Goal: Task Accomplishment & Management: Manage account settings

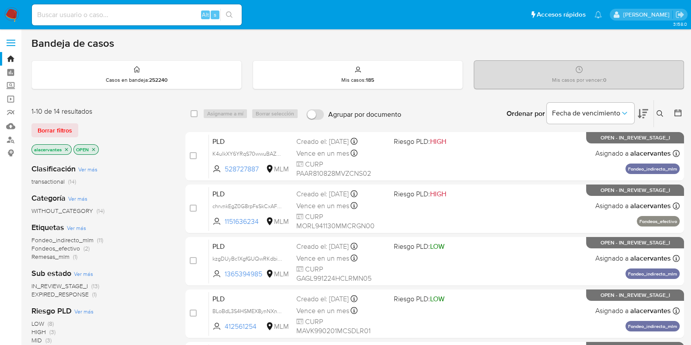
click at [140, 297] on div "IN_REVIEW_STAGE_I (13) EXPIRED_RESPONSE (1)" at bounding box center [101, 290] width 140 height 17
click at [663, 116] on icon at bounding box center [660, 113] width 7 height 7
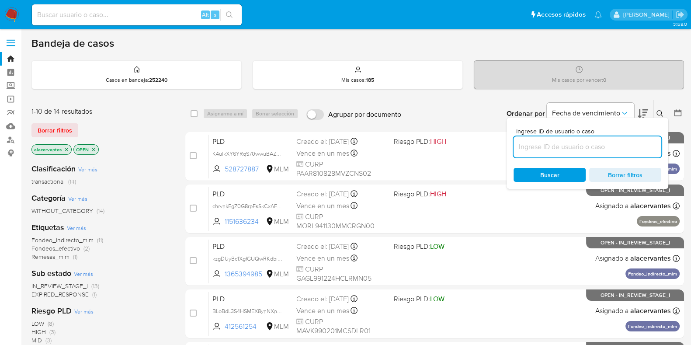
click at [533, 147] on input at bounding box center [588, 146] width 148 height 11
type input "2067680392"
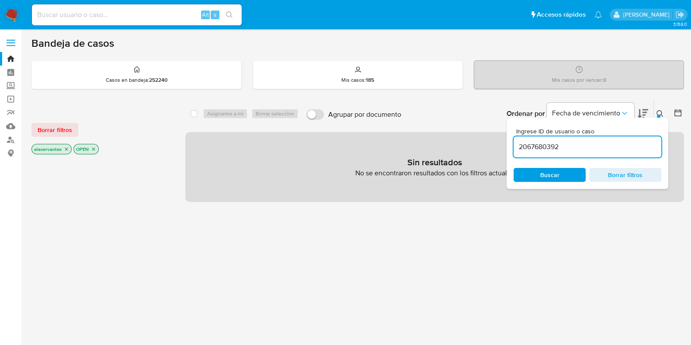
click at [66, 149] on icon "close-filter" at bounding box center [66, 149] width 3 height 3
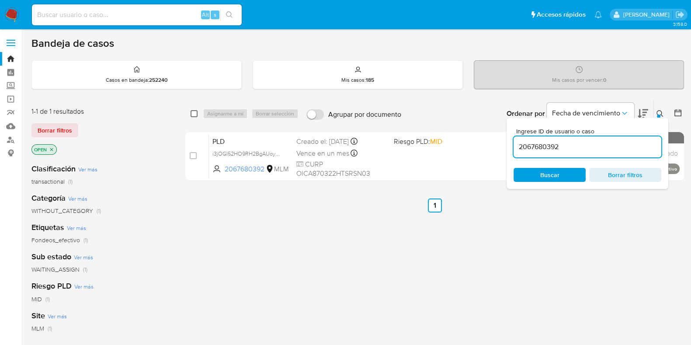
click at [194, 114] on input "checkbox" at bounding box center [194, 113] width 7 height 7
checkbox input "true"
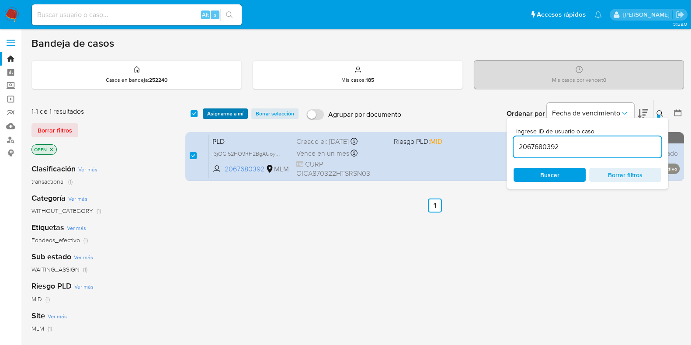
click at [221, 112] on span "Asignarme a mí" at bounding box center [225, 113] width 36 height 9
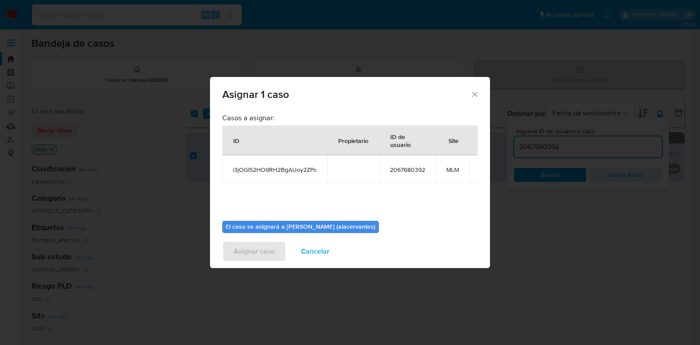
scroll to position [45, 0]
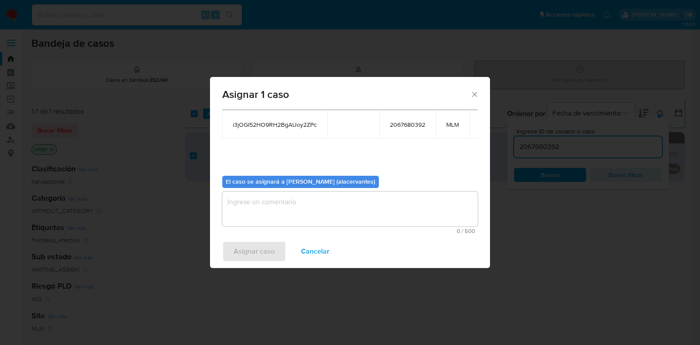
click at [335, 209] on textarea "assign-modal" at bounding box center [349, 209] width 255 height 35
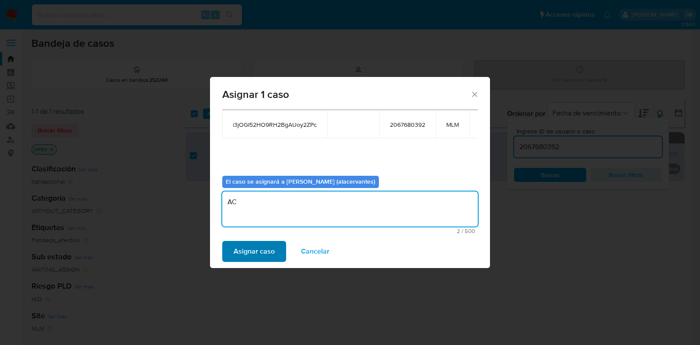
type textarea "AC"
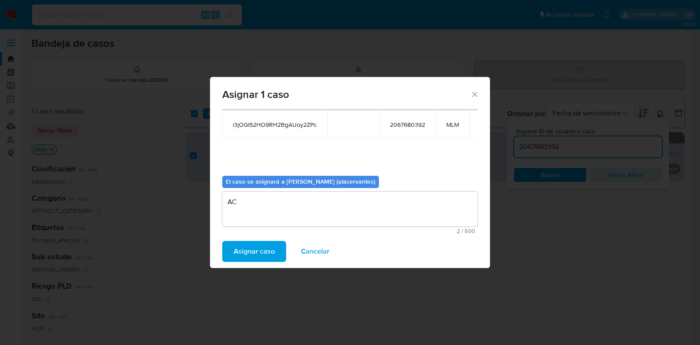
click at [254, 252] on span "Asignar caso" at bounding box center [254, 251] width 41 height 19
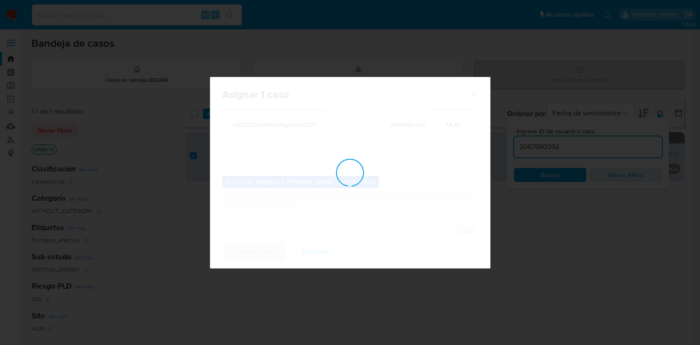
checkbox input "false"
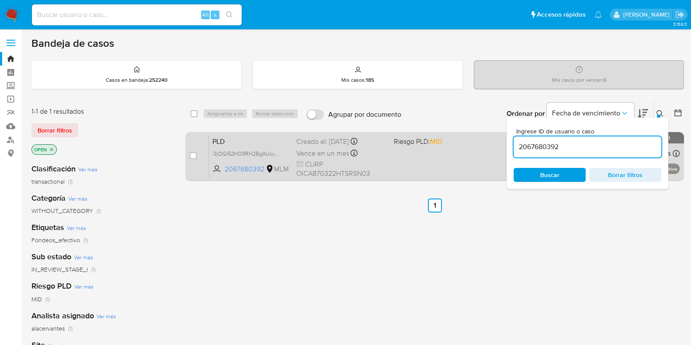
click at [392, 160] on div "PLD i3jOGI52HO9RH2BgAUoy2ZPc 2067680392 MLM Riesgo PLD: MID Creado el: 12/08/20…" at bounding box center [444, 156] width 471 height 44
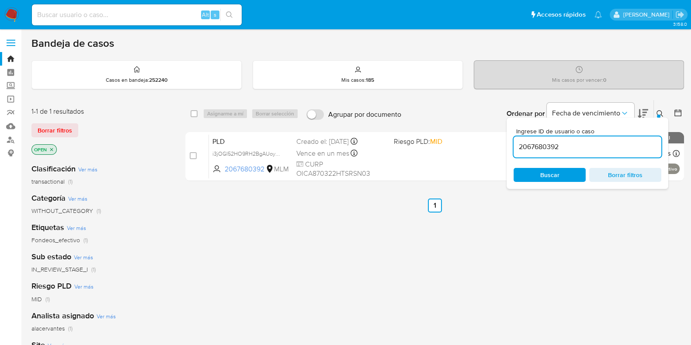
click at [557, 146] on input "2067680392" at bounding box center [588, 146] width 148 height 11
paste input "48244496"
type input "48244496"
click at [189, 115] on div "select-all-cases-checkbox Asignarme a mí Borrar selección Agrupar por documento…" at bounding box center [434, 113] width 499 height 27
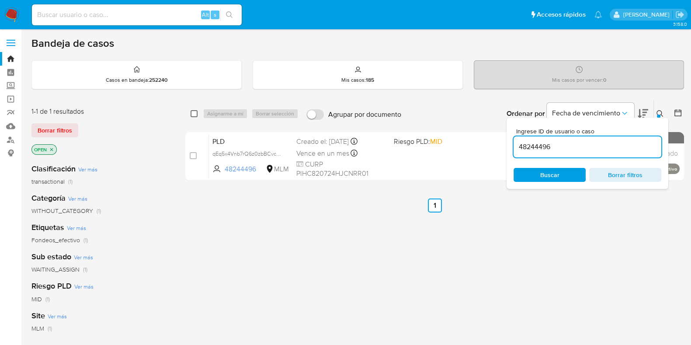
click at [194, 115] on input "checkbox" at bounding box center [194, 113] width 7 height 7
checkbox input "true"
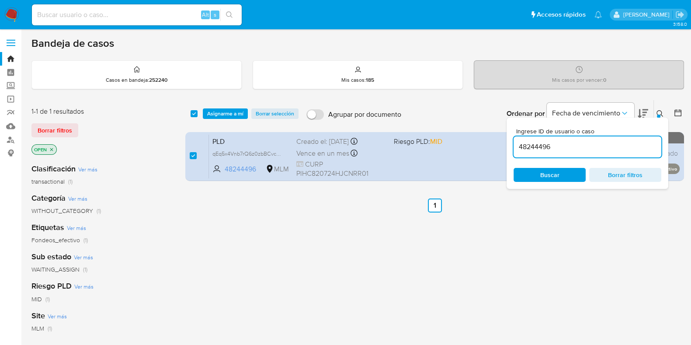
click at [203, 115] on button "Asignarme a mí" at bounding box center [225, 113] width 45 height 10
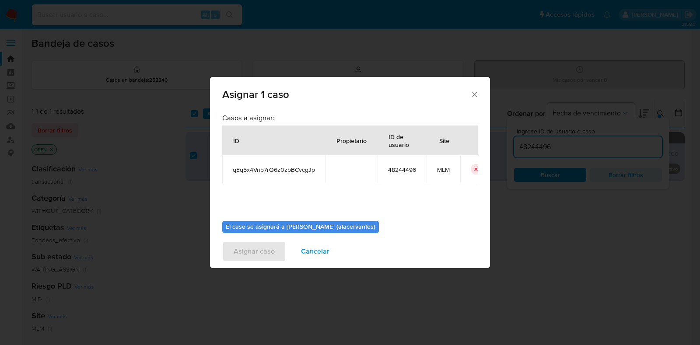
click at [207, 115] on div "Asignar 1 caso Casos a asignar: ID Propietario ID de usuario Site qEq5x4Vnb7rQ6…" at bounding box center [350, 172] width 700 height 345
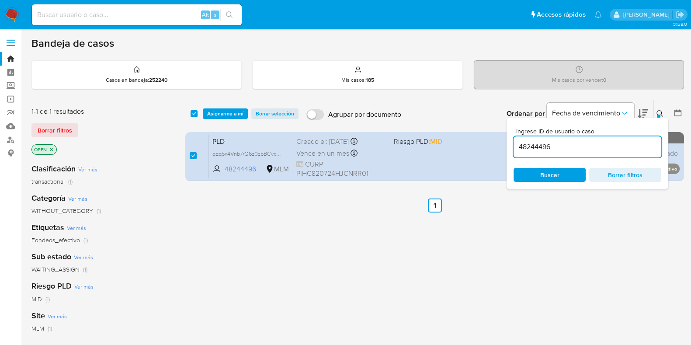
click at [216, 107] on div "select-all-cases-checkbox Asignarme a mí Borrar selección Agrupar por documento…" at bounding box center [434, 113] width 499 height 27
click at [216, 109] on span "Asignarme a mí" at bounding box center [225, 113] width 36 height 9
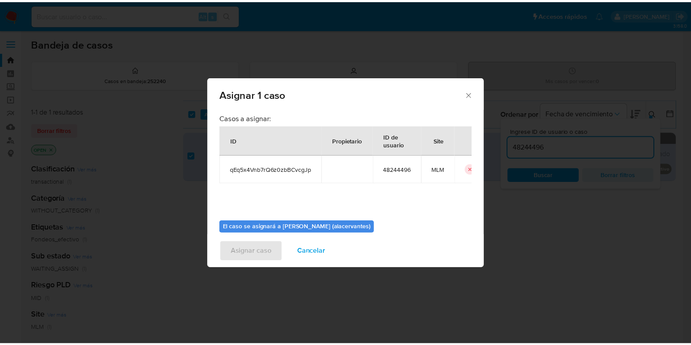
scroll to position [45, 0]
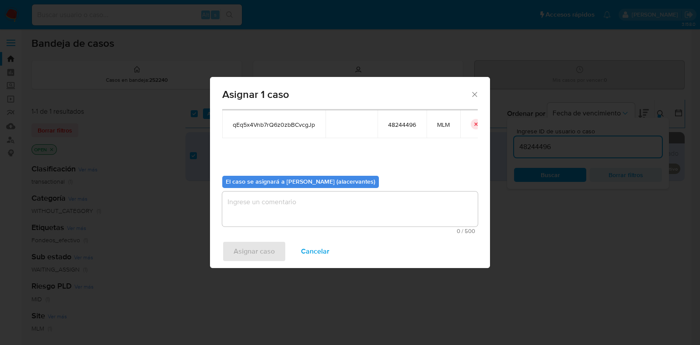
click at [374, 192] on textarea "assign-modal" at bounding box center [349, 209] width 255 height 35
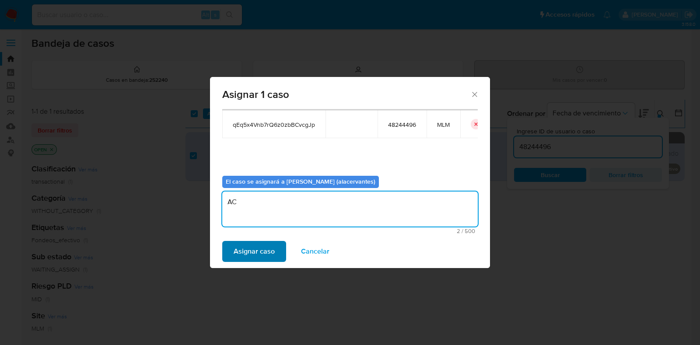
type textarea "AC"
click at [272, 247] on span "Asignar caso" at bounding box center [254, 251] width 41 height 19
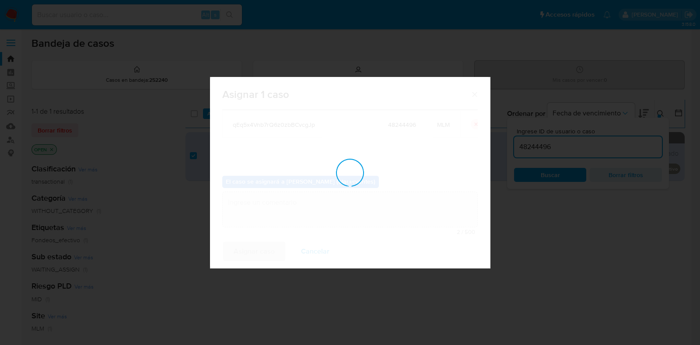
checkbox input "false"
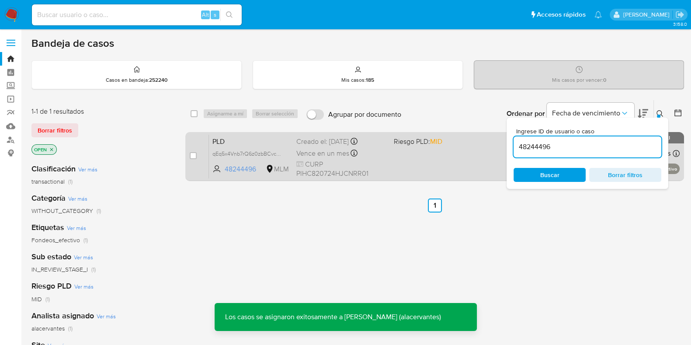
click at [376, 158] on div "Vence en un mes Vence el 11/10/2025 02:11:15" at bounding box center [342, 153] width 91 height 12
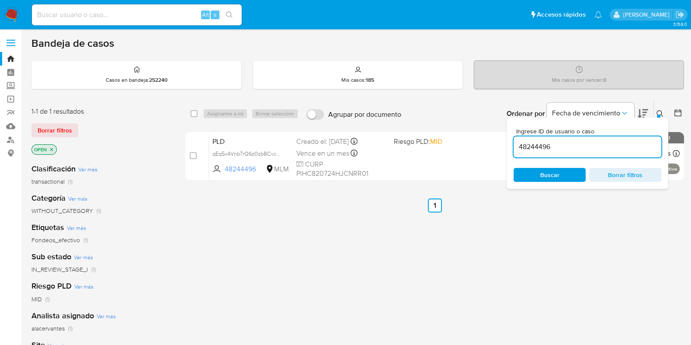
click at [13, 12] on img at bounding box center [11, 14] width 15 height 15
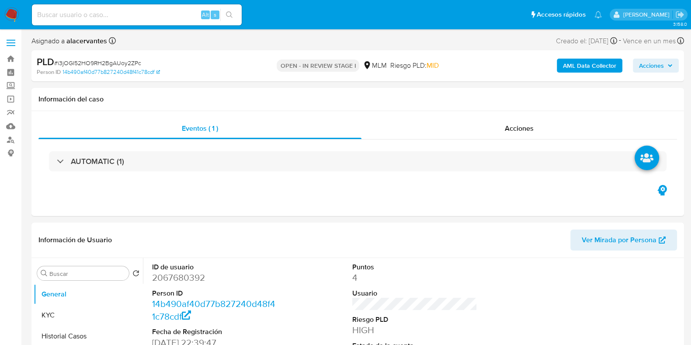
select select "10"
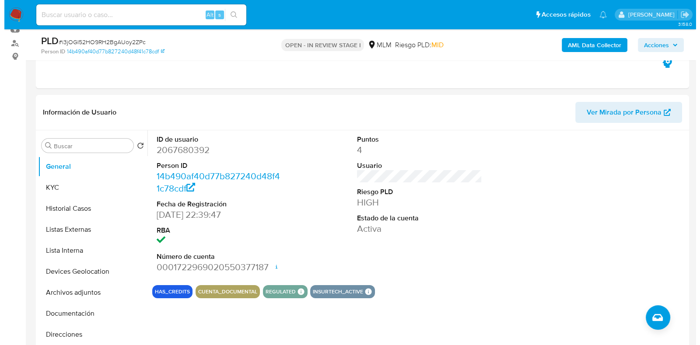
scroll to position [98, 0]
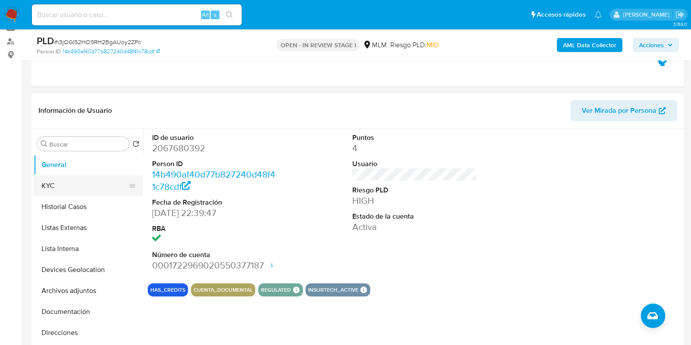
click at [44, 186] on button "KYC" at bounding box center [85, 185] width 102 height 21
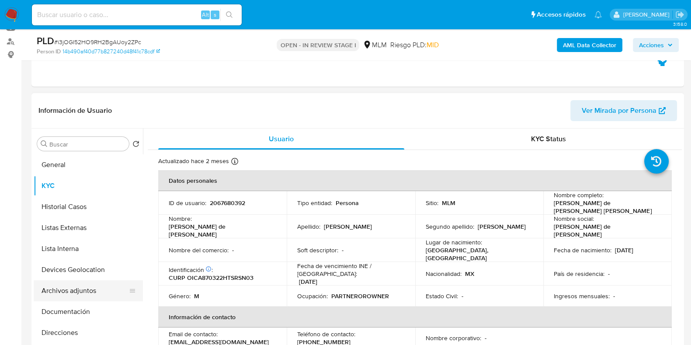
click at [77, 287] on button "Archivos adjuntos" at bounding box center [85, 290] width 102 height 21
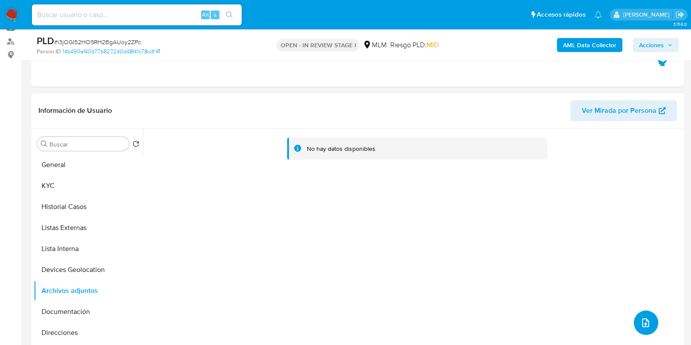
click at [644, 326] on icon "upload-file" at bounding box center [646, 322] width 10 height 10
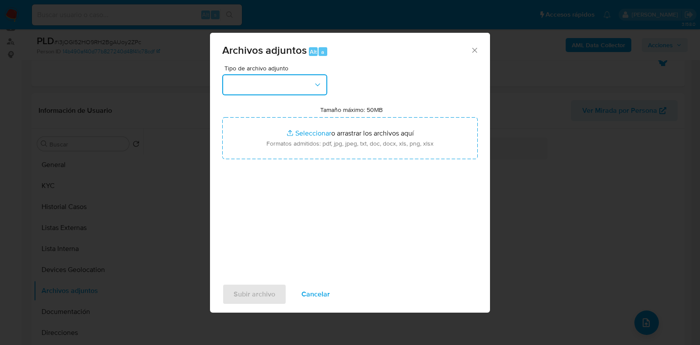
click at [317, 86] on icon "button" at bounding box center [317, 84] width 9 height 9
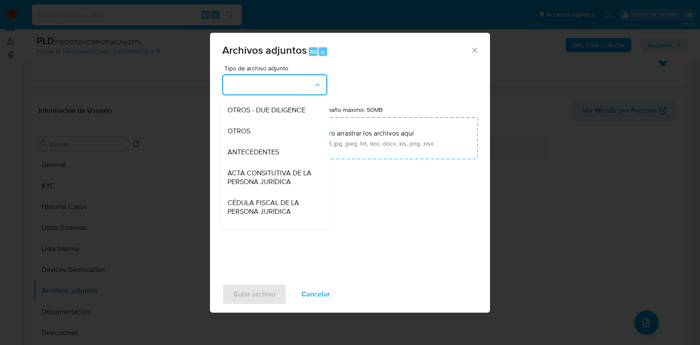
scroll to position [113, 0]
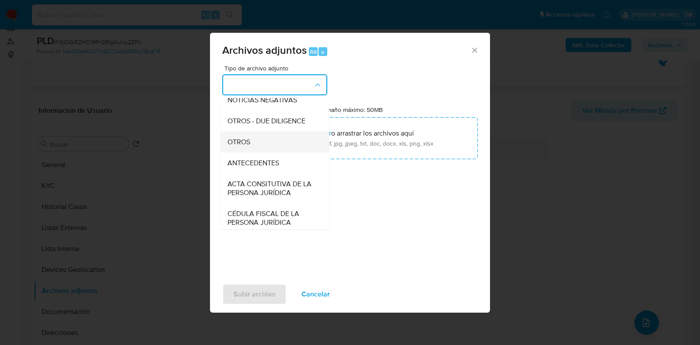
click at [260, 153] on div "OTROS" at bounding box center [271, 142] width 89 height 21
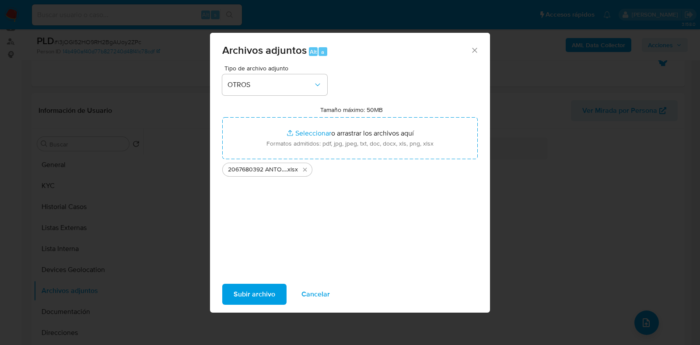
click at [255, 292] on span "Subir archivo" at bounding box center [255, 294] width 42 height 19
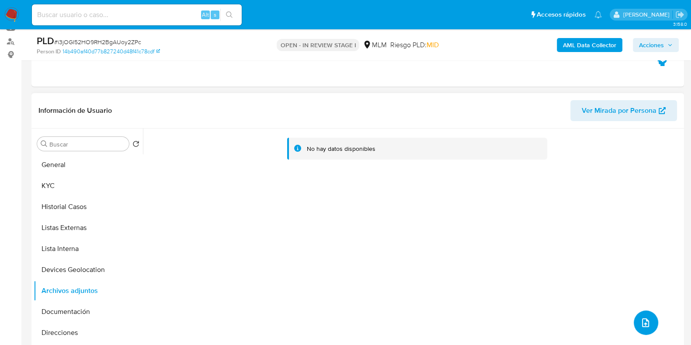
click at [642, 319] on icon "upload-file" at bounding box center [645, 322] width 7 height 9
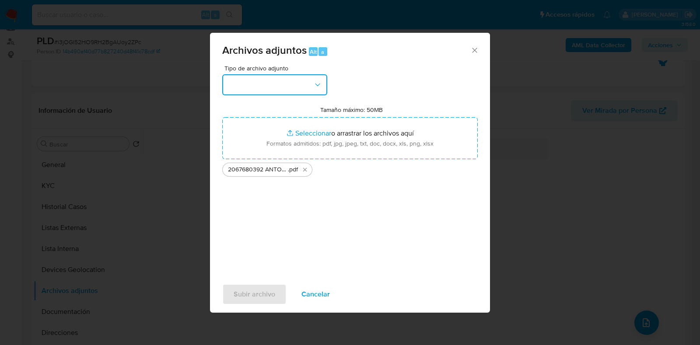
click at [268, 86] on button "button" at bounding box center [274, 84] width 105 height 21
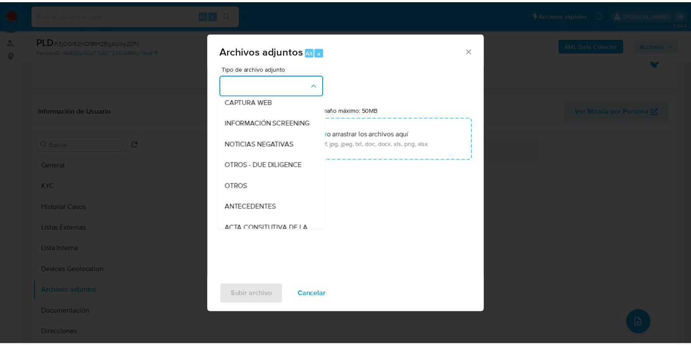
scroll to position [95, 0]
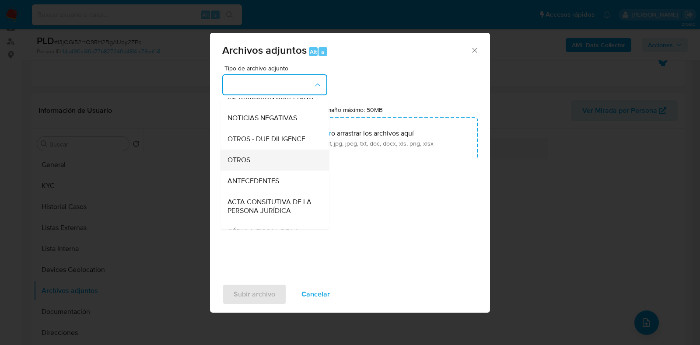
click at [264, 170] on div "OTROS" at bounding box center [271, 160] width 89 height 21
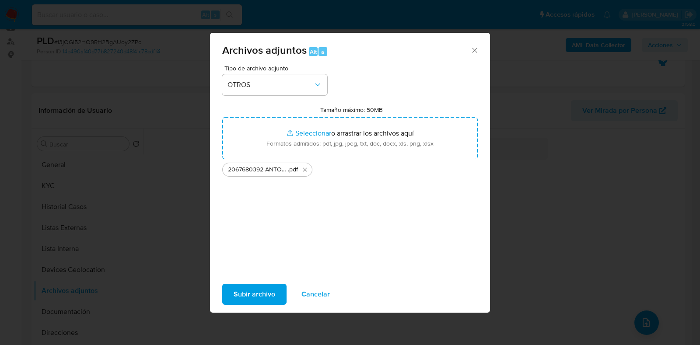
click at [256, 290] on span "Subir archivo" at bounding box center [255, 294] width 42 height 19
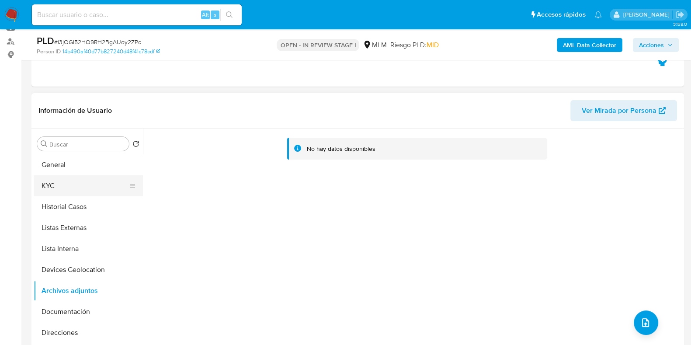
click at [79, 178] on button "KYC" at bounding box center [85, 185] width 102 height 21
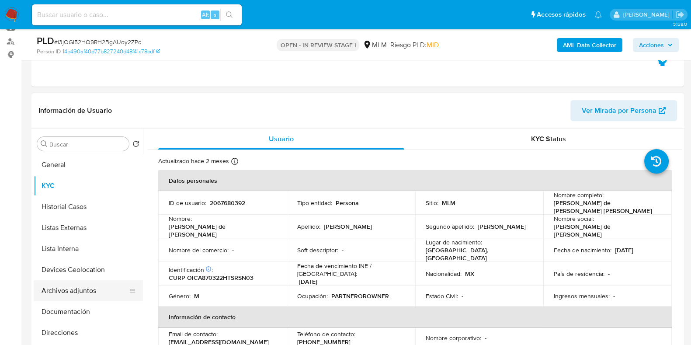
click at [74, 290] on button "Archivos adjuntos" at bounding box center [85, 290] width 102 height 21
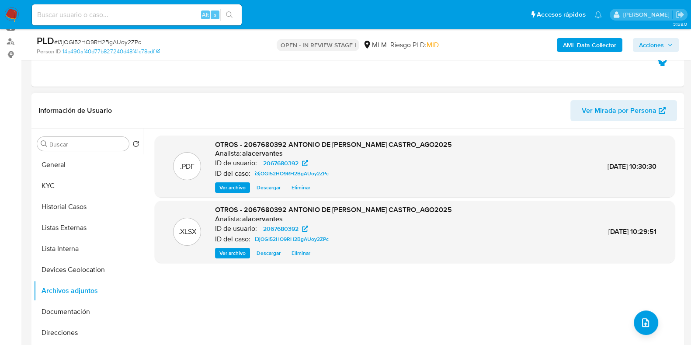
click at [226, 188] on span "Ver archivo" at bounding box center [233, 187] width 26 height 9
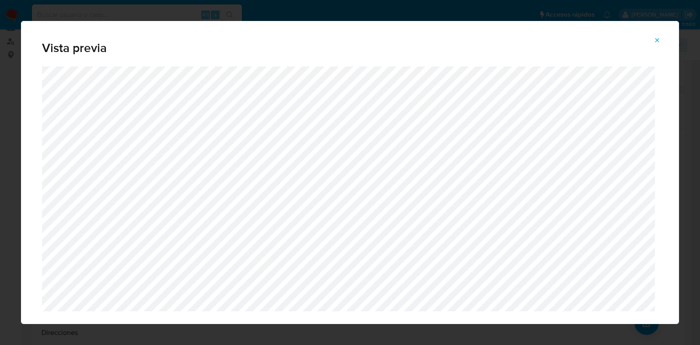
click at [656, 42] on icon "Attachment preview" at bounding box center [656, 40] width 7 height 7
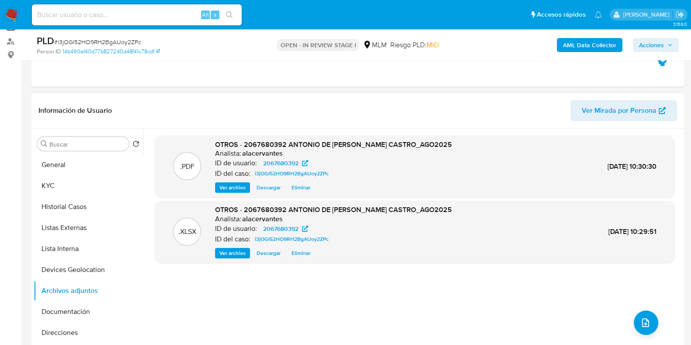
click at [648, 45] on span "Acciones" at bounding box center [651, 45] width 25 height 14
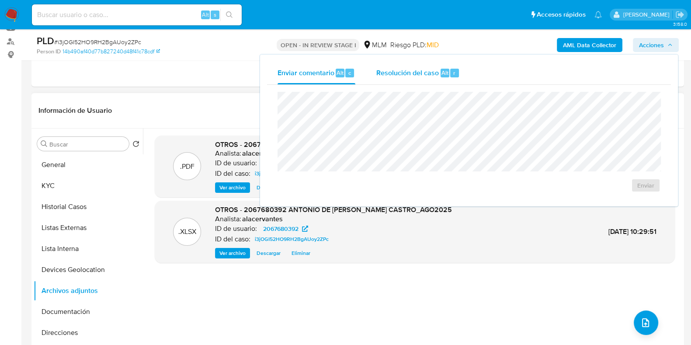
click at [426, 75] on span "Resolución del caso" at bounding box center [408, 72] width 63 height 10
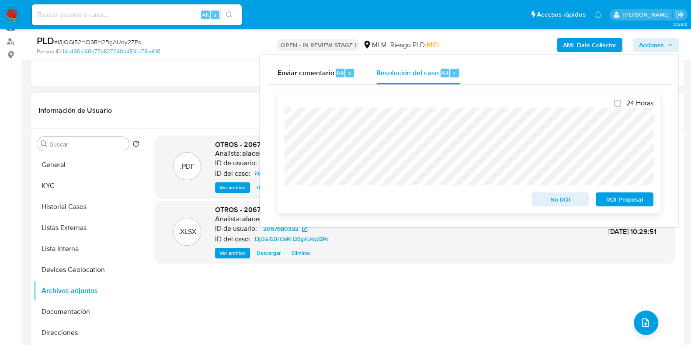
click at [560, 206] on span "No ROI" at bounding box center [560, 199] width 45 height 12
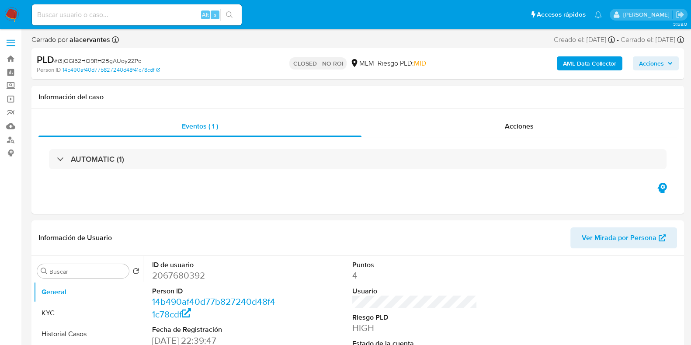
select select "10"
click at [529, 136] on div "Acciones" at bounding box center [520, 126] width 316 height 21
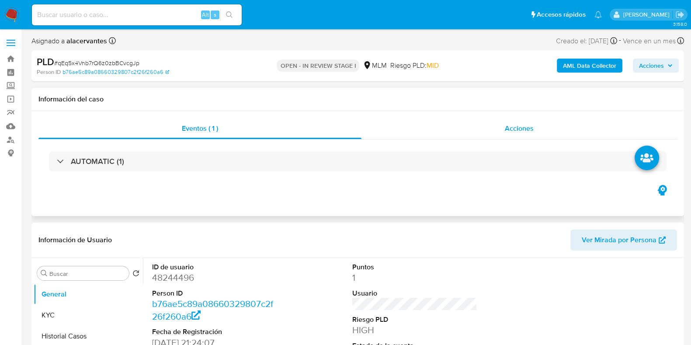
click at [478, 139] on div "Acciones" at bounding box center [520, 128] width 316 height 21
select select "10"
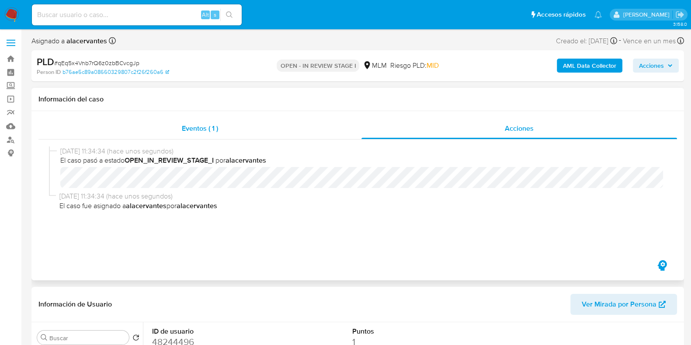
click at [278, 121] on div "Eventos ( 1 )" at bounding box center [199, 128] width 323 height 21
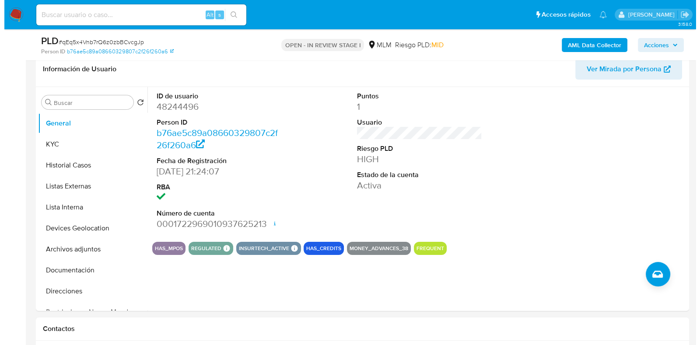
scroll to position [138, 0]
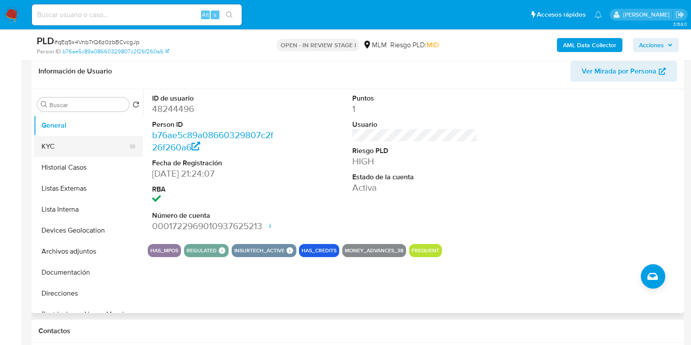
click at [69, 152] on button "KYC" at bounding box center [85, 146] width 102 height 21
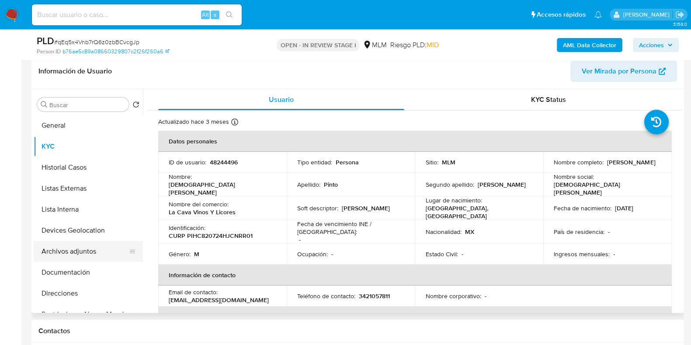
click at [94, 252] on button "Archivos adjuntos" at bounding box center [85, 251] width 102 height 21
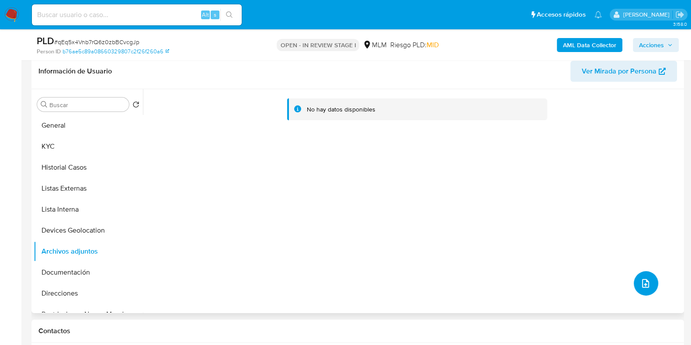
click at [649, 292] on button "upload-file" at bounding box center [646, 283] width 24 height 24
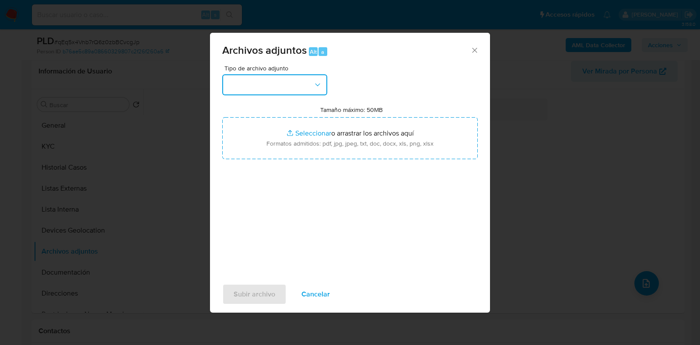
click at [277, 94] on button "button" at bounding box center [274, 84] width 105 height 21
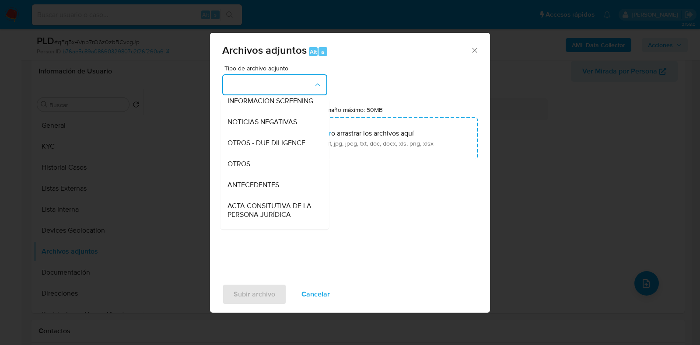
scroll to position [94, 0]
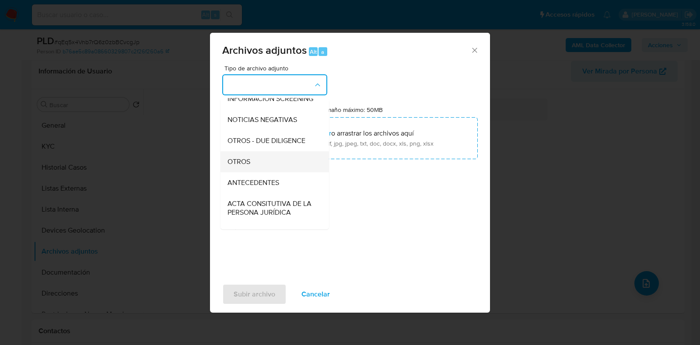
click at [265, 171] on div "OTROS" at bounding box center [271, 161] width 89 height 21
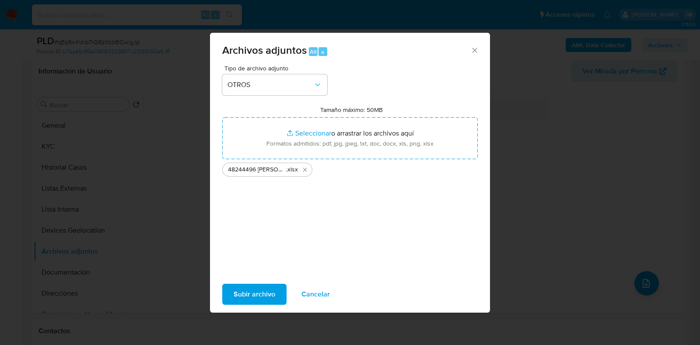
click at [261, 292] on span "Subir archivo" at bounding box center [255, 294] width 42 height 19
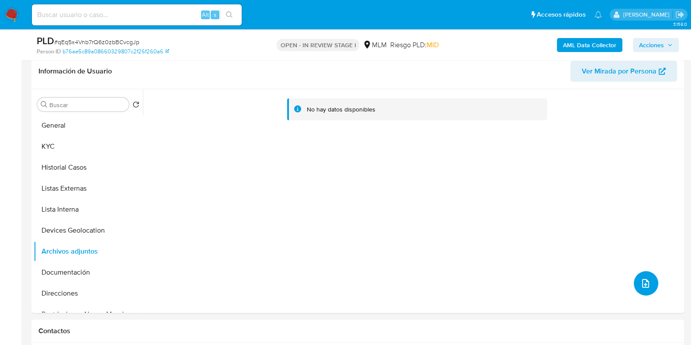
click at [642, 276] on button "upload-file" at bounding box center [646, 283] width 24 height 24
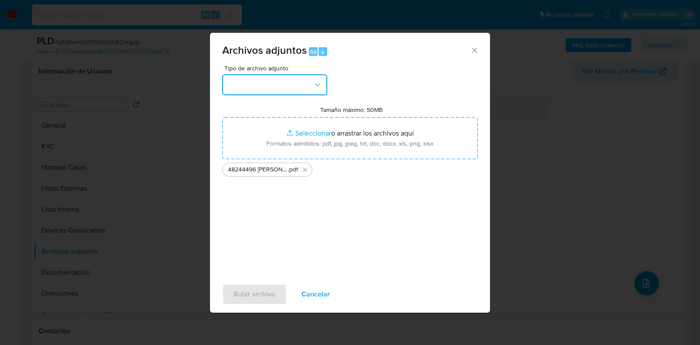
click at [303, 85] on button "button" at bounding box center [274, 84] width 105 height 21
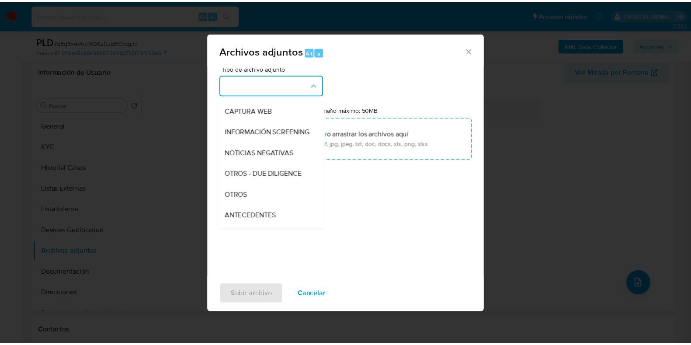
scroll to position [79, 0]
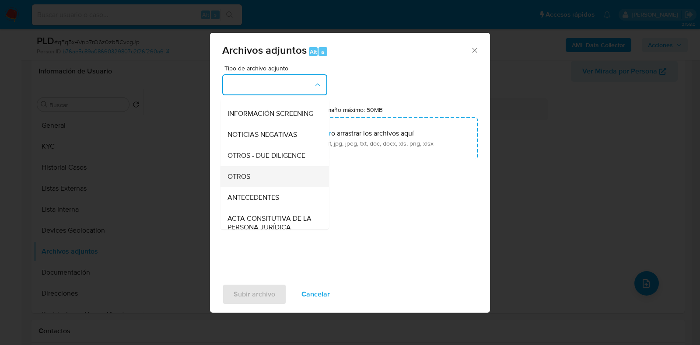
click at [260, 185] on div "OTROS" at bounding box center [271, 176] width 89 height 21
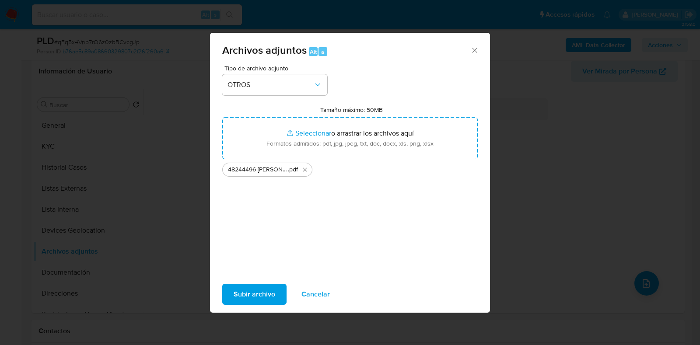
click at [261, 289] on span "Subir archivo" at bounding box center [255, 294] width 42 height 19
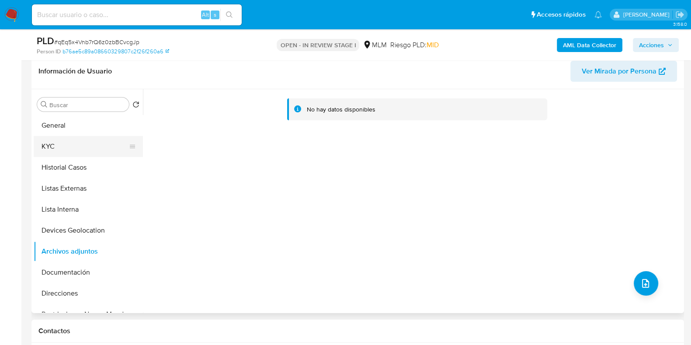
click at [66, 144] on button "KYC" at bounding box center [85, 146] width 102 height 21
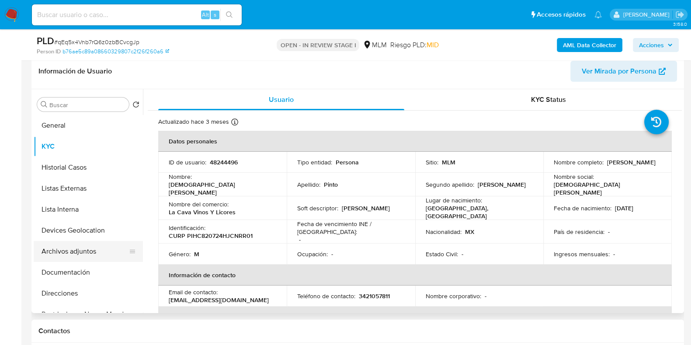
click at [71, 250] on button "Archivos adjuntos" at bounding box center [85, 251] width 102 height 21
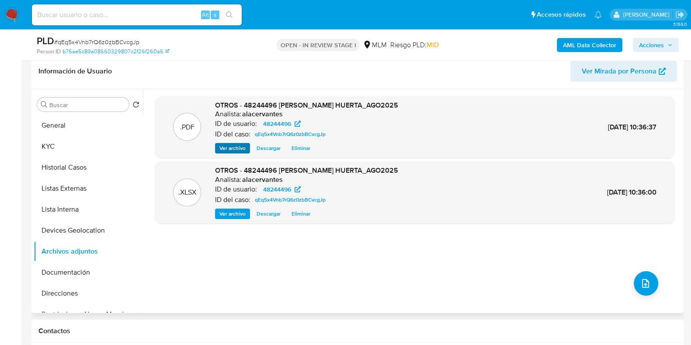
click at [223, 148] on span "Ver archivo" at bounding box center [233, 148] width 26 height 9
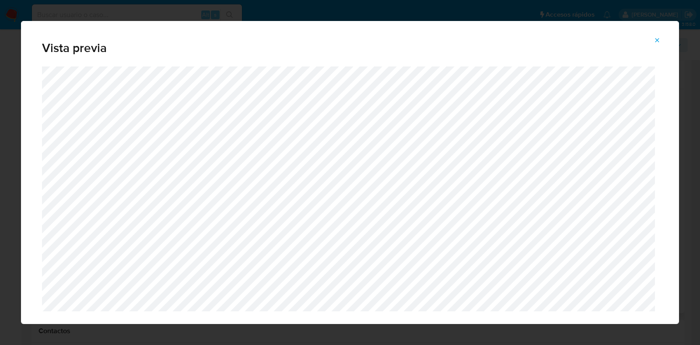
click at [648, 42] on button "Attachment preview" at bounding box center [656, 40] width 19 height 14
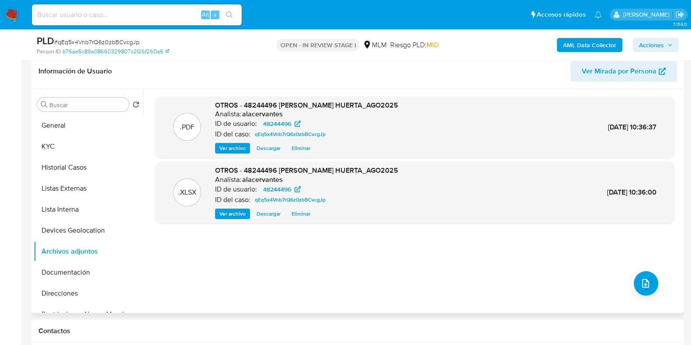
click at [649, 52] on span "Acciones" at bounding box center [651, 45] width 25 height 14
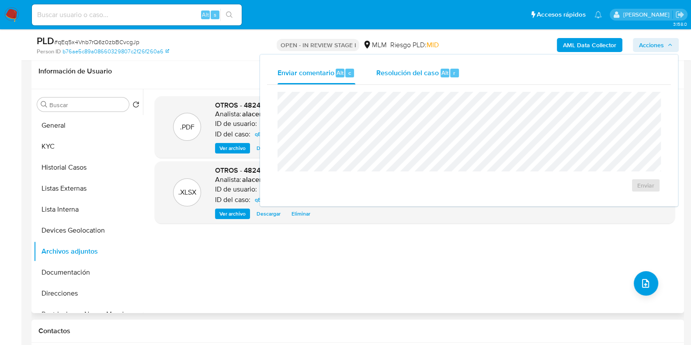
click at [398, 78] on div "Resolución del caso Alt r" at bounding box center [419, 73] width 84 height 23
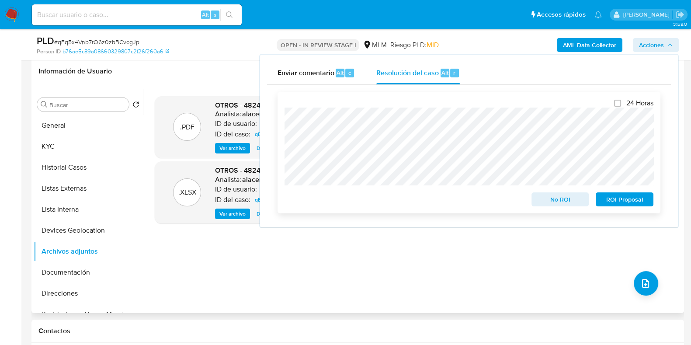
click at [547, 200] on span "No ROI" at bounding box center [560, 199] width 45 height 12
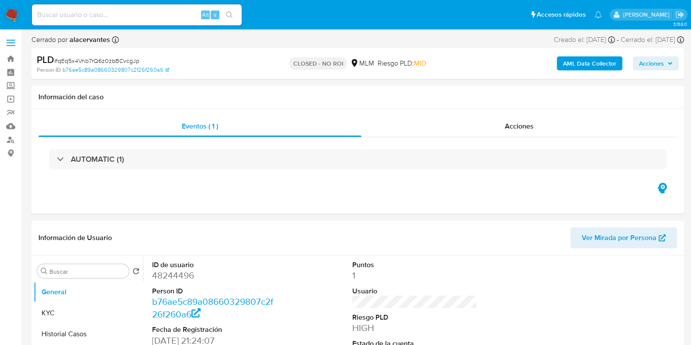
select select "10"
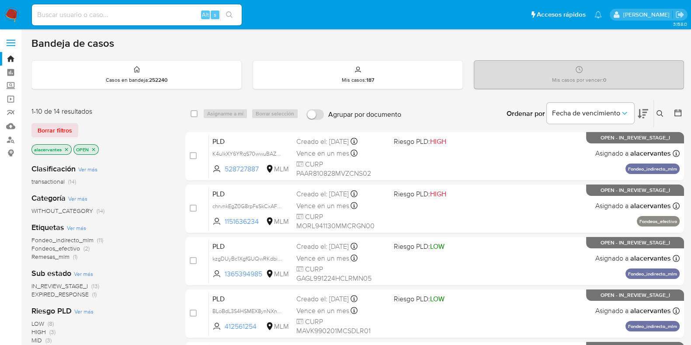
click at [658, 115] on icon at bounding box center [660, 113] width 7 height 7
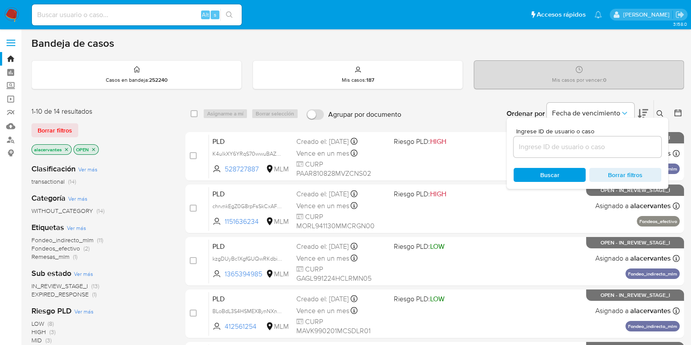
click at [560, 147] on input at bounding box center [588, 146] width 148 height 11
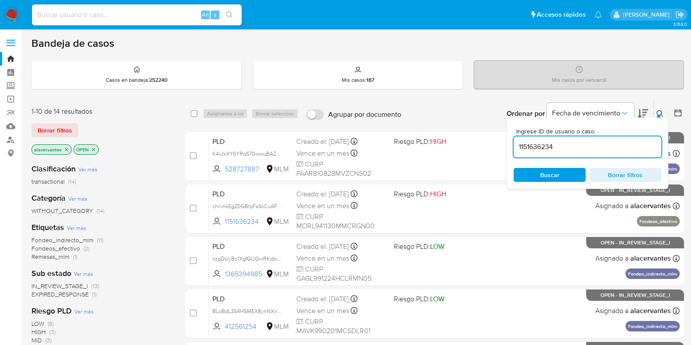
type input "1151636234"
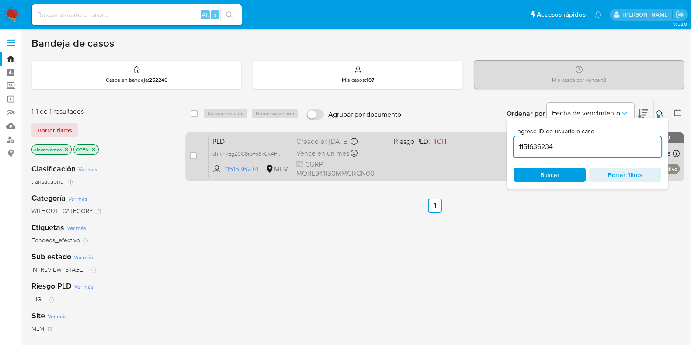
click at [424, 159] on div "PLD chrvnkEgZ0G8rpFsSkCxAFwe 1151636234 MLM Riesgo PLD: HIGH Creado el: [DATE] …" at bounding box center [444, 156] width 471 height 44
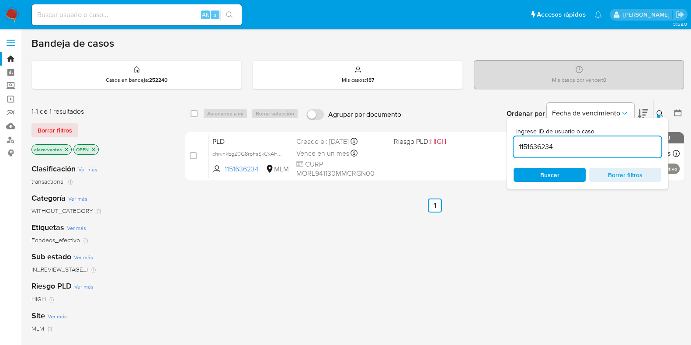
click at [583, 234] on div "select-all-cases-checkbox Asignarme a mí Borrar selección Agrupar por documento…" at bounding box center [434, 298] width 499 height 396
click at [656, 116] on button at bounding box center [661, 113] width 14 height 10
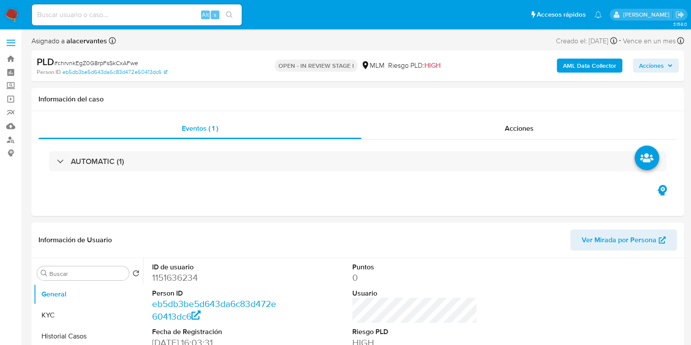
select select "10"
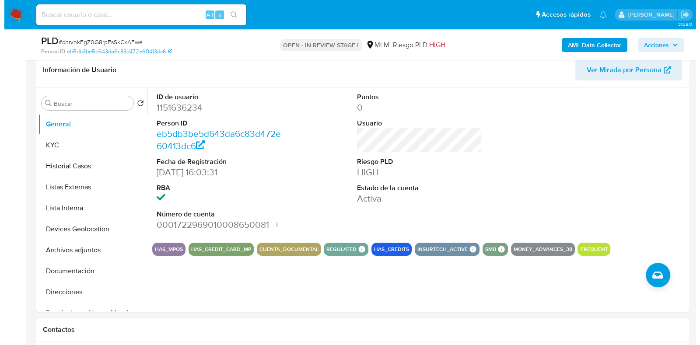
scroll to position [143, 0]
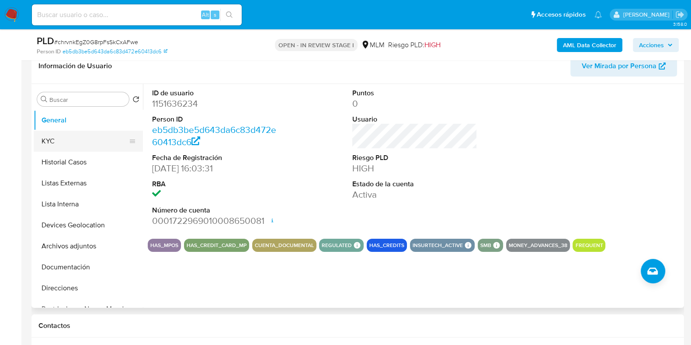
click at [90, 143] on button "KYC" at bounding box center [85, 141] width 102 height 21
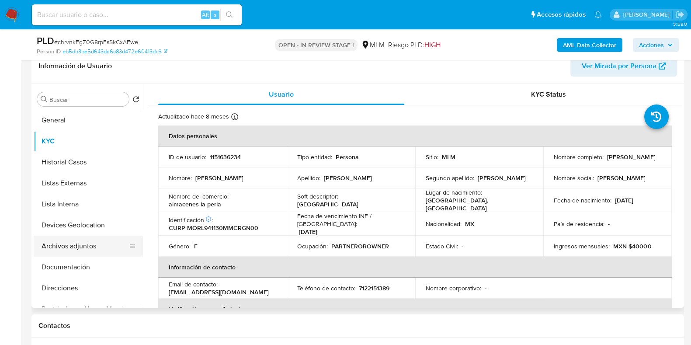
click at [84, 253] on button "Archivos adjuntos" at bounding box center [85, 246] width 102 height 21
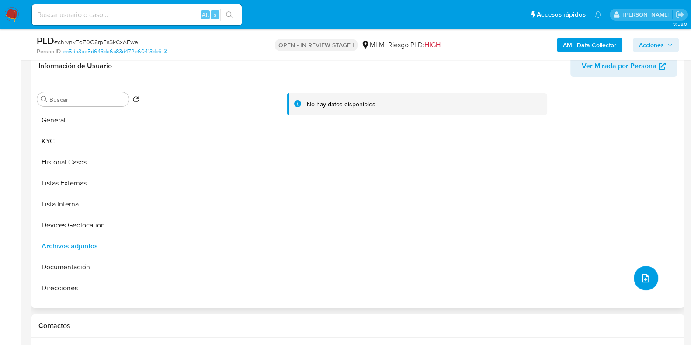
click at [636, 272] on button "upload-file" at bounding box center [646, 278] width 24 height 24
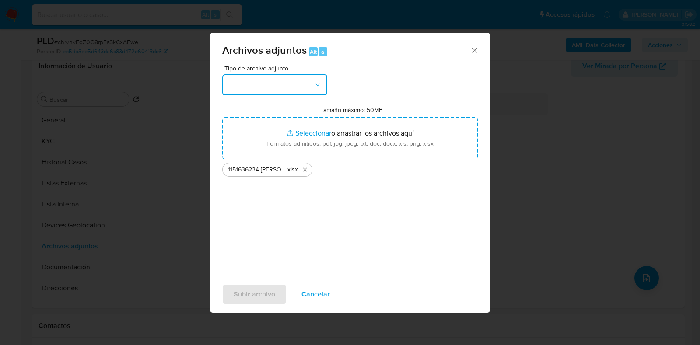
click at [314, 82] on icon "button" at bounding box center [317, 84] width 9 height 9
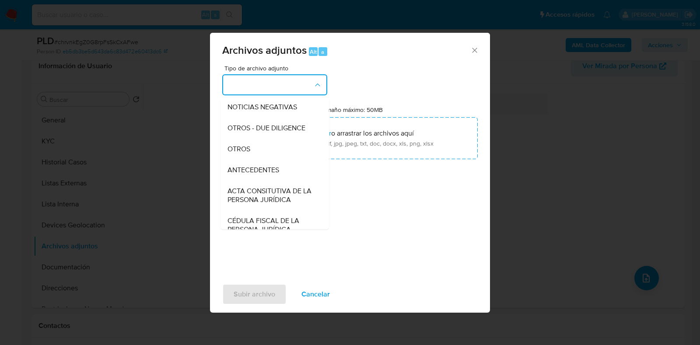
scroll to position [122, 0]
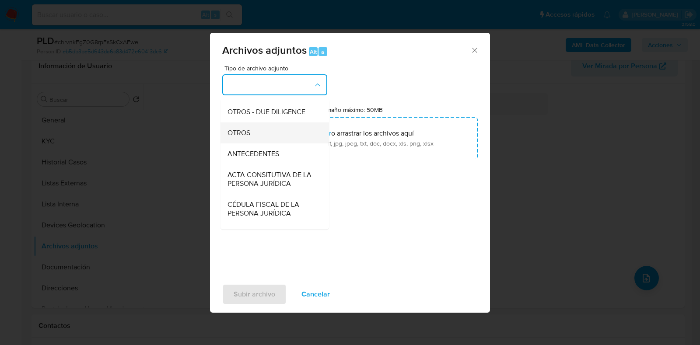
click at [276, 139] on div "OTROS" at bounding box center [271, 132] width 89 height 21
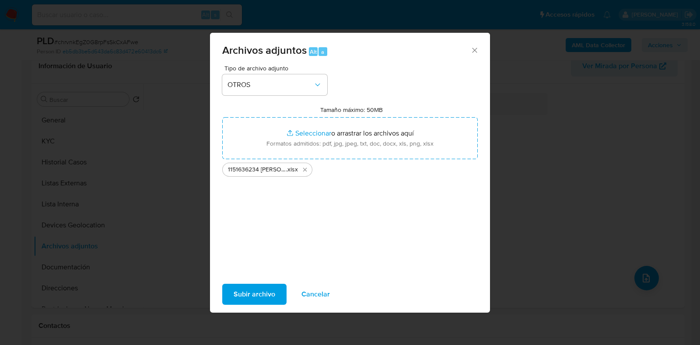
click at [269, 289] on span "Subir archivo" at bounding box center [255, 294] width 42 height 19
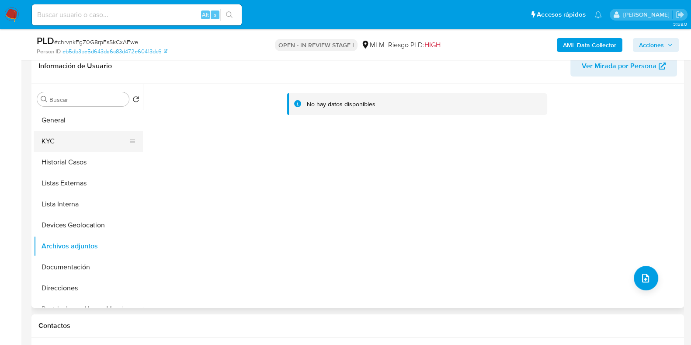
click at [48, 140] on button "KYC" at bounding box center [85, 141] width 102 height 21
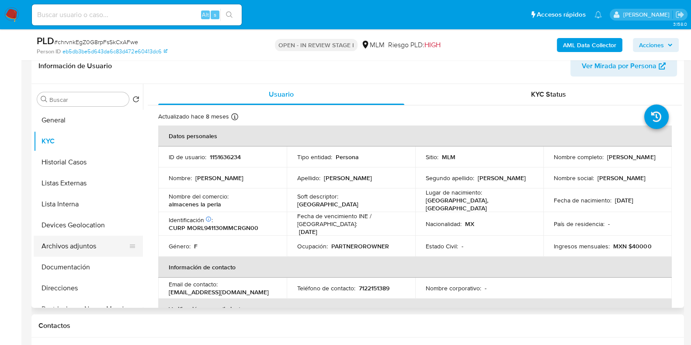
click at [71, 251] on button "Archivos adjuntos" at bounding box center [85, 246] width 102 height 21
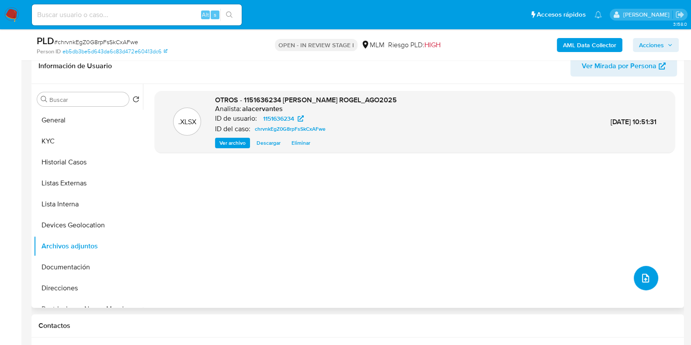
click at [641, 277] on icon "upload-file" at bounding box center [646, 278] width 10 height 10
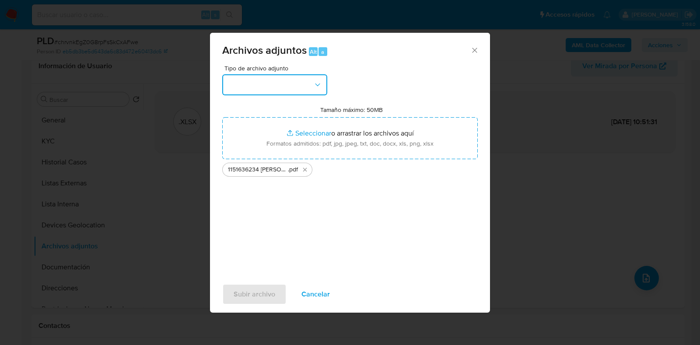
click at [281, 86] on button "button" at bounding box center [274, 84] width 105 height 21
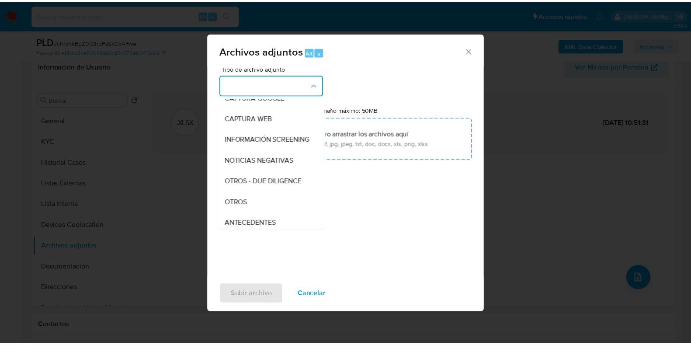
scroll to position [101, 0]
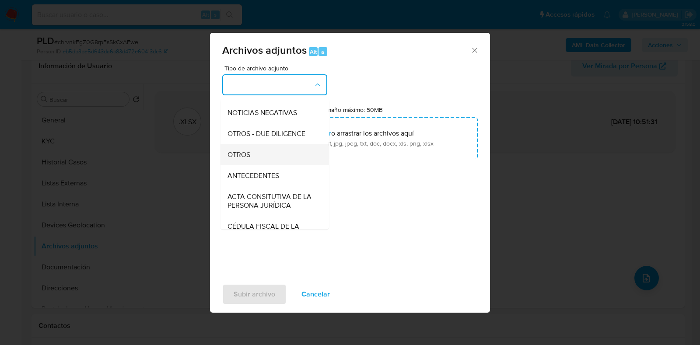
click at [278, 157] on div "OTROS" at bounding box center [271, 154] width 89 height 21
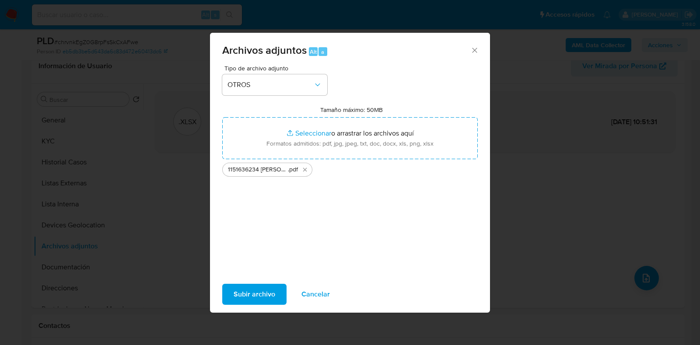
click at [263, 294] on span "Subir archivo" at bounding box center [255, 294] width 42 height 19
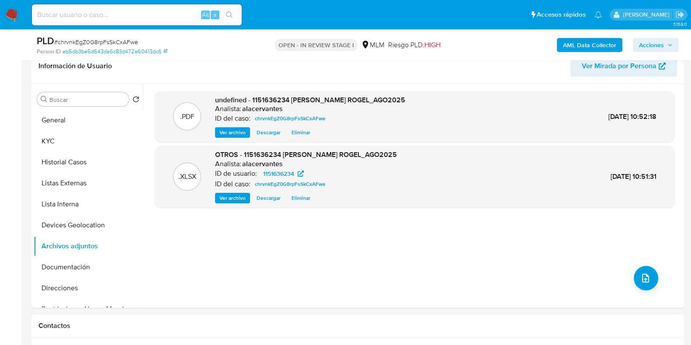
click at [654, 46] on span "Acciones" at bounding box center [651, 45] width 25 height 14
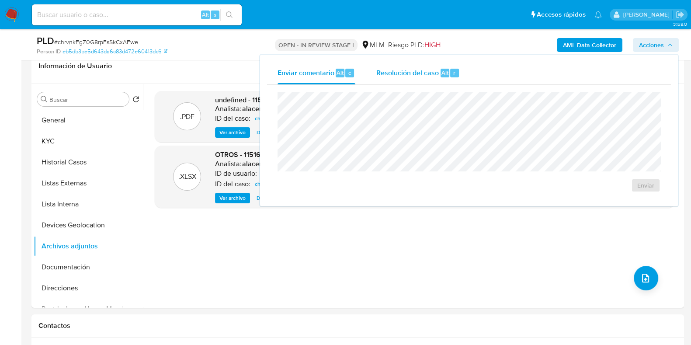
click at [433, 71] on span "Resolución del caso" at bounding box center [408, 72] width 63 height 10
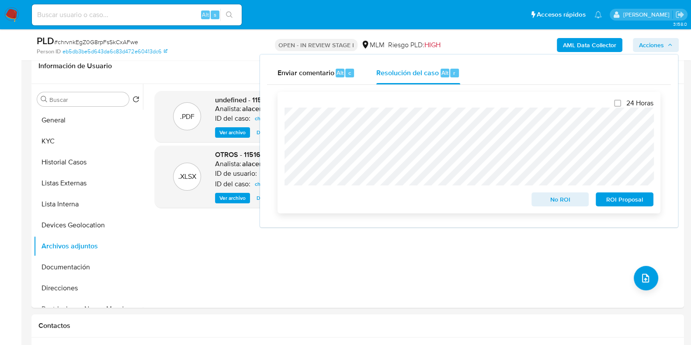
click at [550, 204] on span "No ROI" at bounding box center [560, 199] width 45 height 12
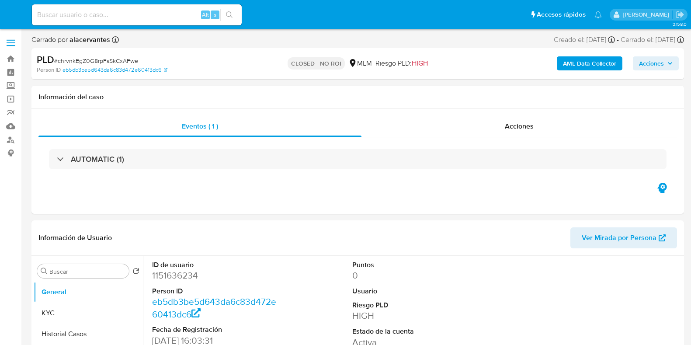
select select "10"
click at [492, 136] on div "Acciones" at bounding box center [520, 126] width 316 height 21
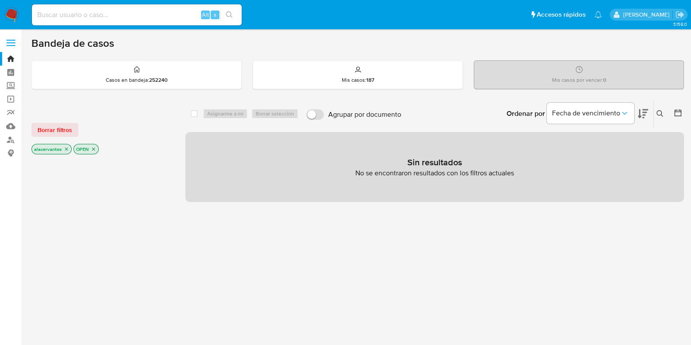
click at [14, 10] on img at bounding box center [11, 14] width 15 height 15
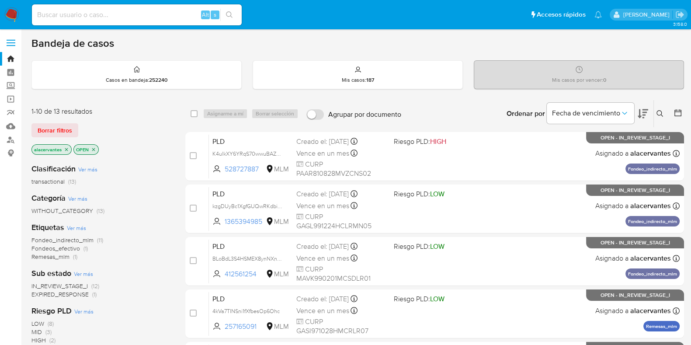
click at [658, 116] on icon at bounding box center [660, 113] width 7 height 7
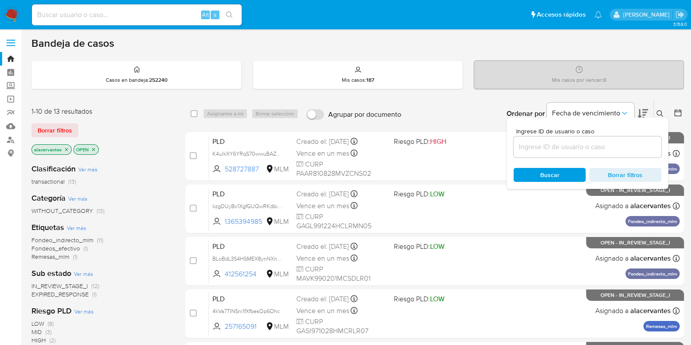
click at [552, 143] on input at bounding box center [588, 146] width 148 height 11
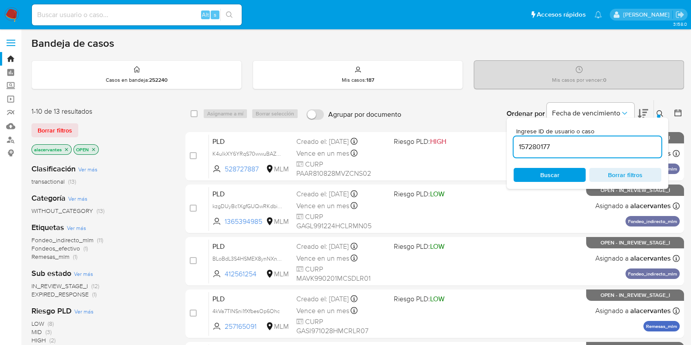
type input "157280177"
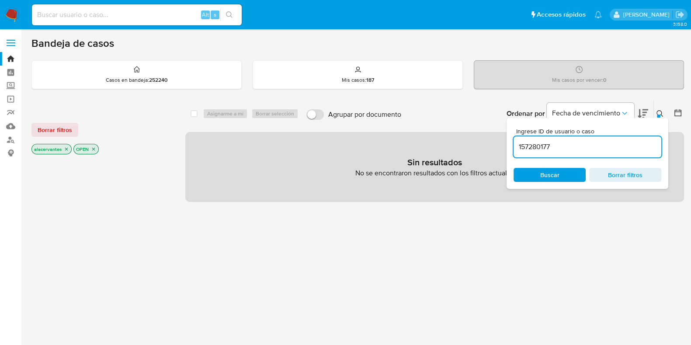
click at [65, 149] on icon "close-filter" at bounding box center [66, 149] width 5 height 5
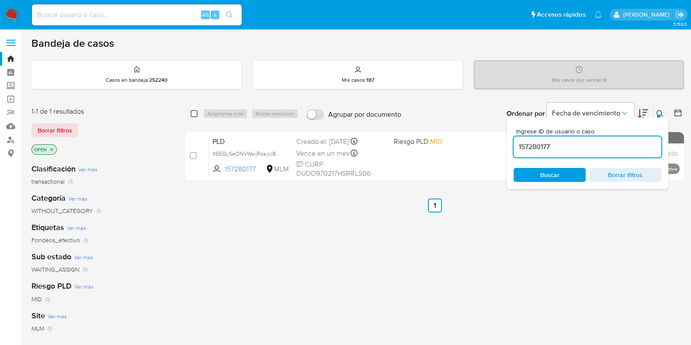
click at [194, 112] on input "checkbox" at bounding box center [194, 113] width 7 height 7
checkbox input "true"
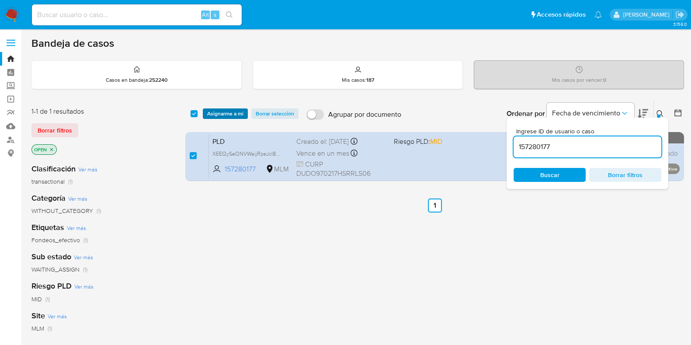
click at [226, 115] on span "Asignarme a mí" at bounding box center [225, 113] width 36 height 9
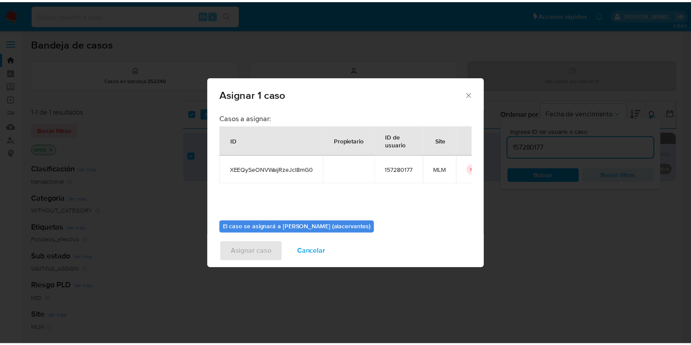
scroll to position [45, 0]
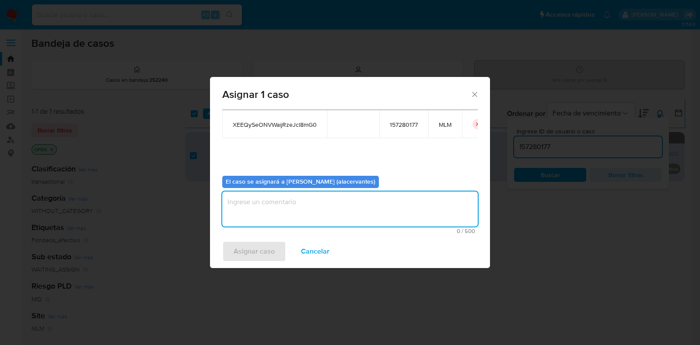
click at [342, 208] on textarea "assign-modal" at bounding box center [349, 209] width 255 height 35
type textarea "AC"
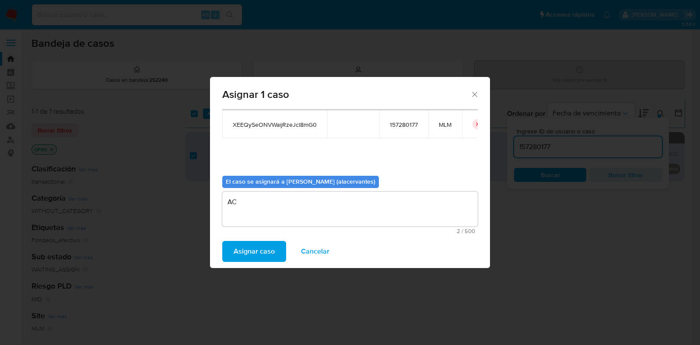
click at [274, 242] on button "Asignar caso" at bounding box center [254, 251] width 64 height 21
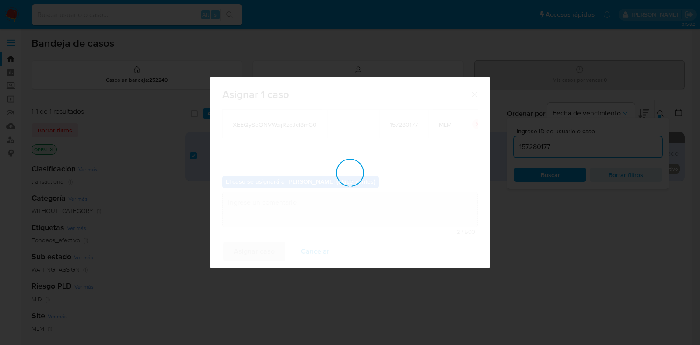
checkbox input "false"
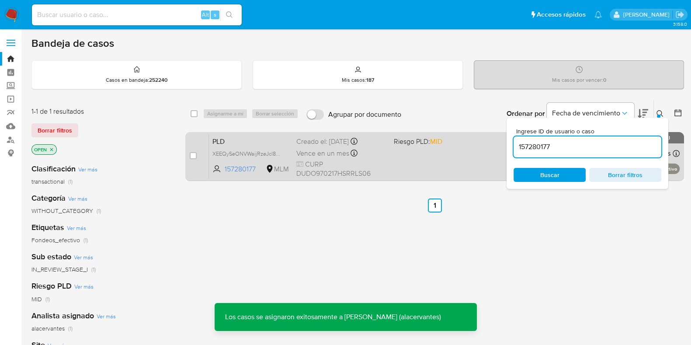
click at [411, 167] on div "PLD XEEQySeONVWaijRzeJcl8mG0 157280177 MLM Riesgo PLD: MID Creado el: 12/08/202…" at bounding box center [444, 156] width 471 height 44
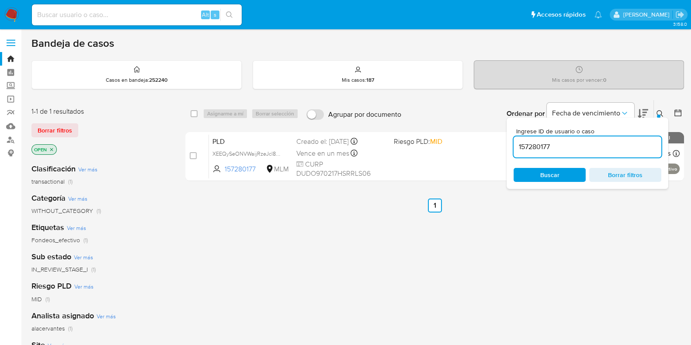
click at [13, 10] on img at bounding box center [11, 14] width 15 height 15
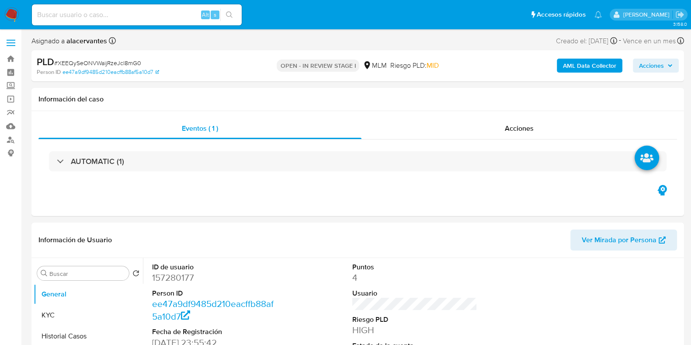
select select "10"
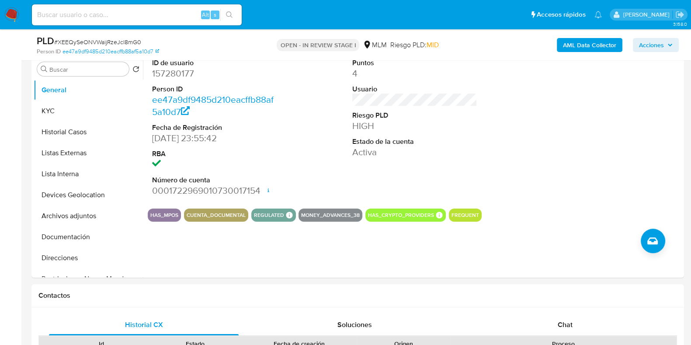
scroll to position [197, 0]
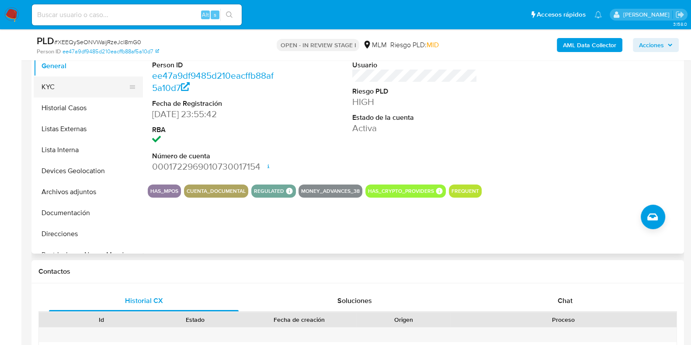
click at [52, 97] on button "KYC" at bounding box center [85, 87] width 102 height 21
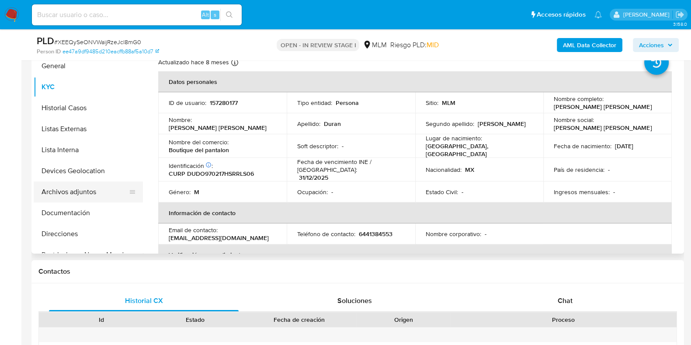
click at [74, 186] on button "Archivos adjuntos" at bounding box center [85, 191] width 102 height 21
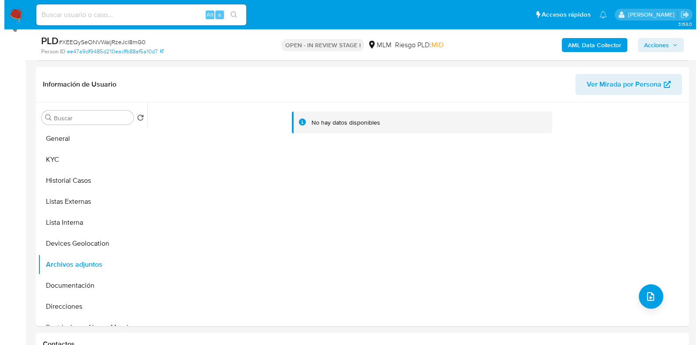
scroll to position [116, 0]
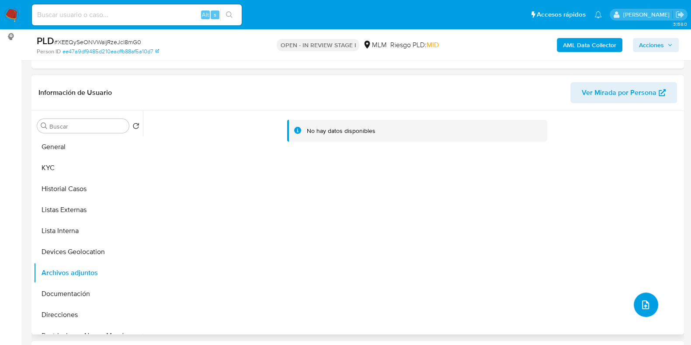
click at [643, 300] on icon "upload-file" at bounding box center [646, 305] width 10 height 10
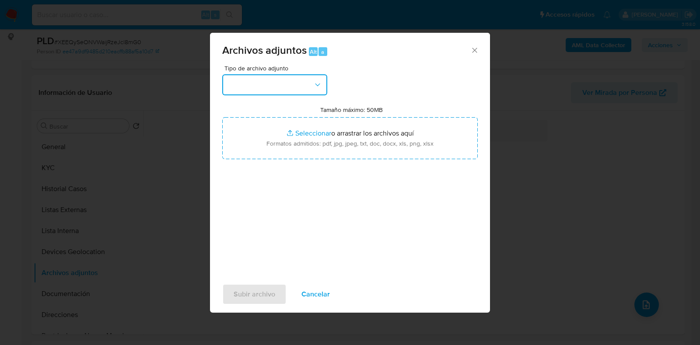
click at [293, 92] on button "button" at bounding box center [274, 84] width 105 height 21
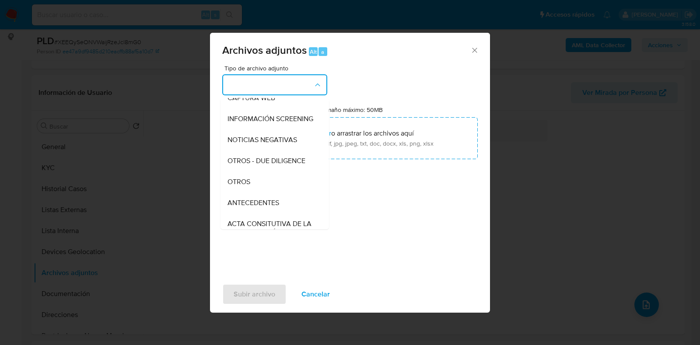
scroll to position [94, 0]
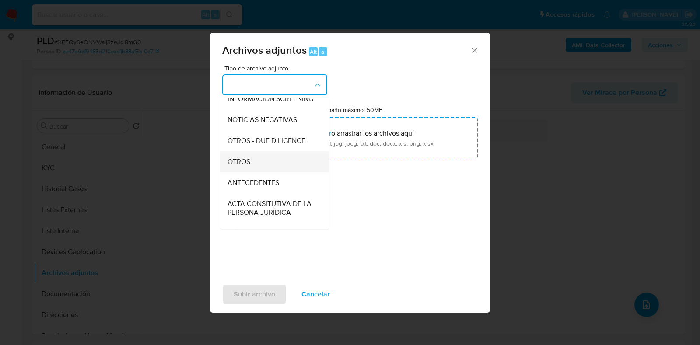
click at [268, 172] on div "OTROS" at bounding box center [271, 161] width 89 height 21
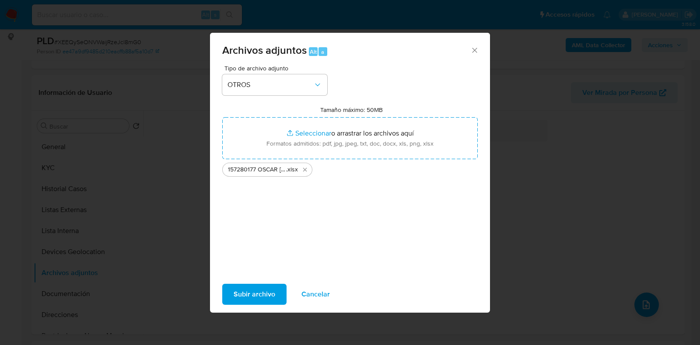
click at [262, 290] on span "Subir archivo" at bounding box center [255, 294] width 42 height 19
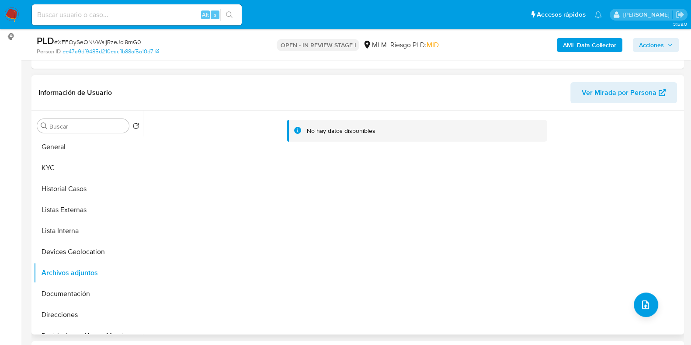
click at [631, 294] on div "No hay datos disponibles" at bounding box center [412, 223] width 539 height 224
click at [641, 300] on icon "upload-file" at bounding box center [646, 305] width 10 height 10
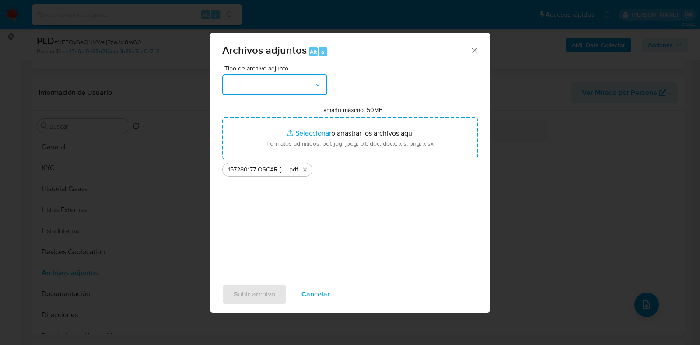
click at [284, 82] on button "button" at bounding box center [274, 84] width 105 height 21
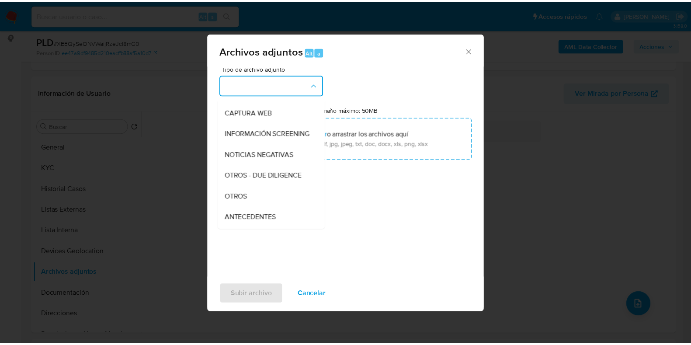
scroll to position [70, 0]
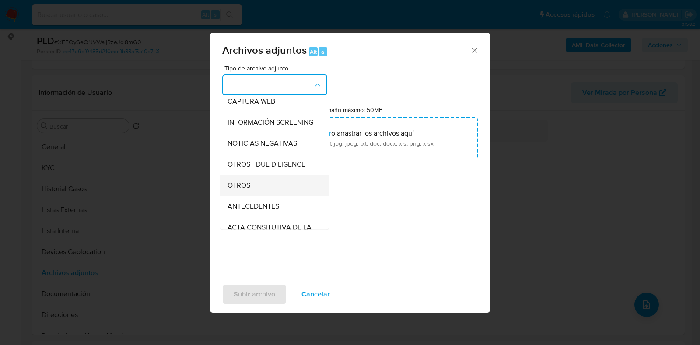
click at [268, 189] on div "OTROS" at bounding box center [271, 185] width 89 height 21
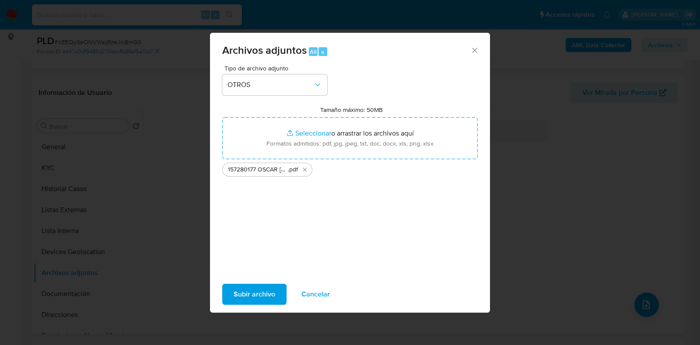
click at [251, 291] on span "Subir archivo" at bounding box center [255, 294] width 42 height 19
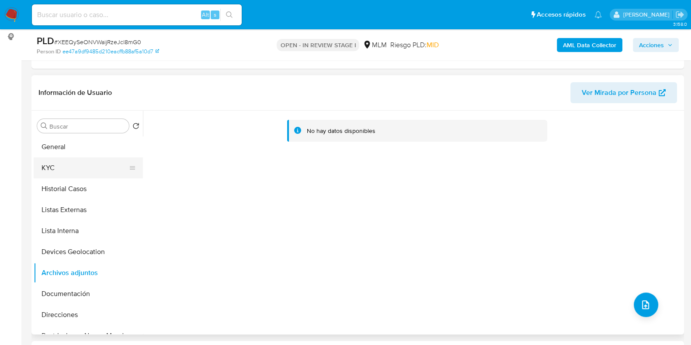
click at [69, 168] on button "KYC" at bounding box center [85, 167] width 102 height 21
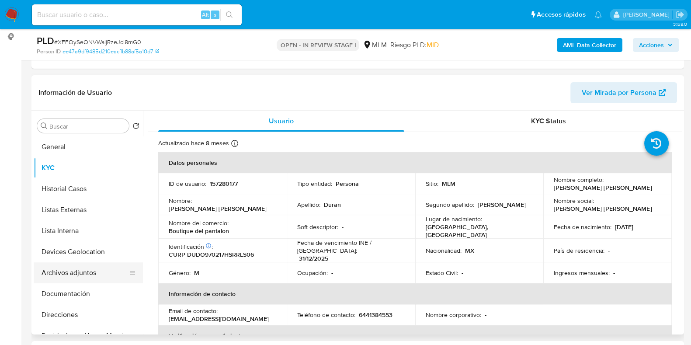
click at [68, 268] on button "Archivos adjuntos" at bounding box center [85, 272] width 102 height 21
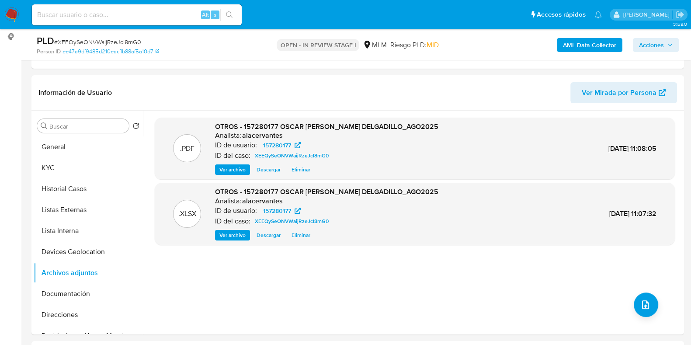
click at [649, 48] on span "Acciones" at bounding box center [651, 45] width 25 height 14
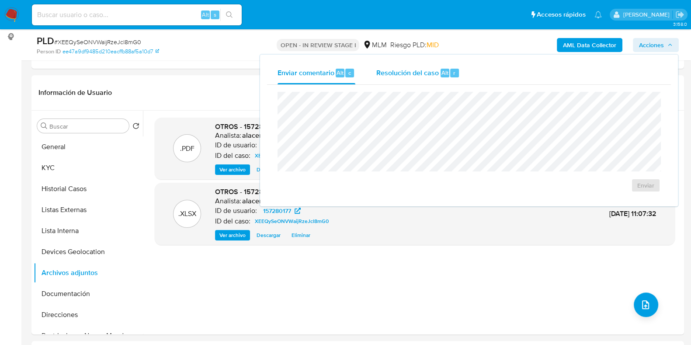
click at [426, 72] on span "Resolución del caso" at bounding box center [408, 72] width 63 height 10
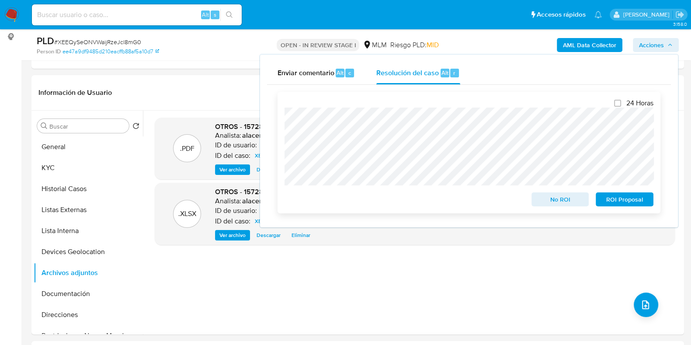
click at [556, 204] on span "No ROI" at bounding box center [560, 199] width 45 height 12
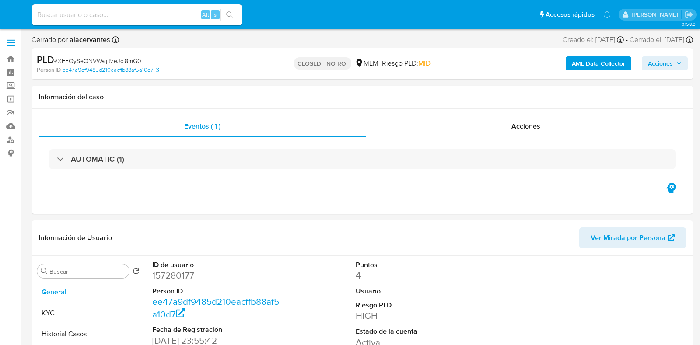
select select "10"
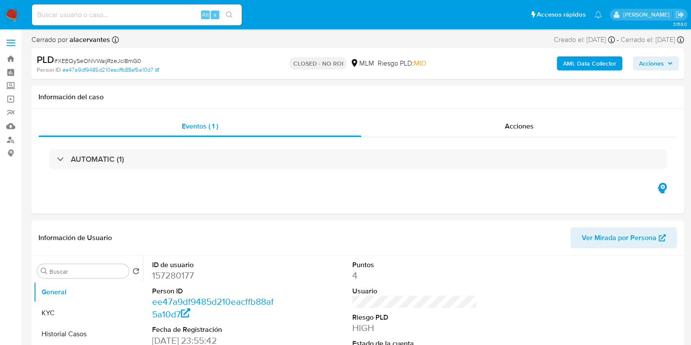
click at [15, 15] on img at bounding box center [11, 14] width 15 height 15
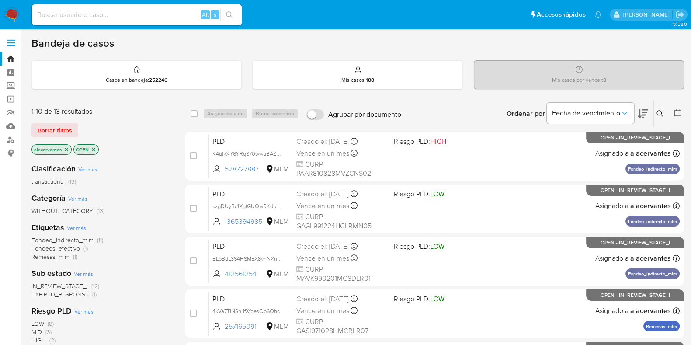
click at [663, 112] on icon at bounding box center [660, 113] width 7 height 7
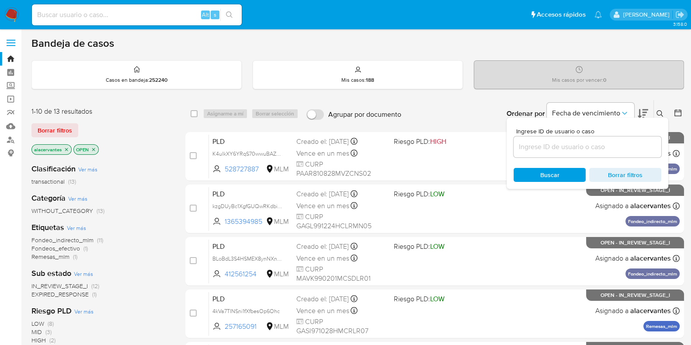
click at [582, 151] on input at bounding box center [588, 146] width 148 height 11
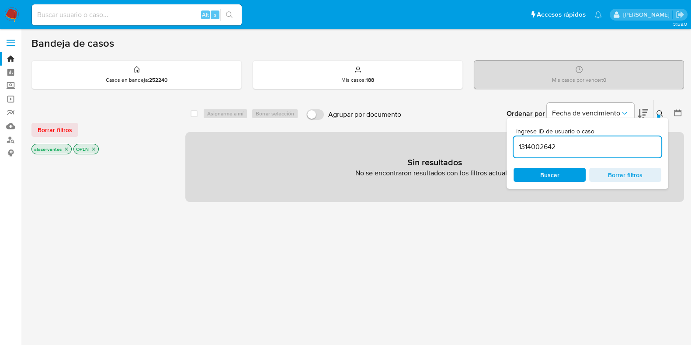
click at [582, 151] on input "1314002642" at bounding box center [588, 146] width 148 height 11
type input "1314002642"
click at [66, 149] on icon "close-filter" at bounding box center [66, 149] width 3 height 3
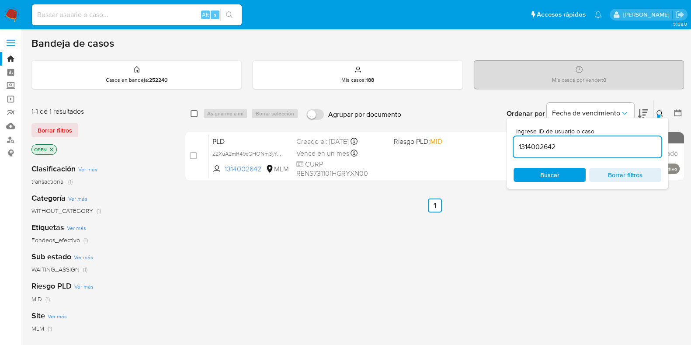
click at [191, 115] on input "checkbox" at bounding box center [194, 113] width 7 height 7
checkbox input "true"
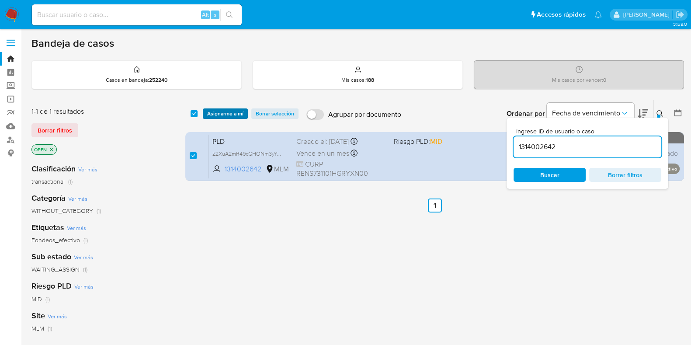
click at [222, 115] on span "Asignarme a mí" at bounding box center [225, 113] width 36 height 9
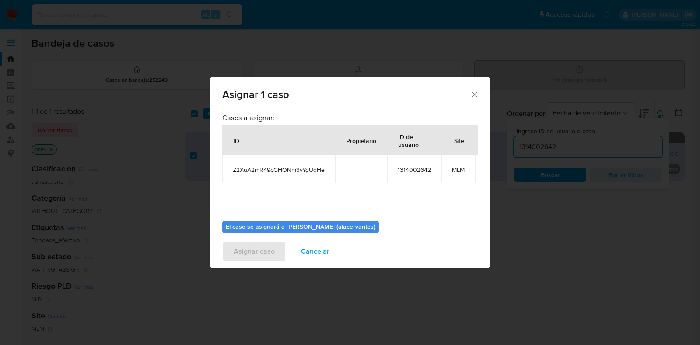
scroll to position [53, 0]
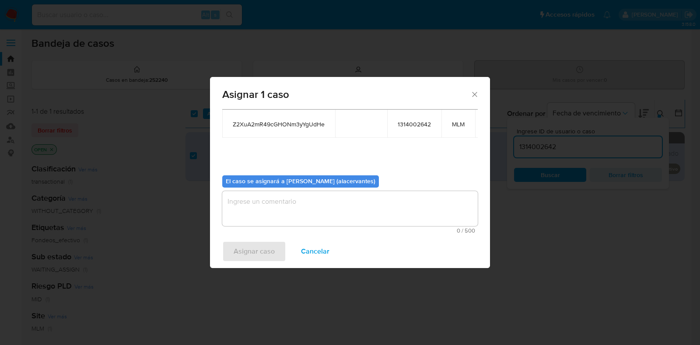
click at [394, 200] on textarea "assign-modal" at bounding box center [349, 208] width 255 height 35
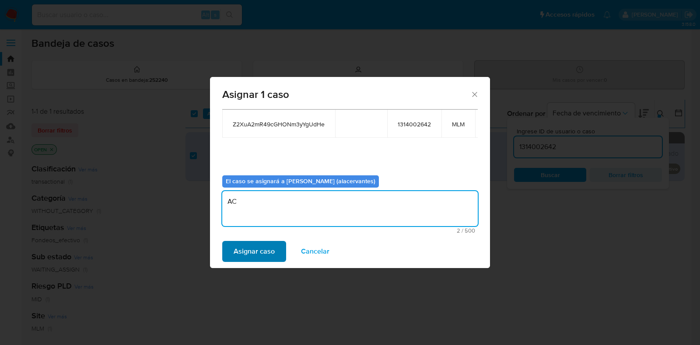
type textarea "AC"
click at [274, 251] on button "Asignar caso" at bounding box center [254, 251] width 64 height 21
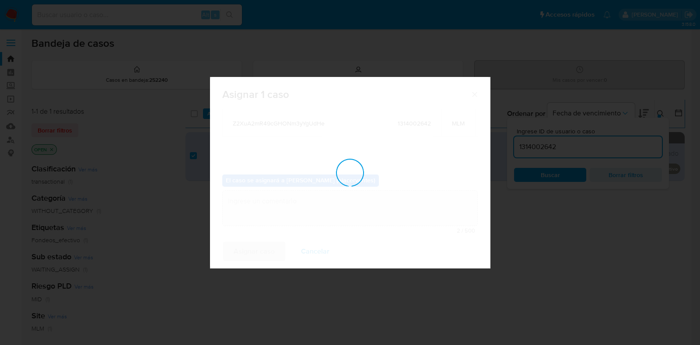
checkbox input "false"
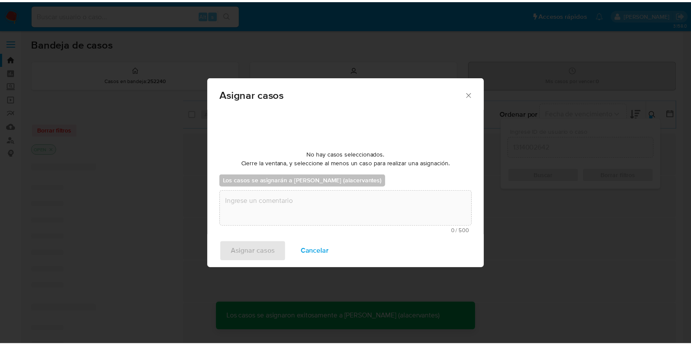
scroll to position [52, 0]
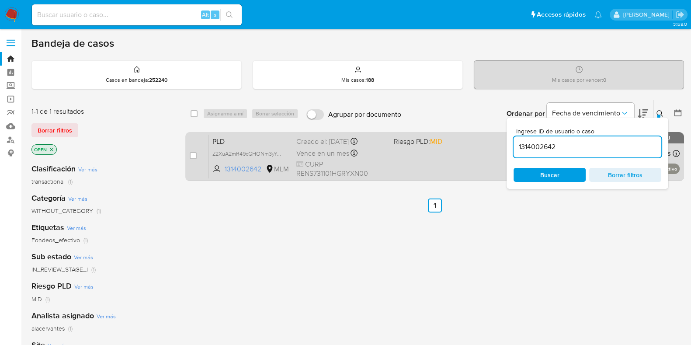
click at [337, 163] on span "CURP RENS731101HGRYXN00" at bounding box center [342, 169] width 91 height 19
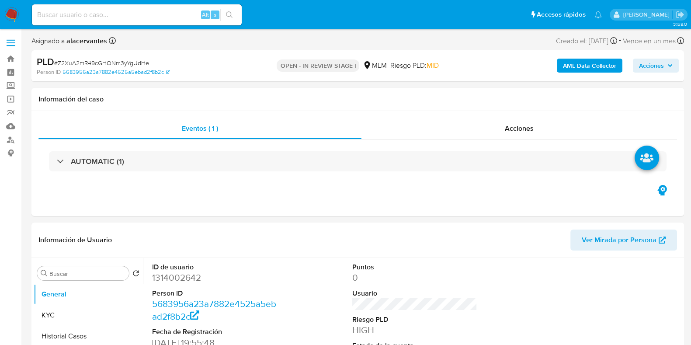
select select "10"
click at [61, 317] on button "KYC" at bounding box center [85, 315] width 102 height 21
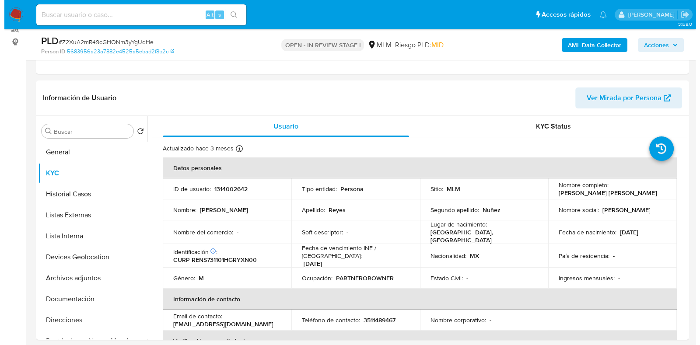
scroll to position [137, 0]
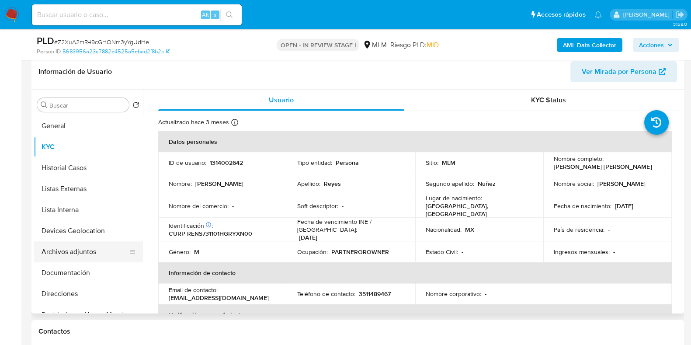
click at [84, 253] on button "Archivos adjuntos" at bounding box center [85, 251] width 102 height 21
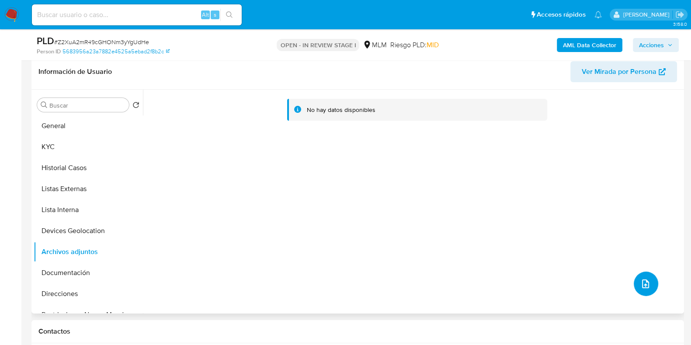
click at [642, 273] on button "upload-file" at bounding box center [646, 284] width 24 height 24
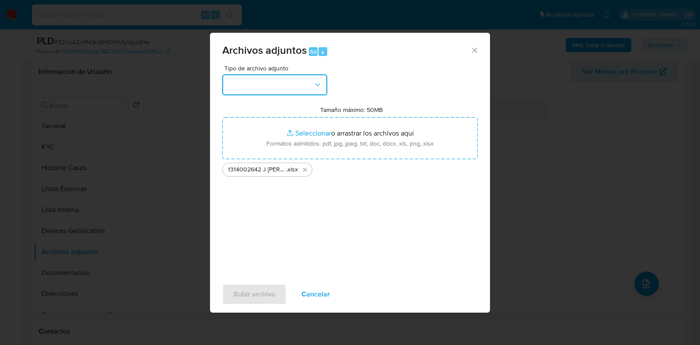
click at [308, 84] on button "button" at bounding box center [274, 84] width 105 height 21
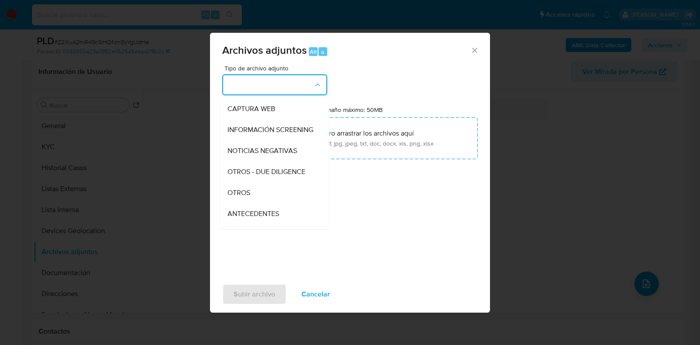
scroll to position [79, 0]
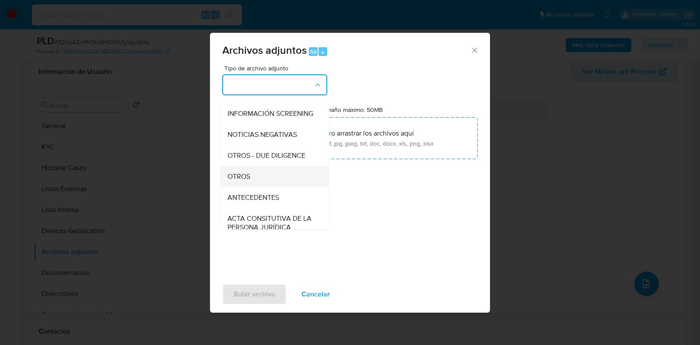
click at [262, 185] on div "OTROS" at bounding box center [271, 176] width 89 height 21
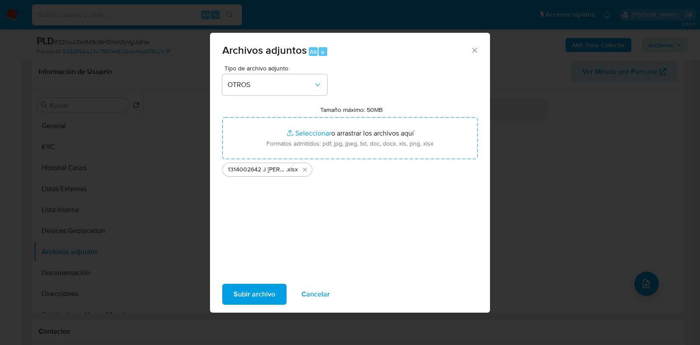
click at [254, 296] on span "Subir archivo" at bounding box center [255, 294] width 42 height 19
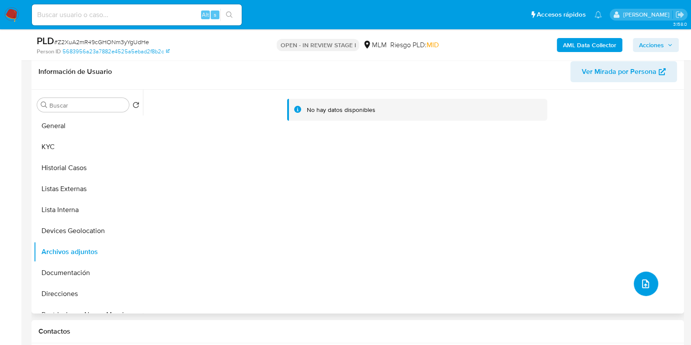
click at [649, 288] on button "upload-file" at bounding box center [646, 284] width 24 height 24
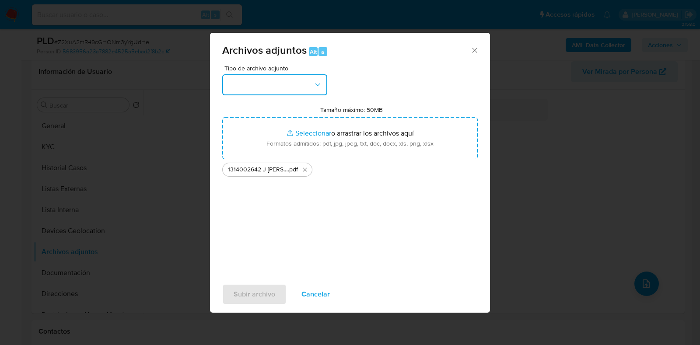
click at [264, 83] on button "button" at bounding box center [274, 84] width 105 height 21
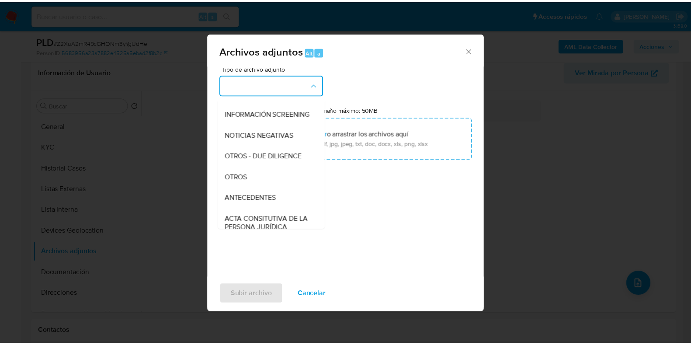
scroll to position [84, 0]
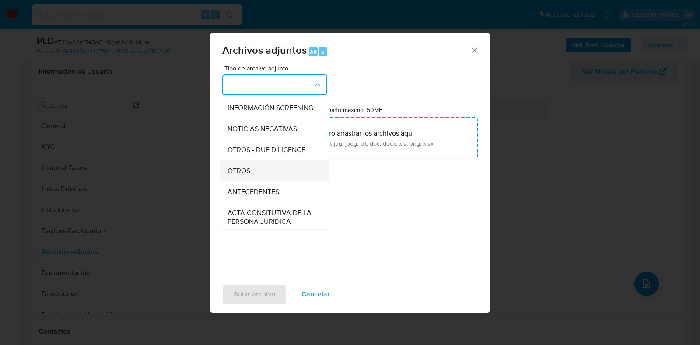
click at [264, 172] on div "OTROS" at bounding box center [271, 170] width 89 height 21
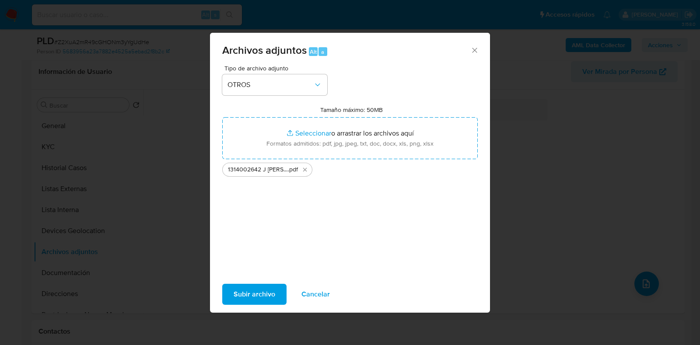
click at [260, 285] on span "Subir archivo" at bounding box center [255, 294] width 42 height 19
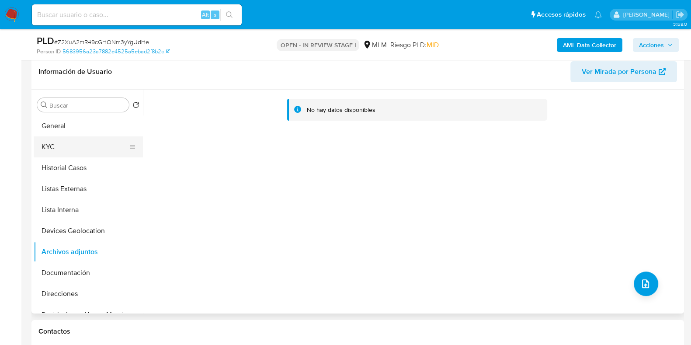
click at [52, 145] on button "KYC" at bounding box center [85, 146] width 102 height 21
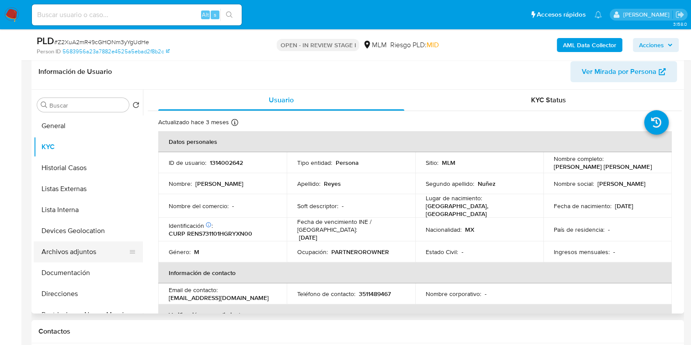
click at [66, 250] on button "Archivos adjuntos" at bounding box center [85, 251] width 102 height 21
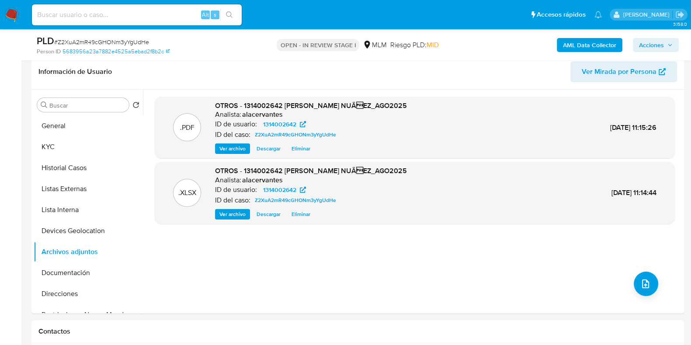
click at [635, 42] on button "Acciones" at bounding box center [656, 45] width 46 height 14
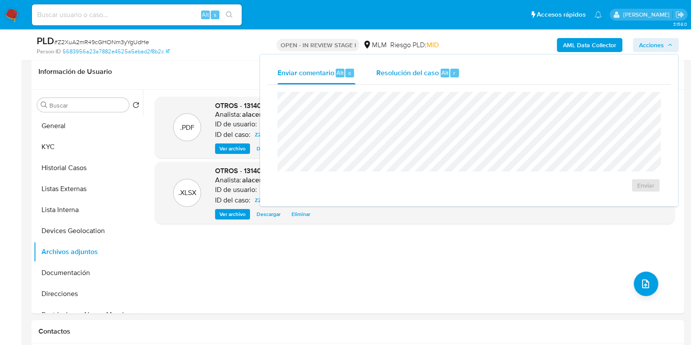
click at [436, 75] on span "Resolución del caso" at bounding box center [408, 72] width 63 height 10
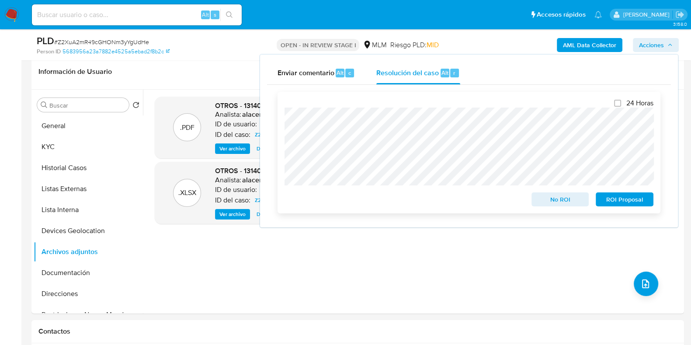
click at [562, 198] on span "No ROI" at bounding box center [560, 199] width 45 height 12
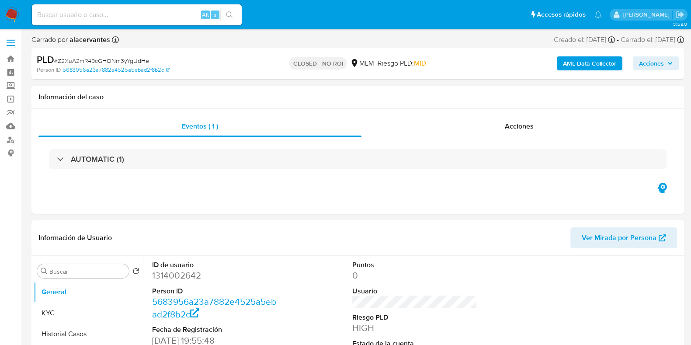
select select "10"
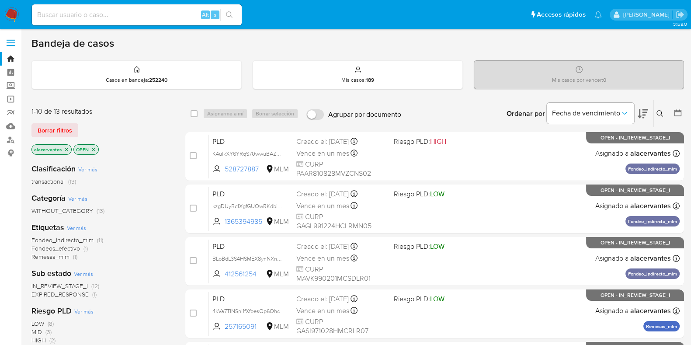
click at [123, 14] on input at bounding box center [137, 14] width 210 height 11
click at [90, 294] on span "EXPIRED_RESPONSE (1)" at bounding box center [63, 294] width 65 height 8
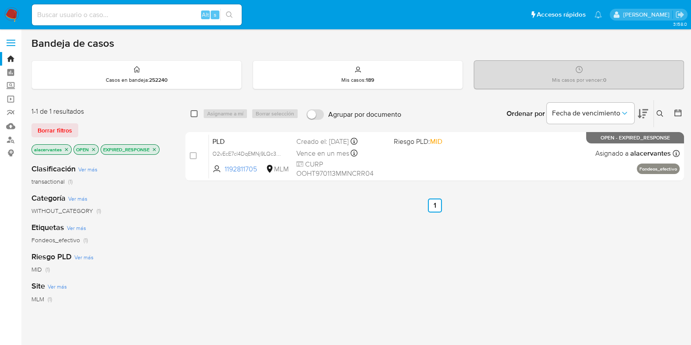
click at [194, 114] on input "checkbox" at bounding box center [194, 113] width 7 height 7
checkbox input "true"
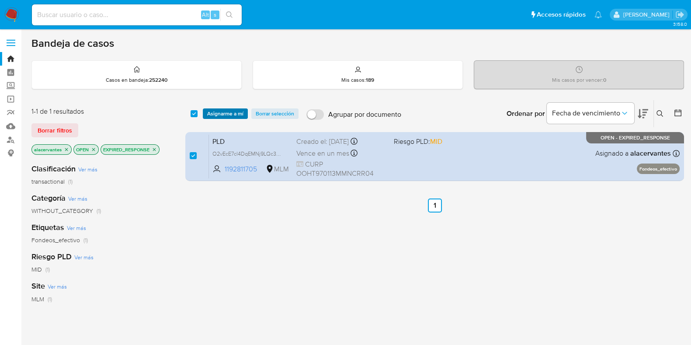
click at [217, 113] on span "Asignarme a mí" at bounding box center [225, 113] width 36 height 9
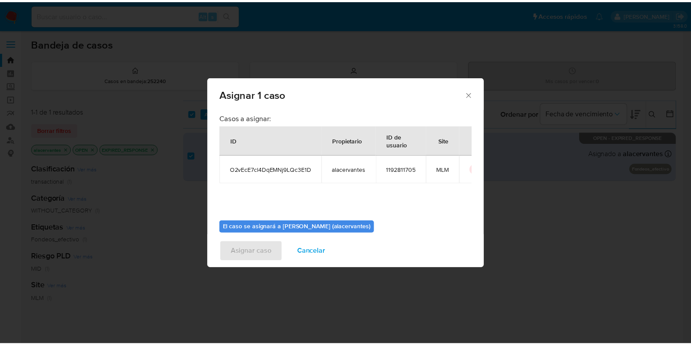
scroll to position [45, 0]
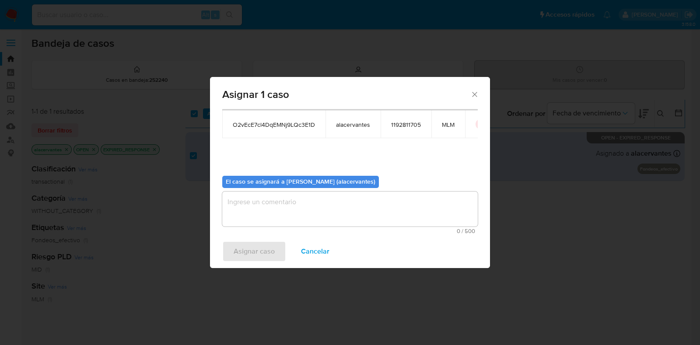
click at [402, 208] on textarea "assign-modal" at bounding box center [349, 209] width 255 height 35
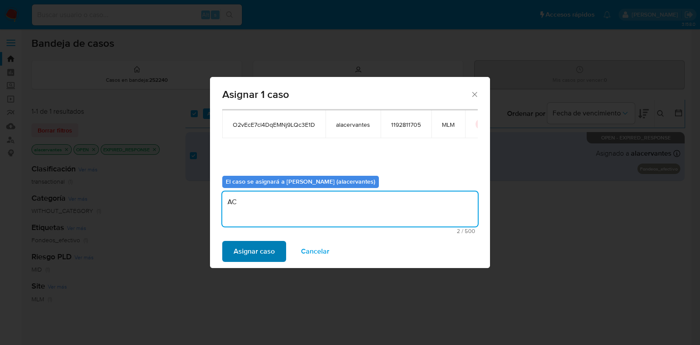
type textarea "AC"
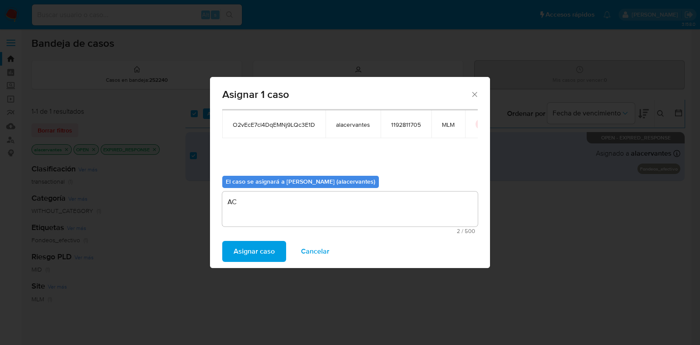
click at [262, 251] on span "Asignar caso" at bounding box center [254, 251] width 41 height 19
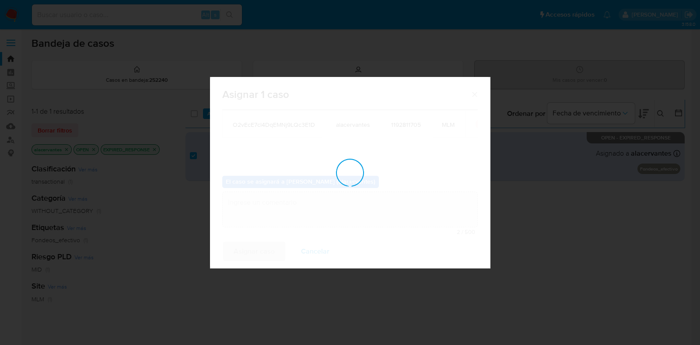
checkbox input "false"
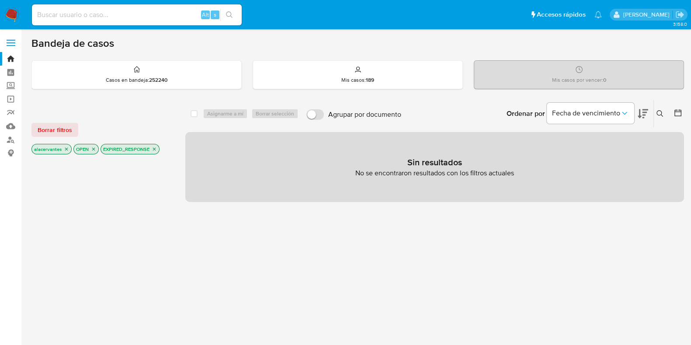
click at [152, 150] on icon "close-filter" at bounding box center [154, 149] width 5 height 5
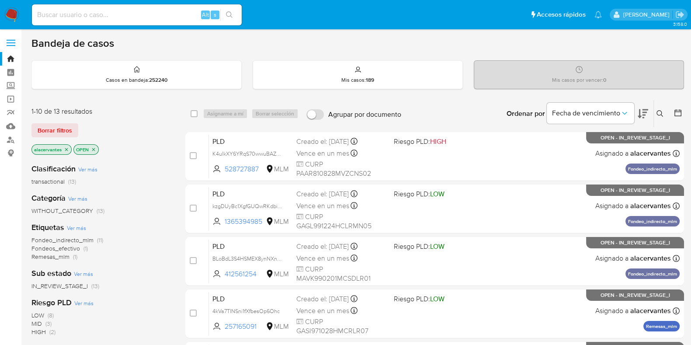
click at [84, 248] on span "(1)" at bounding box center [86, 248] width 4 height 9
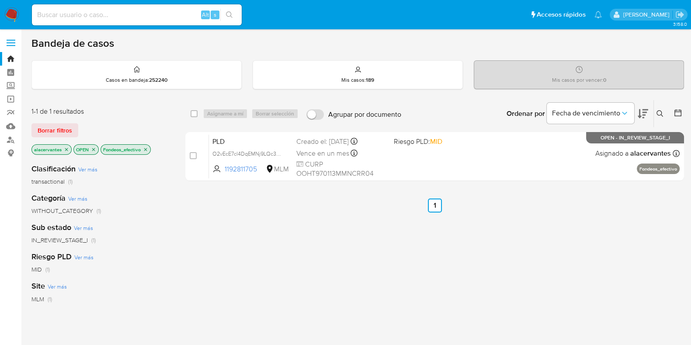
click at [146, 149] on icon "close-filter" at bounding box center [145, 149] width 3 height 3
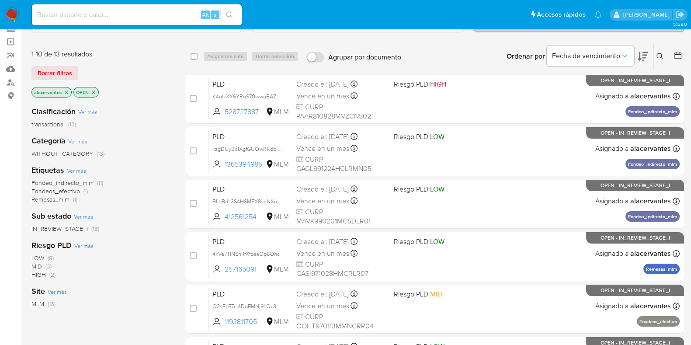
scroll to position [59, 0]
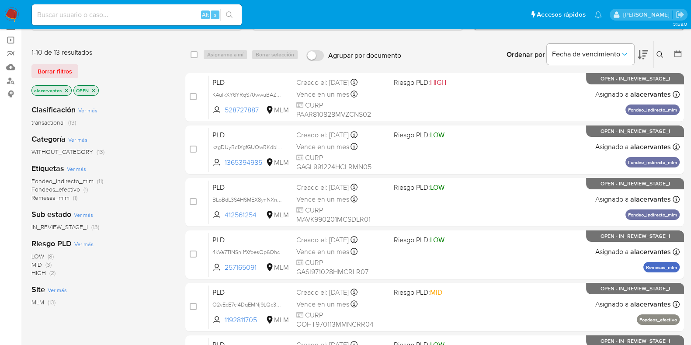
click at [147, 17] on input at bounding box center [137, 14] width 210 height 11
paste input "1192811705"
type input "1192811705"
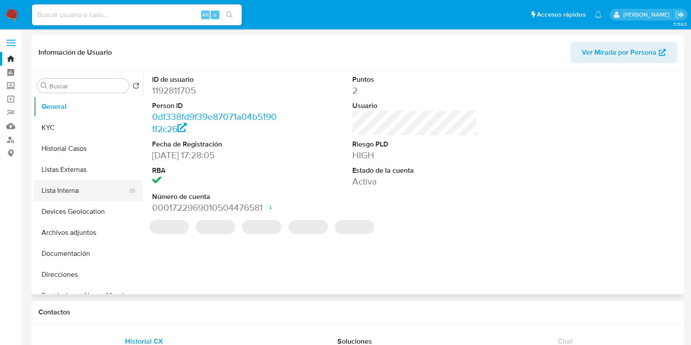
select select "10"
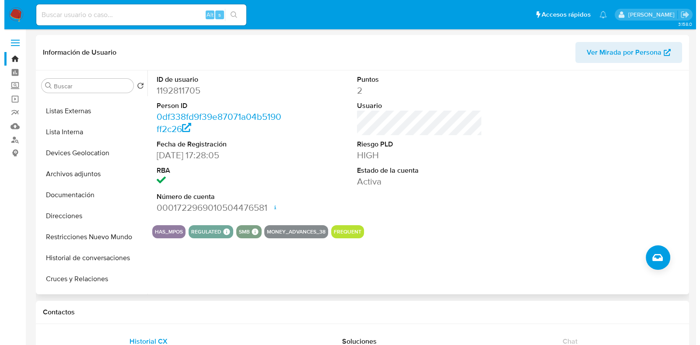
scroll to position [69, 0]
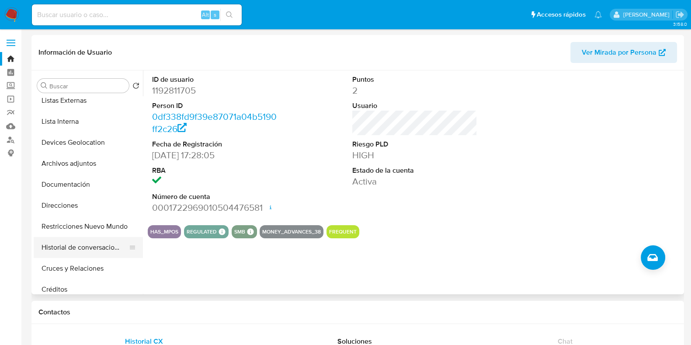
click at [91, 250] on button "Historial de conversaciones" at bounding box center [85, 247] width 102 height 21
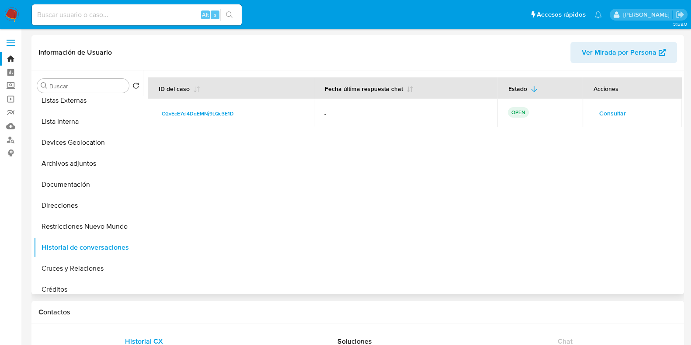
click at [619, 112] on span "Consultar" at bounding box center [613, 113] width 27 height 12
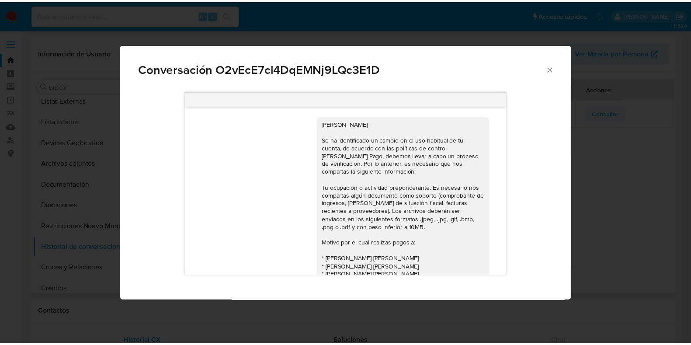
scroll to position [87, 0]
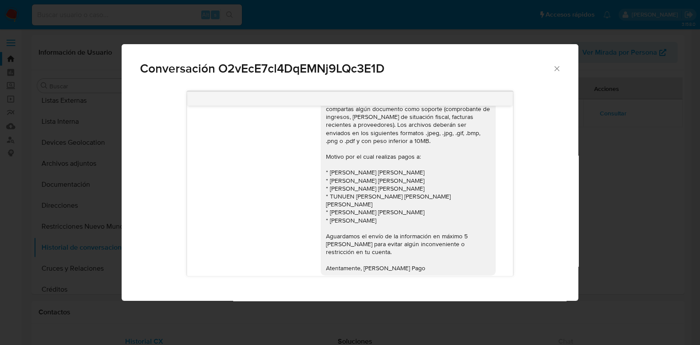
click at [555, 72] on icon "Cerrar" at bounding box center [556, 68] width 9 height 9
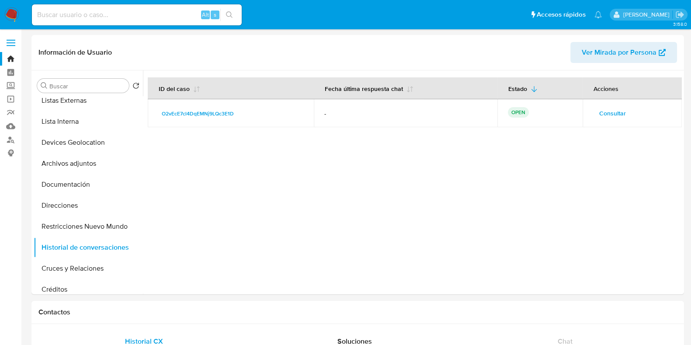
click at [160, 14] on input at bounding box center [137, 14] width 210 height 11
paste input "1871055016"
type input "1871055016"
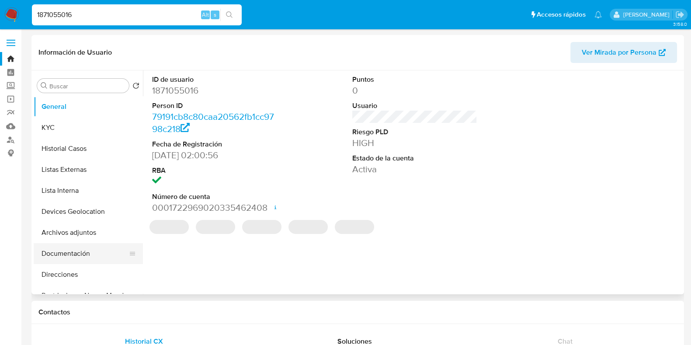
select select "10"
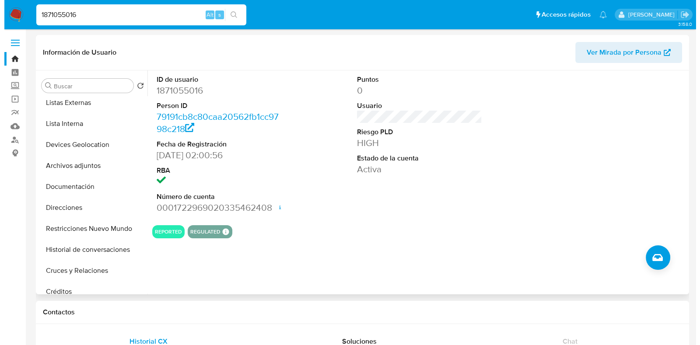
scroll to position [81, 0]
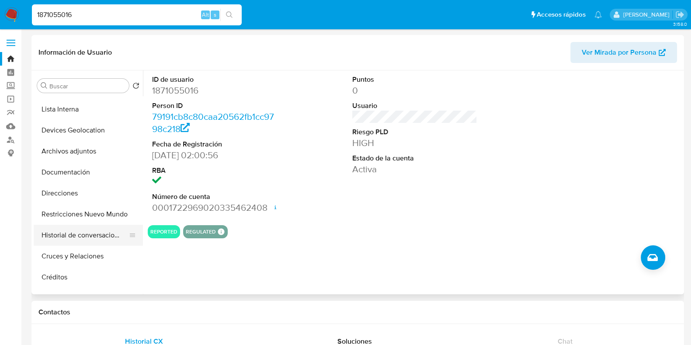
click at [91, 235] on button "Historial de conversaciones" at bounding box center [85, 235] width 102 height 21
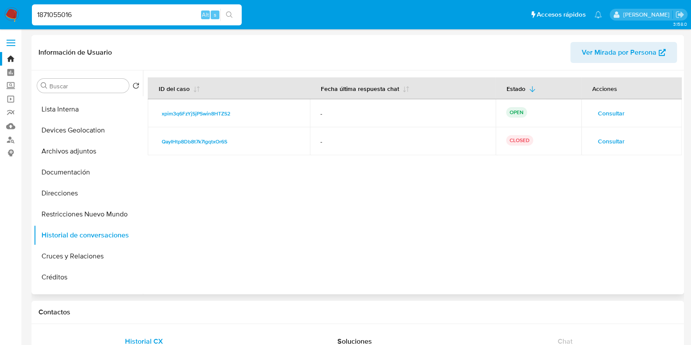
click at [603, 115] on span "Consultar" at bounding box center [611, 113] width 27 height 12
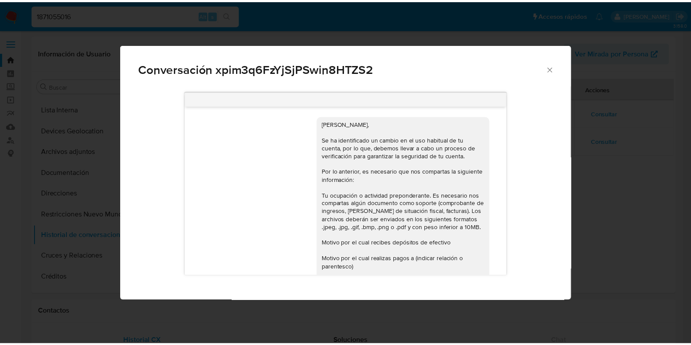
scroll to position [73, 0]
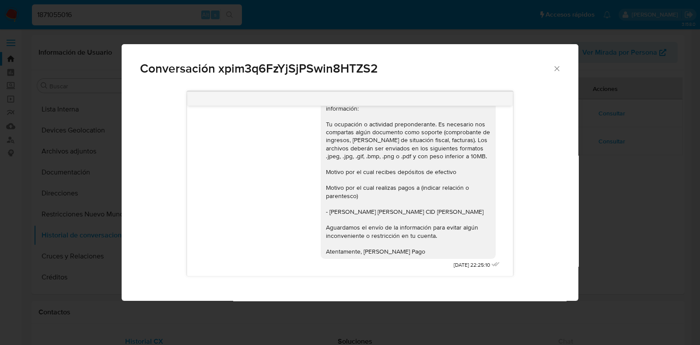
click at [556, 67] on icon "Cerrar" at bounding box center [556, 68] width 9 height 9
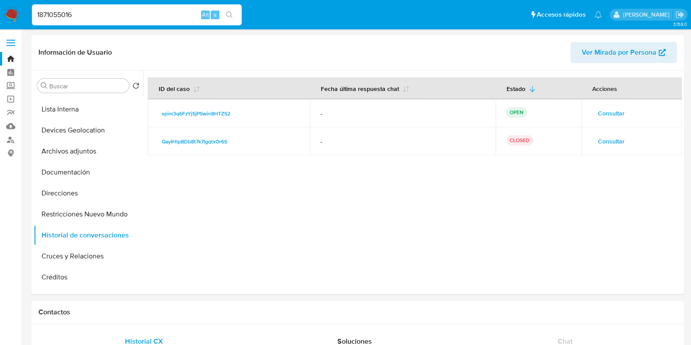
click at [142, 4] on div "1871055016 Alt s" at bounding box center [137, 14] width 210 height 21
click at [130, 15] on input "1871055016" at bounding box center [137, 14] width 210 height 11
paste input "2449416408"
type input "2449416408"
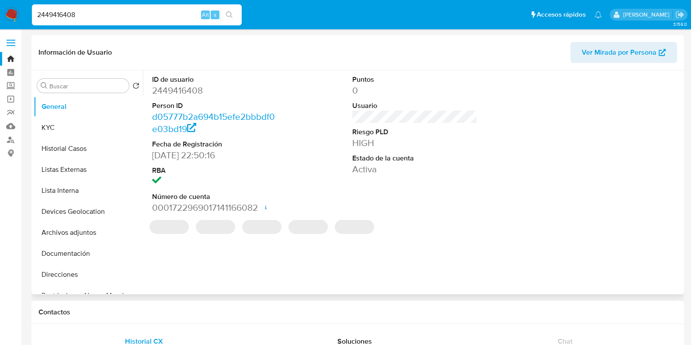
select select "10"
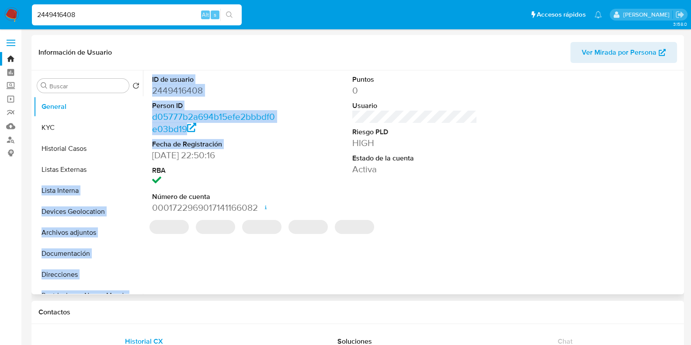
drag, startPoint x: 143, startPoint y: 151, endPoint x: 142, endPoint y: 163, distance: 11.8
click at [142, 163] on div "Buscar Volver al orden por defecto General KYC Historial Casos Listas Externas …" at bounding box center [358, 182] width 649 height 224
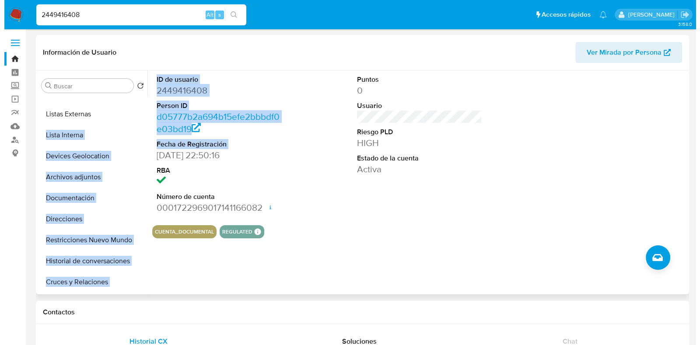
scroll to position [56, 0]
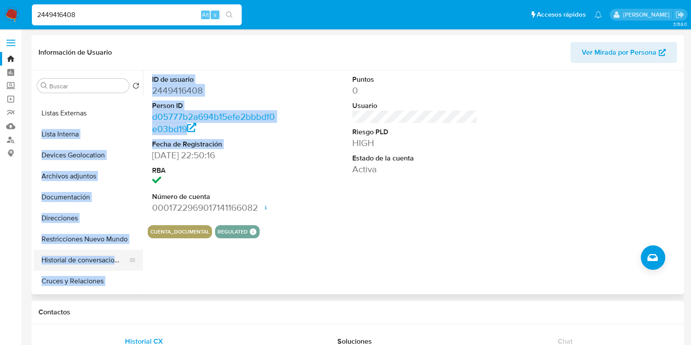
click at [76, 264] on button "Historial de conversaciones" at bounding box center [85, 260] width 102 height 21
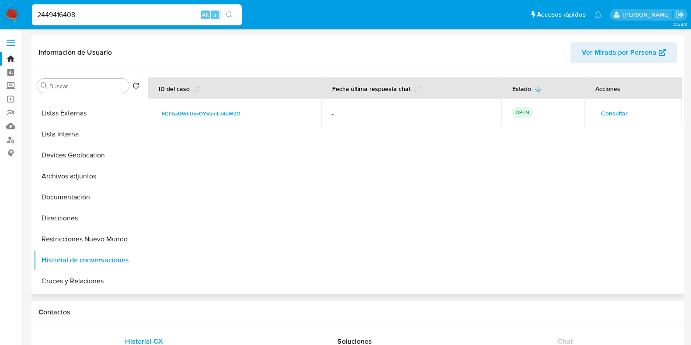
click at [604, 121] on td "Consultar" at bounding box center [634, 113] width 98 height 28
click at [606, 119] on span "Consultar" at bounding box center [614, 113] width 27 height 12
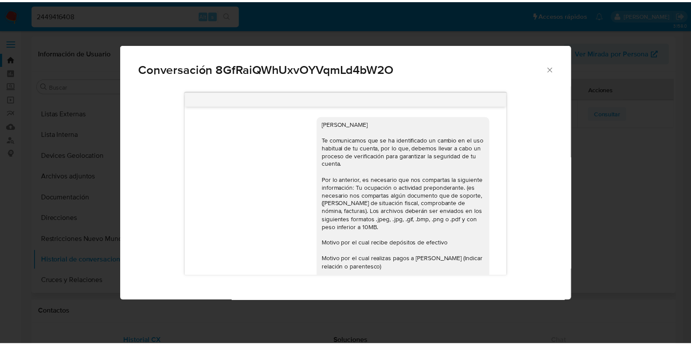
scroll to position [55, 0]
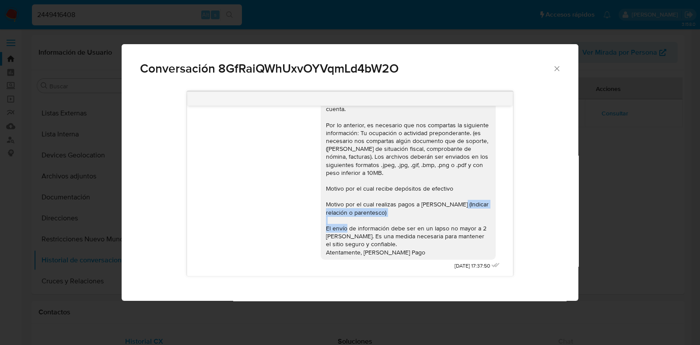
drag, startPoint x: 512, startPoint y: 202, endPoint x: 513, endPoint y: 236, distance: 34.1
click at [513, 236] on div "Estimada Ana Te comunicamos que se ha identificado un cambio en el uso habitual…" at bounding box center [350, 183] width 420 height 197
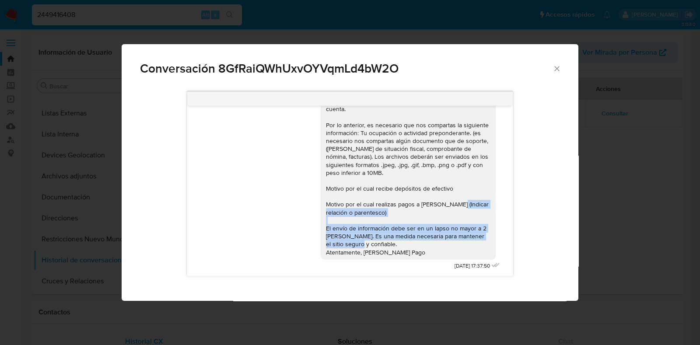
click at [527, 213] on div "Estimada Ana Te comunicamos que se ha identificado un cambio en el uso habitual…" at bounding box center [350, 183] width 420 height 197
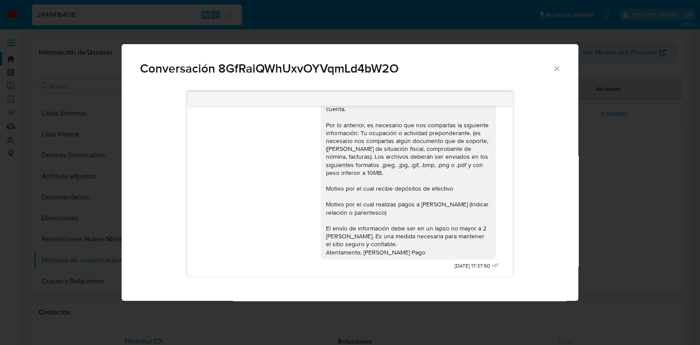
click at [555, 69] on icon "Cerrar" at bounding box center [556, 68] width 9 height 9
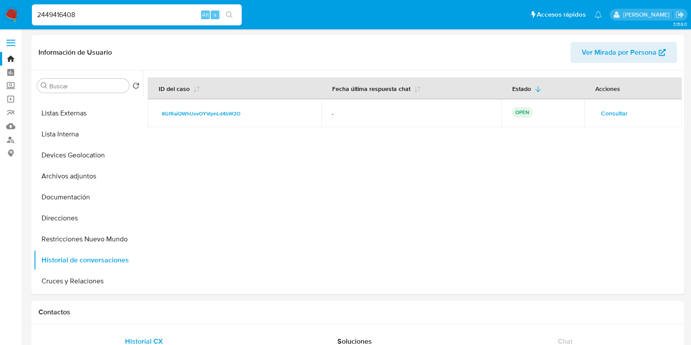
click at [168, 21] on div "2449416408 Alt s" at bounding box center [137, 14] width 210 height 21
click at [149, 17] on input "2449416408" at bounding box center [137, 14] width 210 height 11
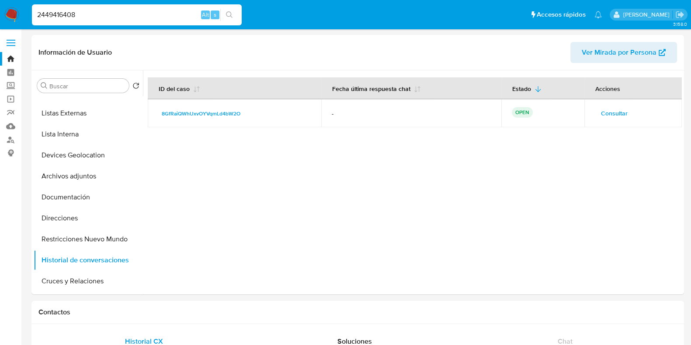
paste input "618323237"
type input "618323237"
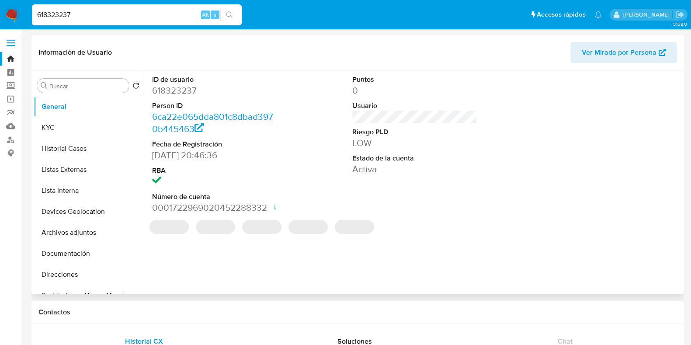
select select "10"
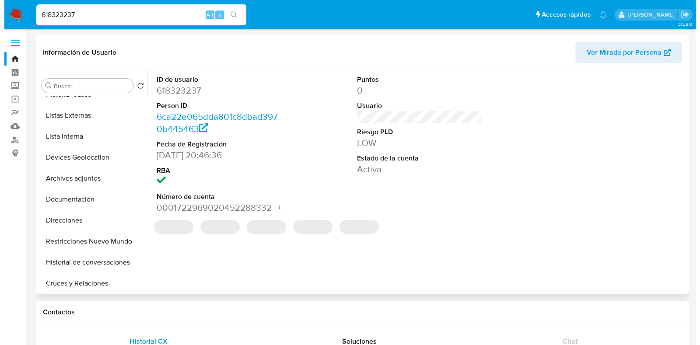
scroll to position [67, 0]
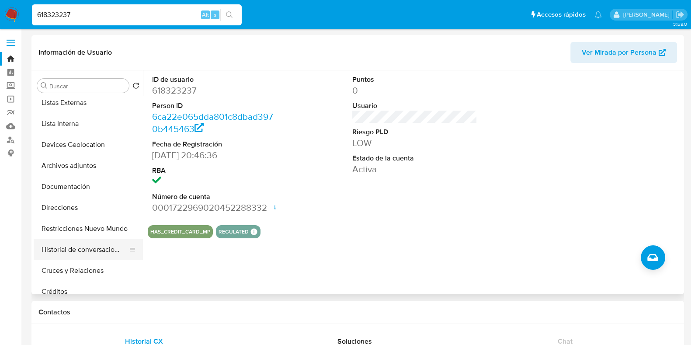
click at [75, 247] on button "Historial de conversaciones" at bounding box center [85, 249] width 102 height 21
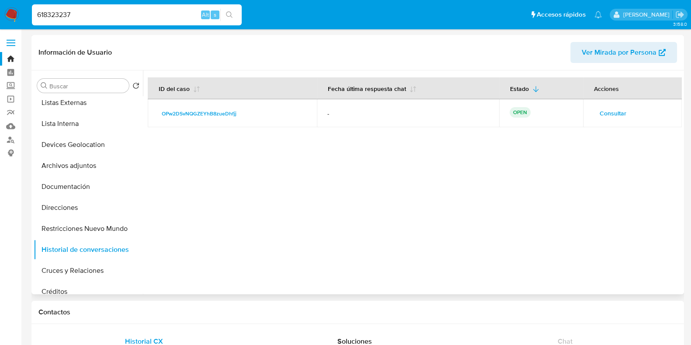
click at [616, 108] on span "Consultar" at bounding box center [613, 113] width 27 height 12
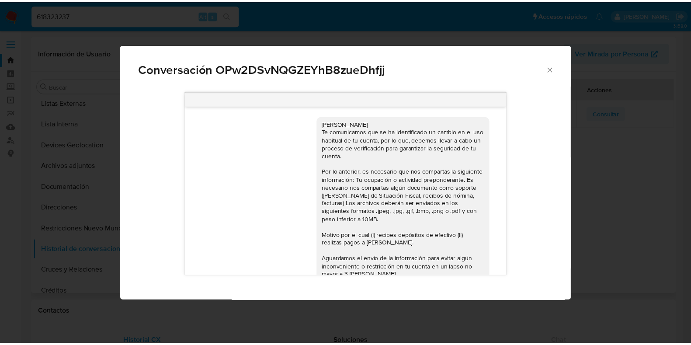
scroll to position [39, 0]
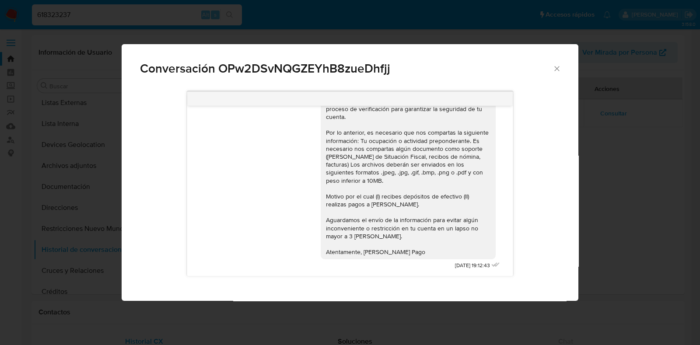
click at [553, 67] on icon "Cerrar" at bounding box center [556, 68] width 9 height 9
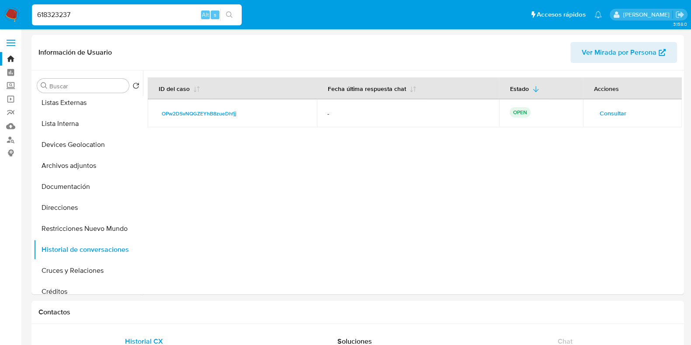
click at [147, 5] on div "618323237 Alt s" at bounding box center [137, 14] width 210 height 21
click at [88, 17] on input "618323237" at bounding box center [137, 14] width 210 height 11
paste input "25854865"
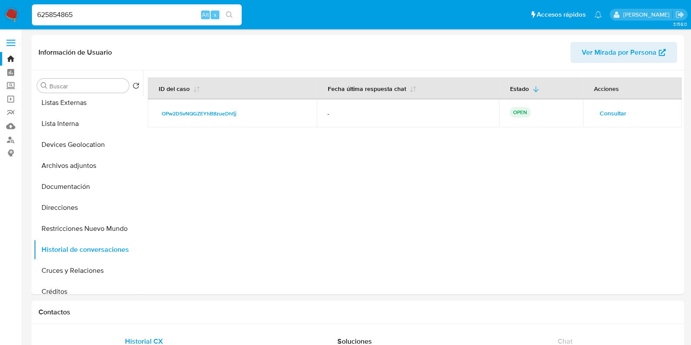
type input "625854865"
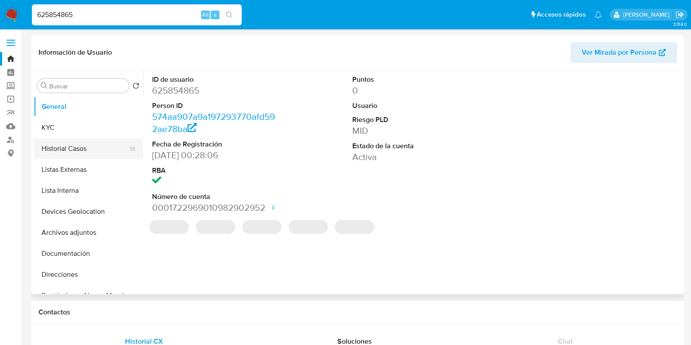
click at [66, 146] on button "Historial Casos" at bounding box center [85, 148] width 102 height 21
select select "10"
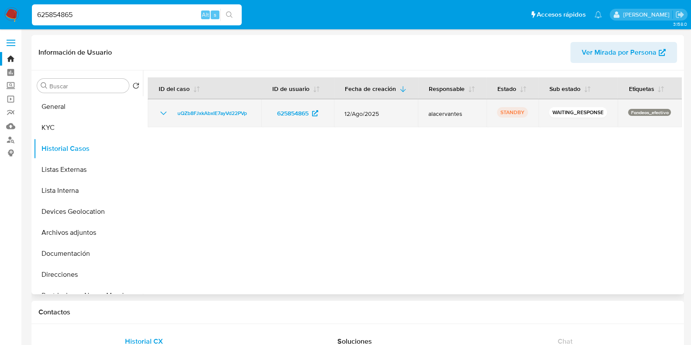
click at [165, 115] on icon "Mostrar/Ocultar" at bounding box center [163, 113] width 6 height 3
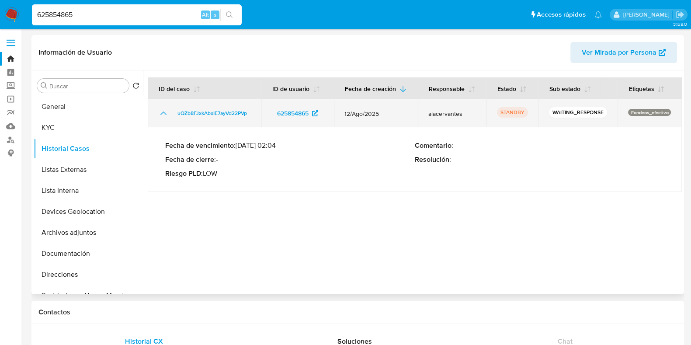
click at [162, 119] on icon "Mostrar/Ocultar" at bounding box center [163, 113] width 10 height 10
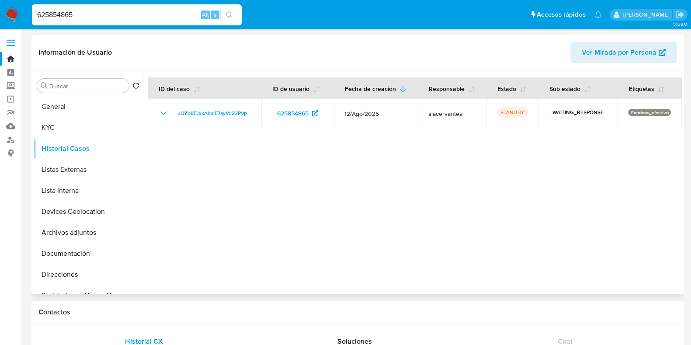
drag, startPoint x: 140, startPoint y: 132, endPoint x: 140, endPoint y: 149, distance: 17.1
click at [140, 149] on ul "General KYC Historial Casos Listas Externas Lista Interna Devices Geolocation A…" at bounding box center [88, 194] width 109 height 197
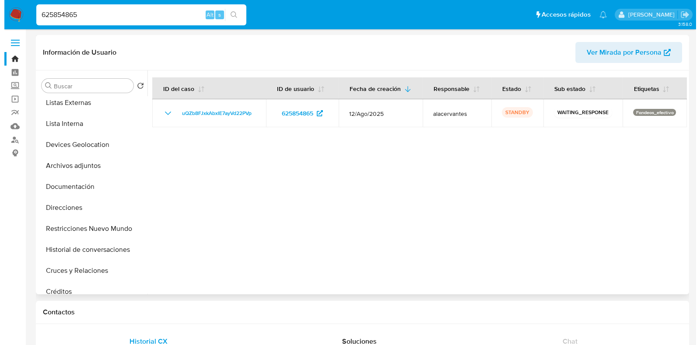
scroll to position [79, 0]
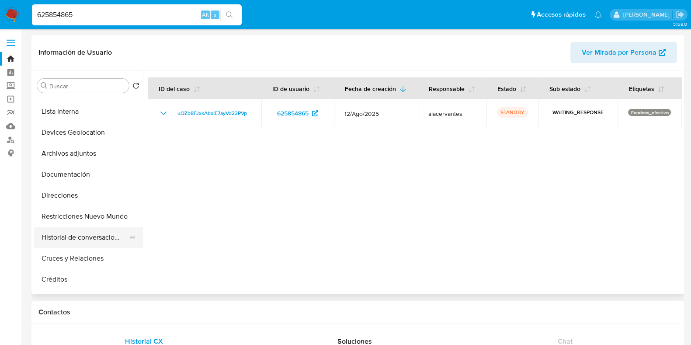
click at [109, 236] on button "Historial de conversaciones" at bounding box center [85, 237] width 102 height 21
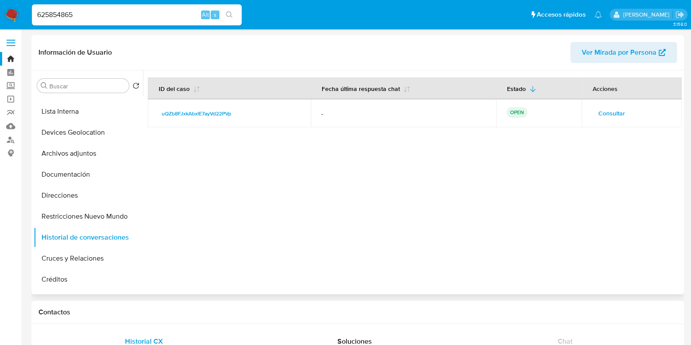
click at [614, 116] on span "Consultar" at bounding box center [612, 113] width 27 height 12
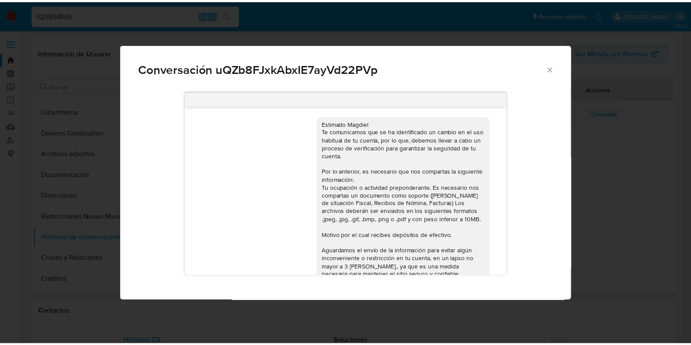
scroll to position [39, 0]
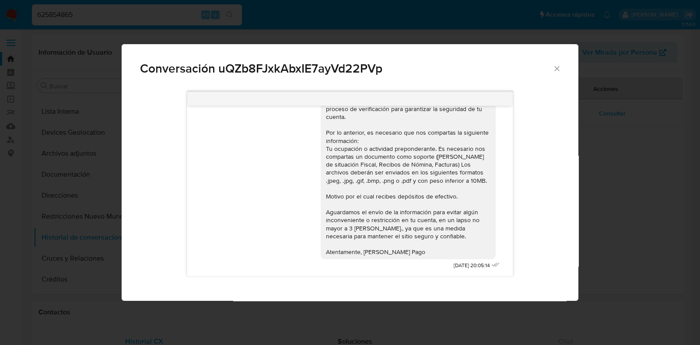
click at [554, 68] on icon "Cerrar" at bounding box center [556, 68] width 9 height 9
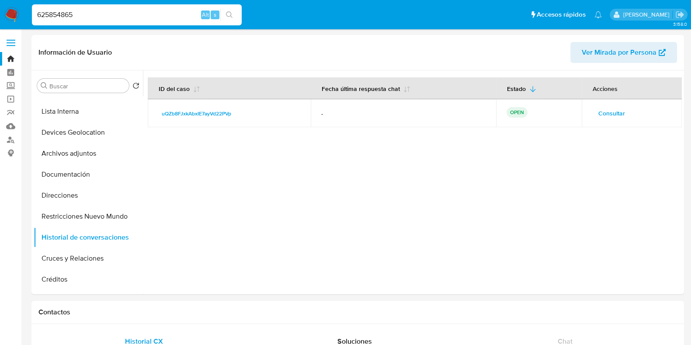
click at [12, 10] on img at bounding box center [11, 14] width 15 height 15
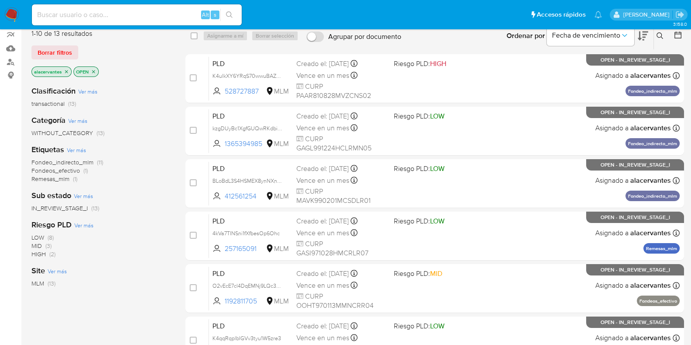
scroll to position [81, 0]
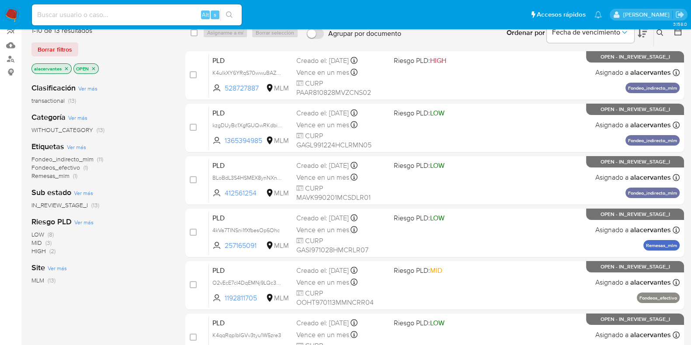
click at [78, 203] on span "IN_REVIEW_STAGE_I" at bounding box center [59, 205] width 56 height 9
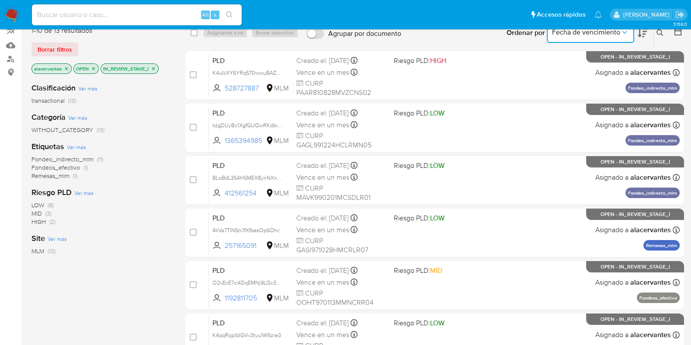
click at [625, 35] on icon "Ordenar por" at bounding box center [625, 32] width 9 height 9
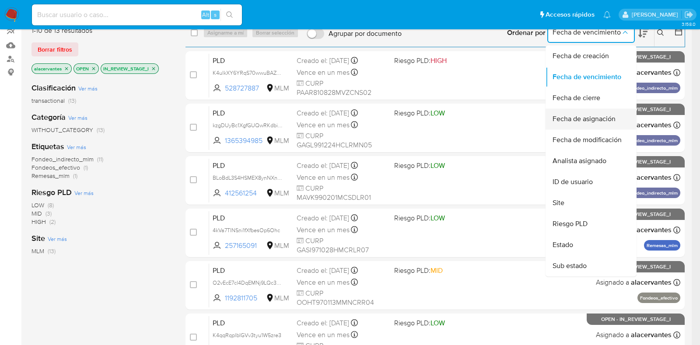
click at [586, 115] on span "Fecha de asignación" at bounding box center [583, 119] width 63 height 9
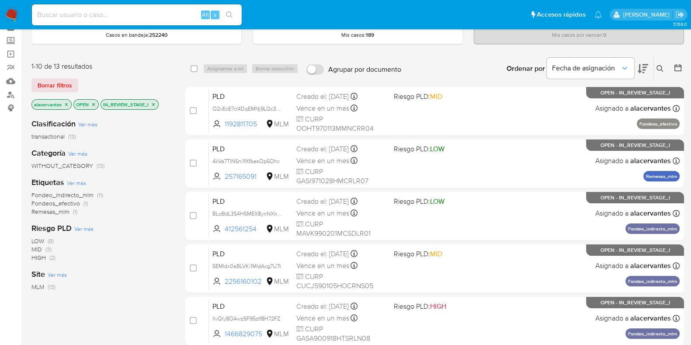
scroll to position [43, 0]
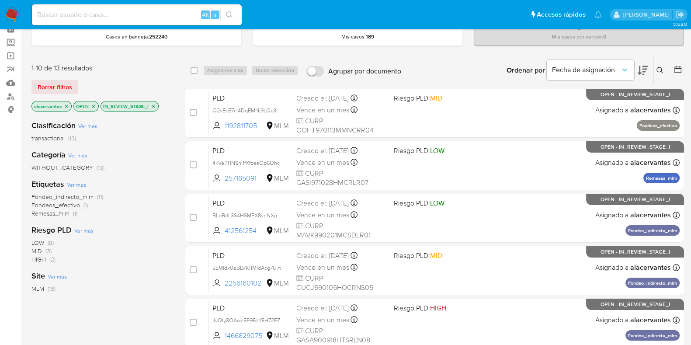
click at [652, 60] on div "Ordenar por Fecha de asignación" at bounding box center [577, 70] width 154 height 27
click at [647, 70] on icon at bounding box center [643, 70] width 10 height 10
click at [641, 68] on icon at bounding box center [643, 70] width 10 height 10
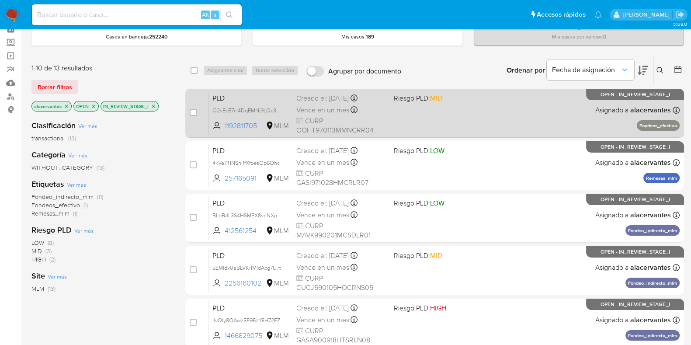
click at [440, 129] on div "PLD O2vEcE7cl4DqEMNj9LQc3E1D 1192811705 MLM Riesgo PLD: MID Creado el: 12/08/20…" at bounding box center [444, 113] width 471 height 44
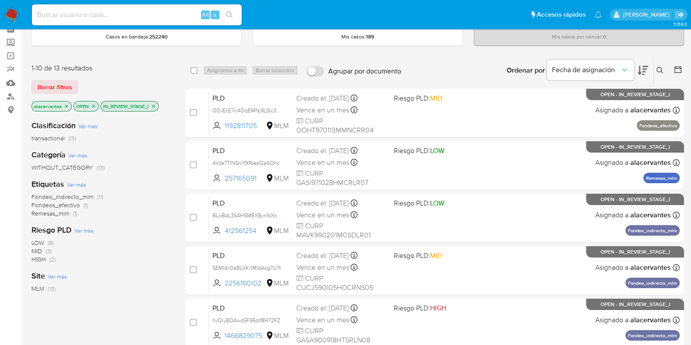
click at [628, 81] on div "Fecha de asignación" at bounding box center [590, 70] width 87 height 27
click at [622, 68] on icon "Ordenar por" at bounding box center [625, 70] width 9 height 9
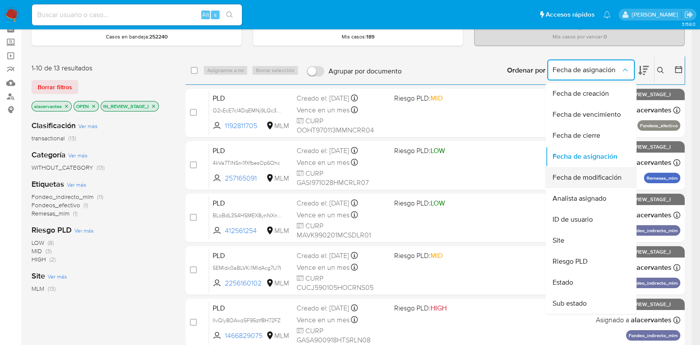
click at [589, 177] on span "Fecha de modificación" at bounding box center [586, 177] width 69 height 9
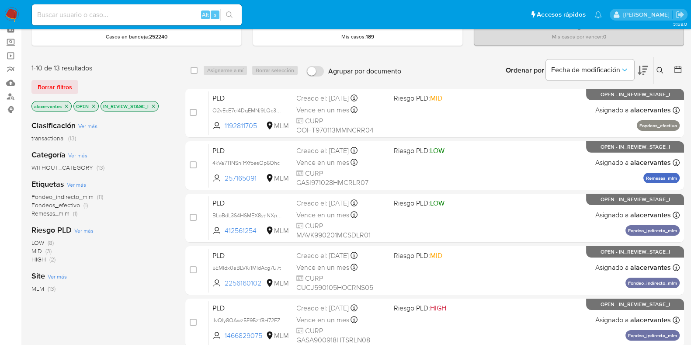
click at [645, 66] on icon at bounding box center [643, 70] width 10 height 10
click at [642, 70] on icon at bounding box center [643, 70] width 10 height 10
click at [589, 66] on span "Fecha de modificación" at bounding box center [585, 70] width 69 height 9
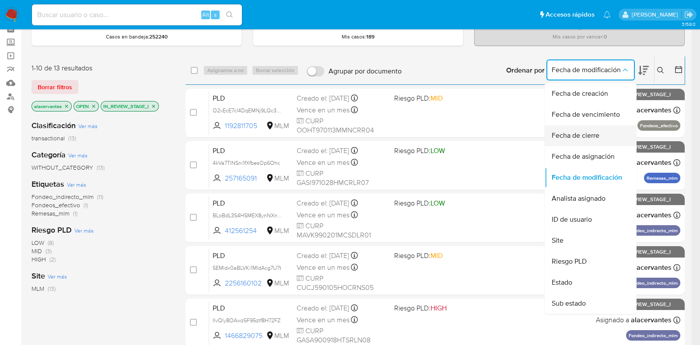
drag, startPoint x: 596, startPoint y: 200, endPoint x: 607, endPoint y: 144, distance: 57.2
click at [607, 144] on ul "Fecha de creación Fecha de vencimiento Fecha de cierre Fecha de asignación Fech…" at bounding box center [590, 198] width 92 height 231
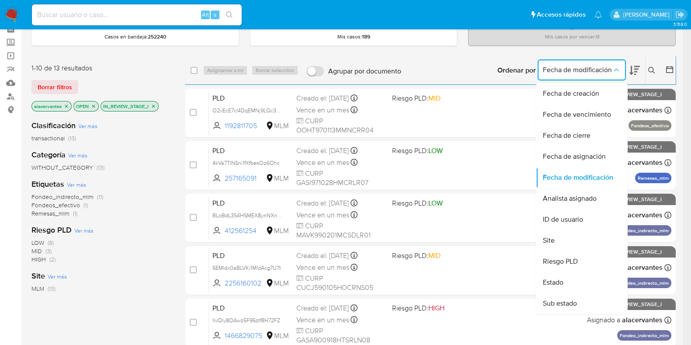
click at [109, 13] on input at bounding box center [137, 14] width 210 height 11
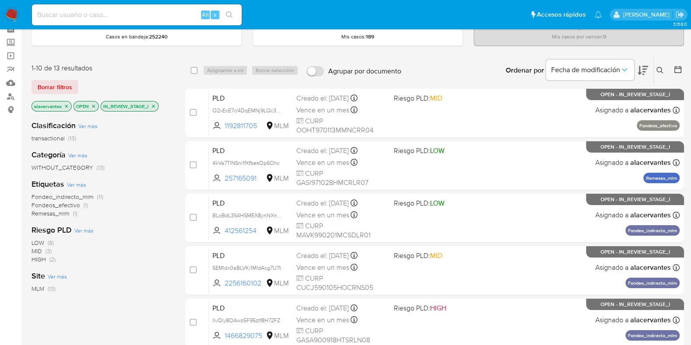
click at [109, 13] on input at bounding box center [137, 14] width 210 height 11
paste input "815738993"
type input "815738993"
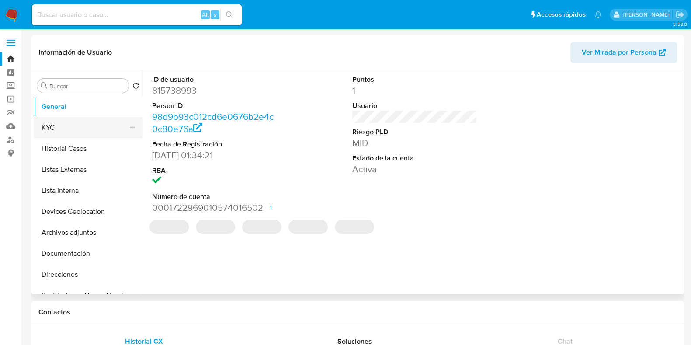
select select "10"
click at [71, 127] on button "KYC" at bounding box center [85, 127] width 102 height 21
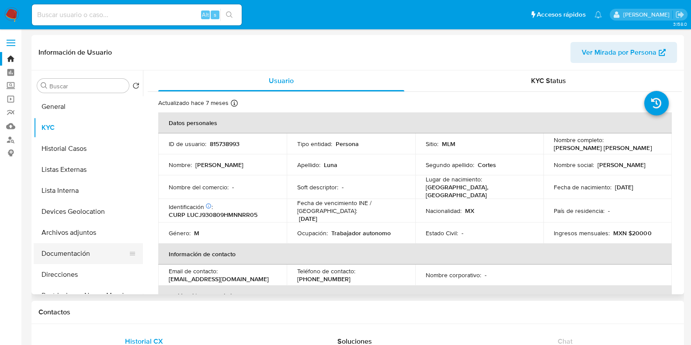
click at [81, 257] on button "Documentación" at bounding box center [85, 253] width 102 height 21
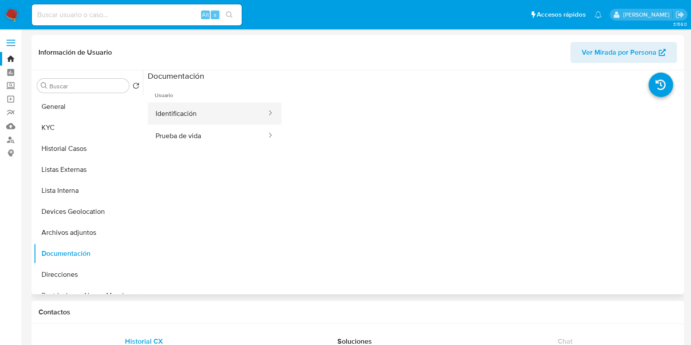
click at [203, 117] on button "Identificación" at bounding box center [208, 113] width 120 height 22
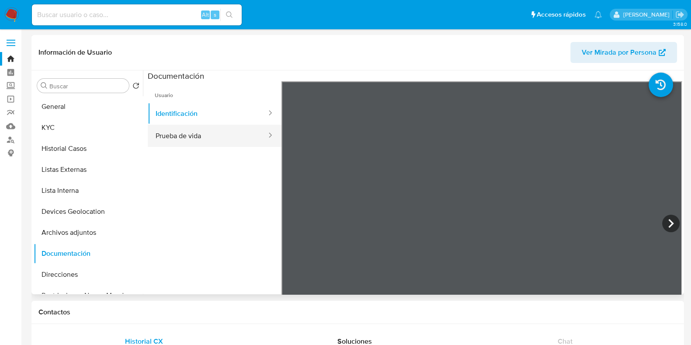
click at [215, 134] on button "Prueba de vida" at bounding box center [208, 136] width 120 height 22
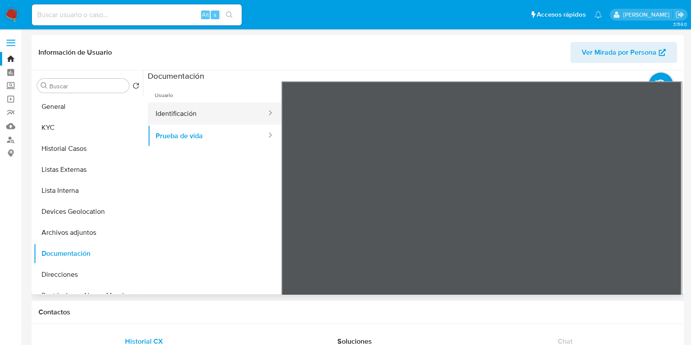
click at [226, 114] on button "Identificación" at bounding box center [208, 113] width 120 height 22
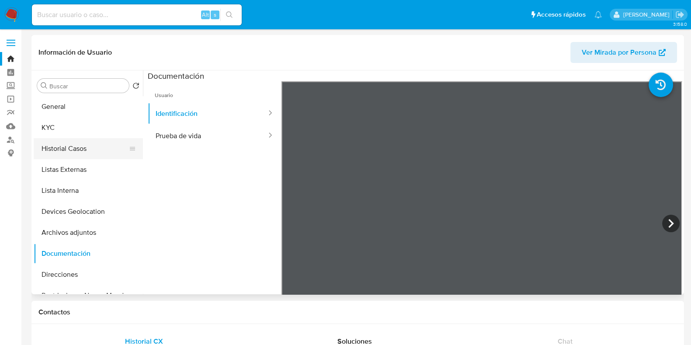
click at [61, 150] on button "Historial Casos" at bounding box center [85, 148] width 102 height 21
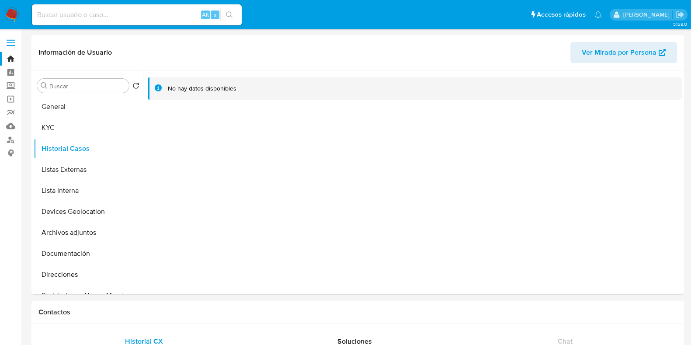
click at [96, 14] on input at bounding box center [137, 14] width 210 height 11
paste input "150339883"
type input "150339883"
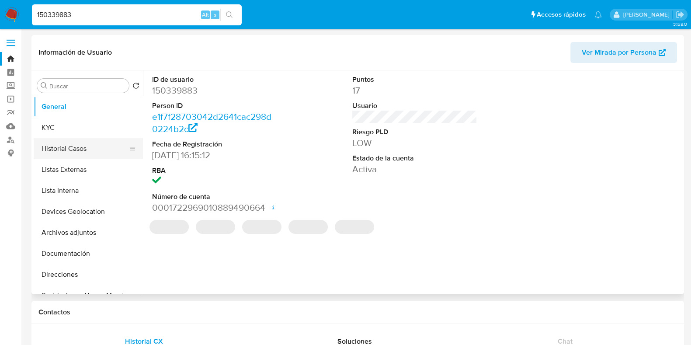
click at [88, 148] on button "Historial Casos" at bounding box center [85, 148] width 102 height 21
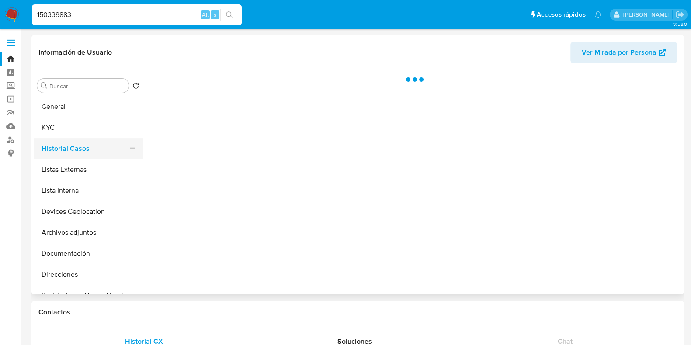
select select "10"
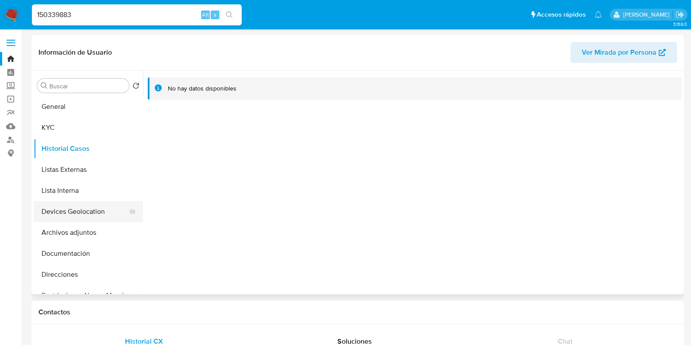
click at [85, 212] on button "Devices Geolocation" at bounding box center [85, 211] width 102 height 21
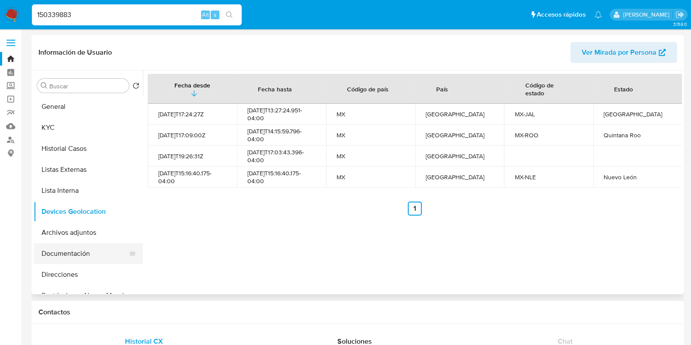
click at [81, 255] on button "Documentación" at bounding box center [85, 253] width 102 height 21
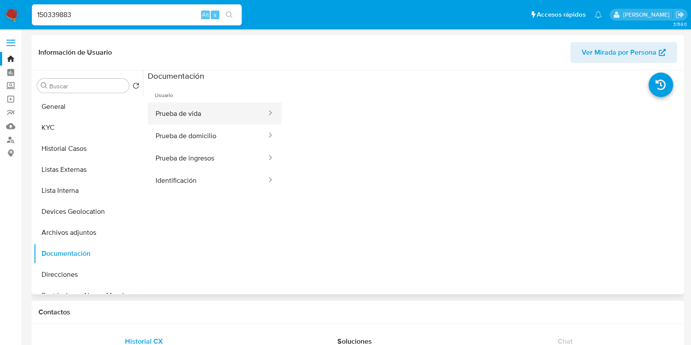
click at [232, 107] on button "Prueba de vida" at bounding box center [208, 113] width 120 height 22
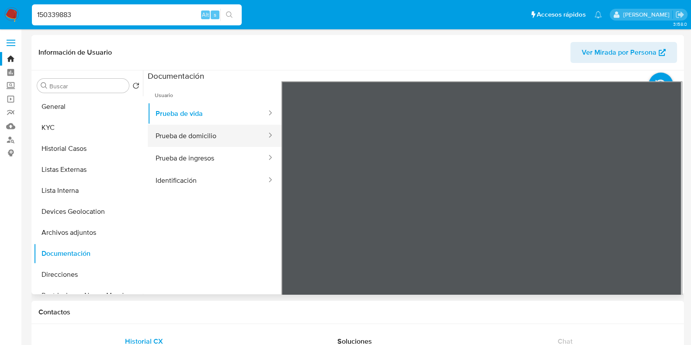
click at [227, 135] on button "Prueba de domicilio" at bounding box center [208, 136] width 120 height 22
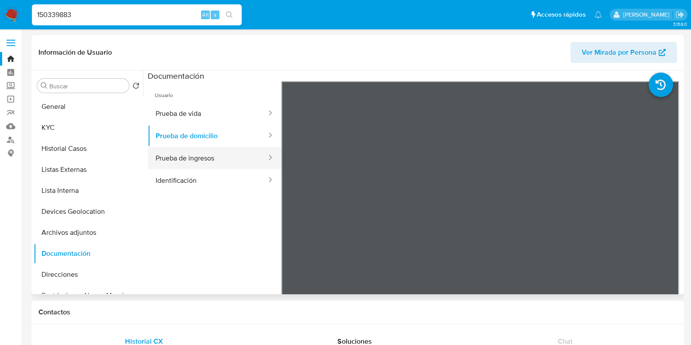
click at [213, 157] on button "Prueba de ingresos" at bounding box center [208, 158] width 120 height 22
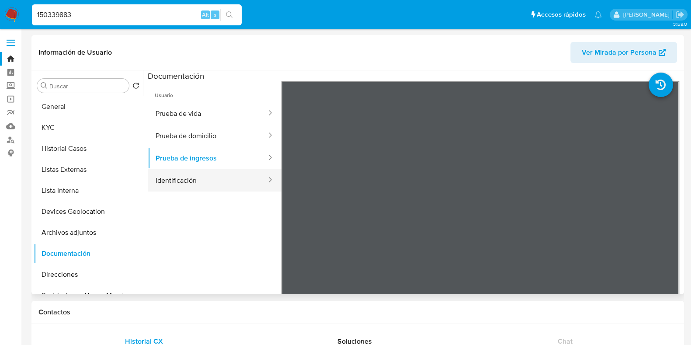
click at [239, 183] on button "Identificación" at bounding box center [208, 180] width 120 height 22
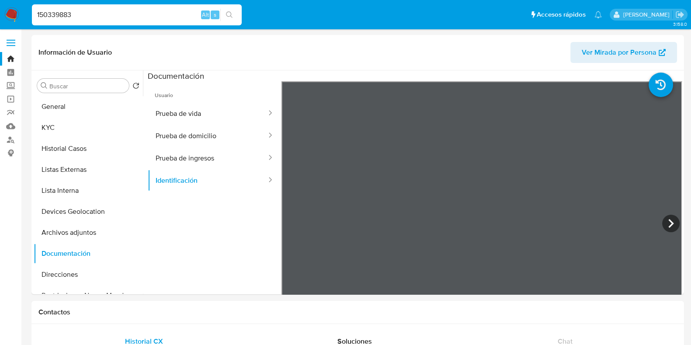
click at [90, 17] on input "150339883" at bounding box center [137, 14] width 210 height 11
paste input "432027658"
type input "1432027658"
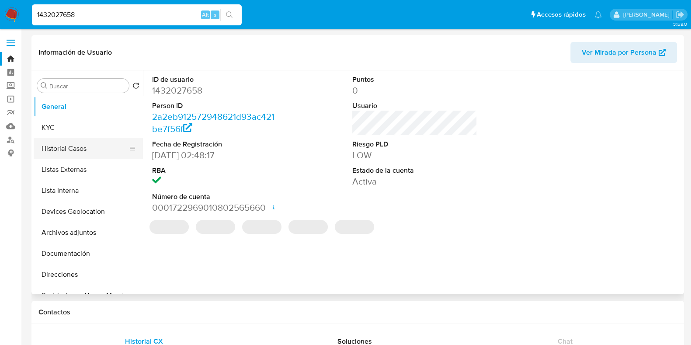
select select "10"
click at [80, 129] on button "KYC" at bounding box center [85, 127] width 102 height 21
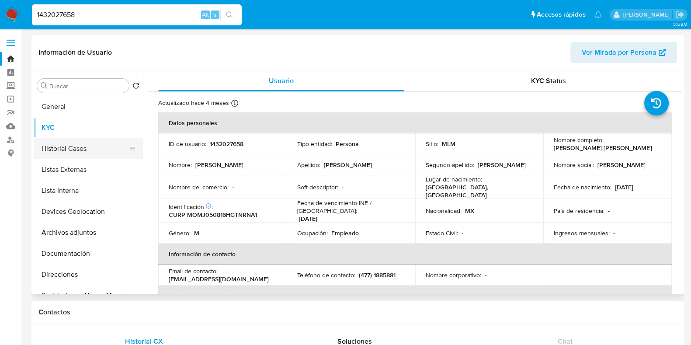
click at [66, 150] on button "Historial Casos" at bounding box center [85, 148] width 102 height 21
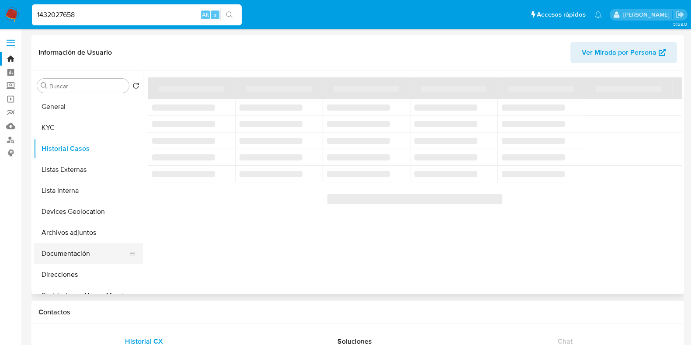
click at [62, 260] on button "Documentación" at bounding box center [85, 253] width 102 height 21
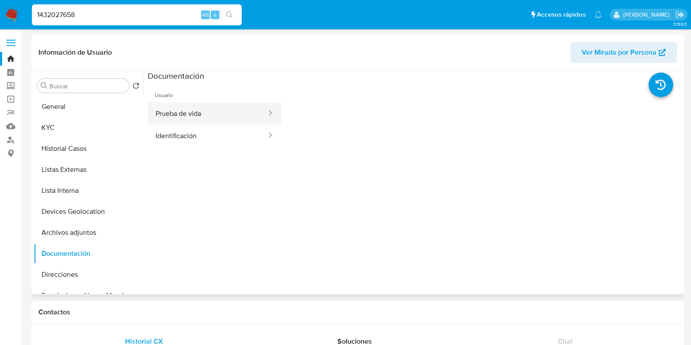
click at [211, 118] on button "Prueba de vida" at bounding box center [208, 113] width 120 height 22
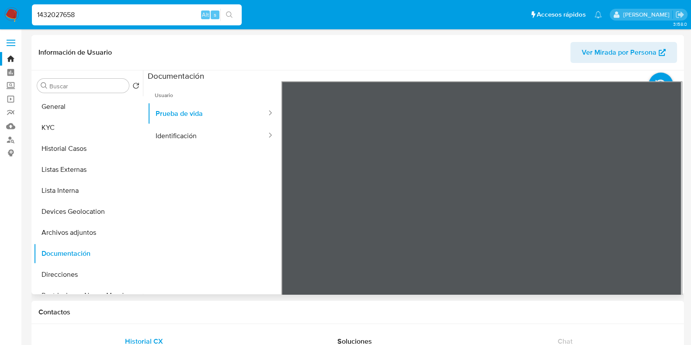
click at [205, 147] on ul "Usuario Prueba de vida Identificación" at bounding box center [215, 207] width 134 height 252
click at [198, 136] on button "Identificación" at bounding box center [208, 136] width 120 height 22
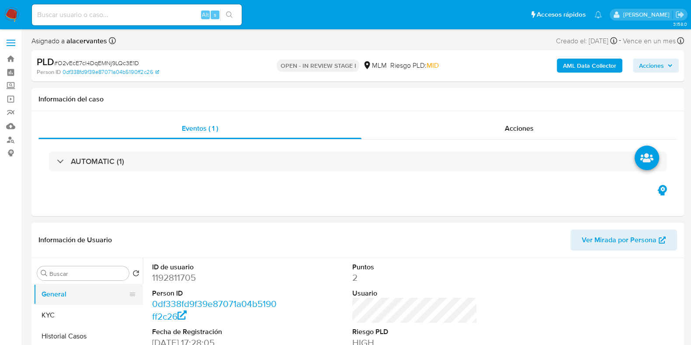
select select "10"
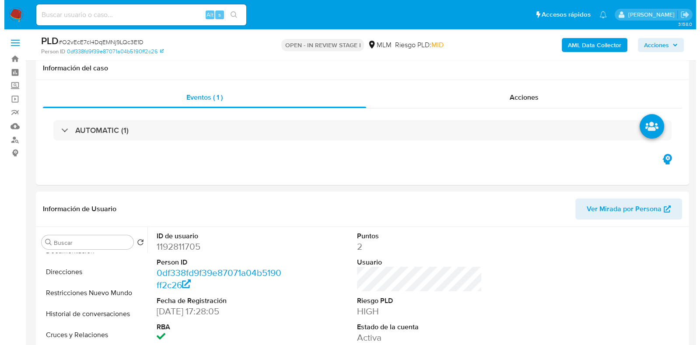
scroll to position [109, 0]
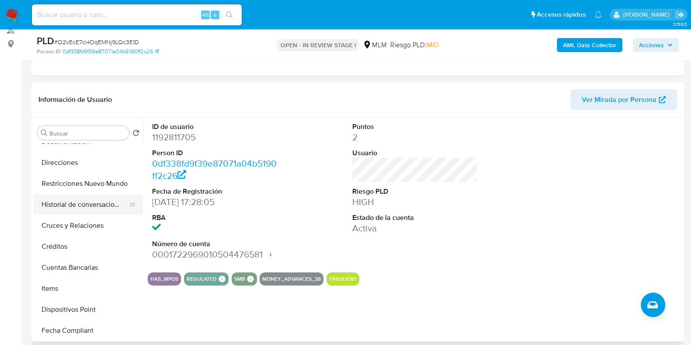
click at [78, 201] on button "Historial de conversaciones" at bounding box center [85, 204] width 102 height 21
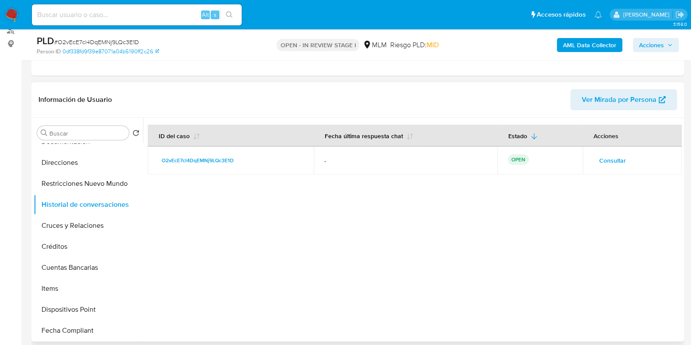
click at [611, 155] on span "Consultar" at bounding box center [613, 160] width 27 height 12
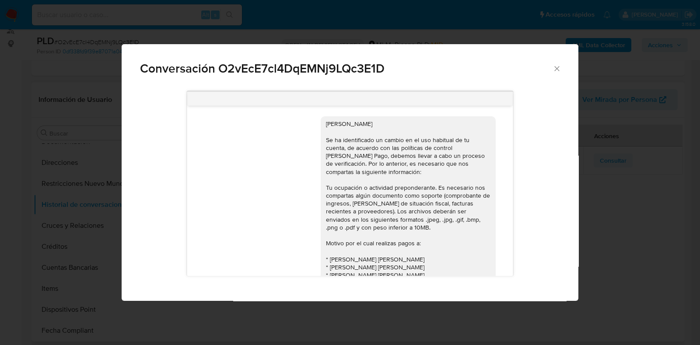
scroll to position [87, 0]
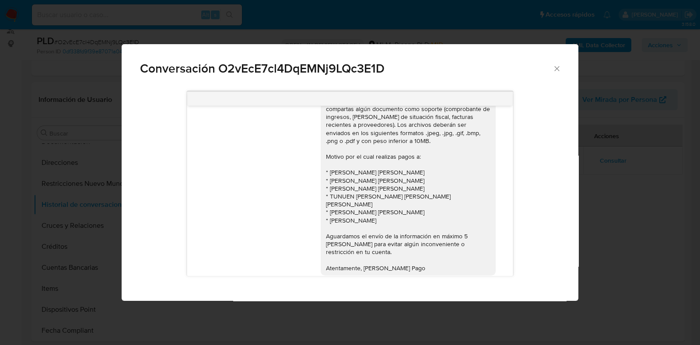
click at [557, 73] on icon "Cerrar" at bounding box center [556, 68] width 9 height 9
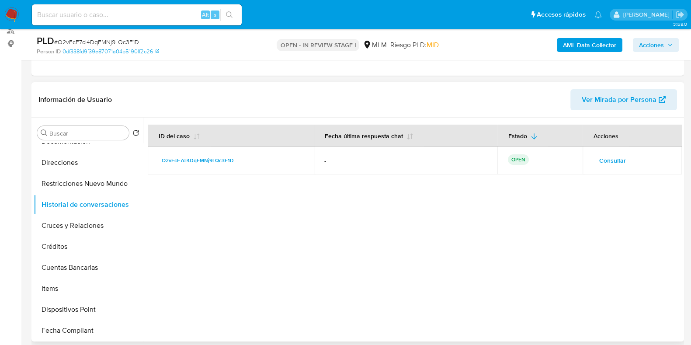
click at [612, 160] on span "Consultar" at bounding box center [613, 160] width 27 height 12
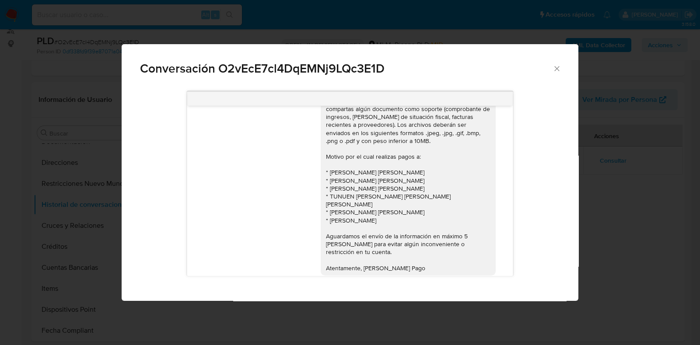
click at [557, 67] on icon "Cerrar" at bounding box center [556, 68] width 9 height 9
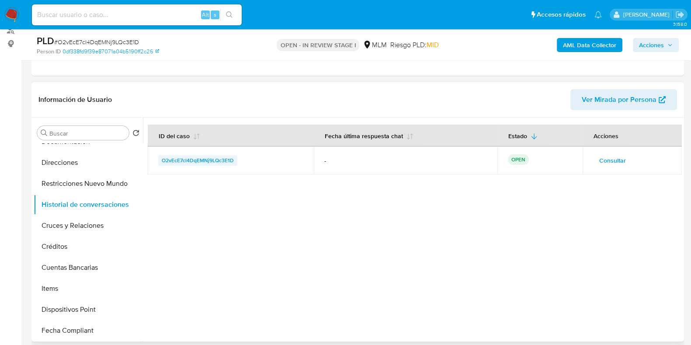
click at [230, 162] on span "O2vEcE7cl4DqEMNj9LQc3E1D" at bounding box center [198, 160] width 72 height 10
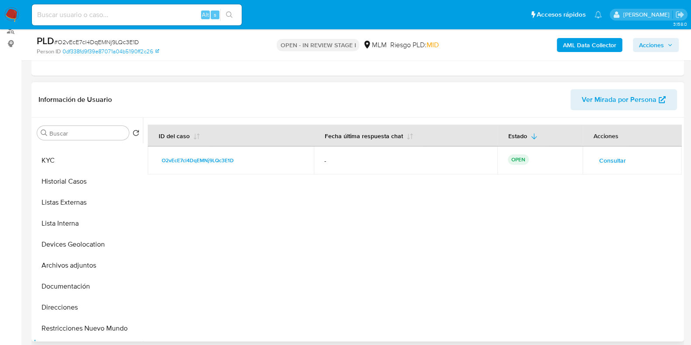
scroll to position [3, 0]
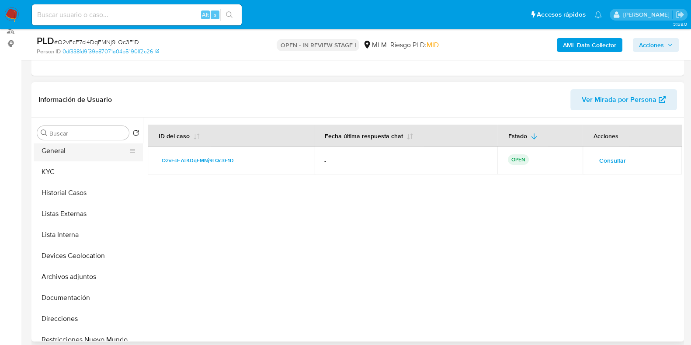
click at [61, 147] on button "General" at bounding box center [85, 150] width 102 height 21
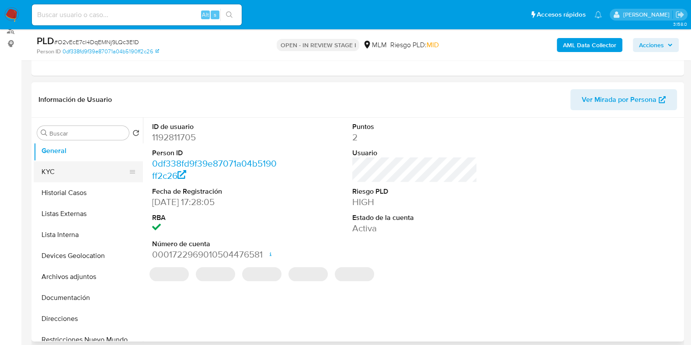
click at [68, 175] on button "KYC" at bounding box center [85, 171] width 102 height 21
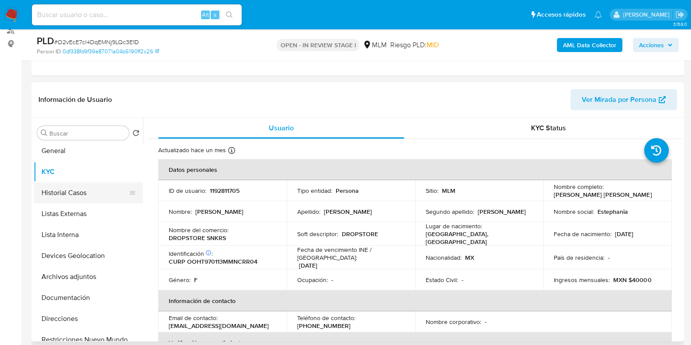
click at [76, 194] on button "Historial Casos" at bounding box center [85, 192] width 102 height 21
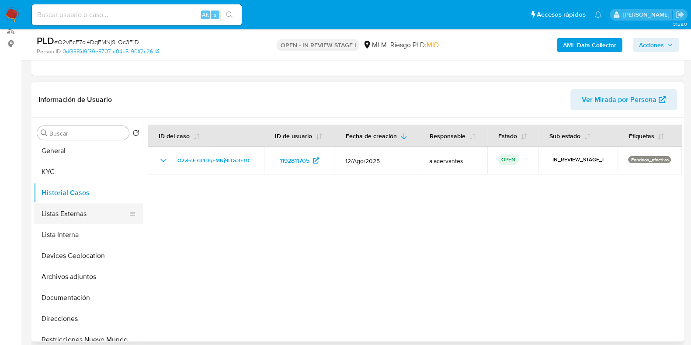
click at [75, 215] on button "Listas Externas" at bounding box center [85, 213] width 102 height 21
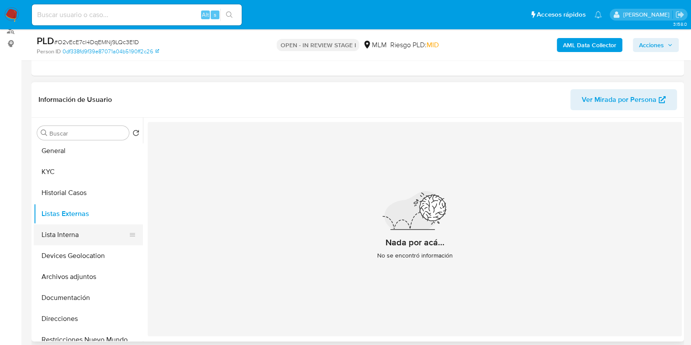
click at [85, 233] on button "Lista Interna" at bounding box center [85, 234] width 102 height 21
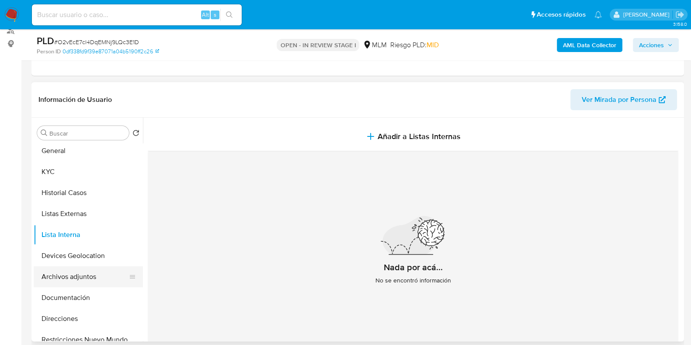
click at [72, 276] on button "Archivos adjuntos" at bounding box center [85, 276] width 102 height 21
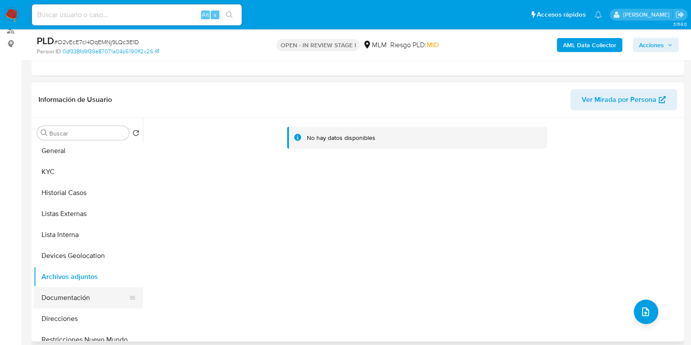
click at [73, 298] on button "Documentación" at bounding box center [85, 297] width 102 height 21
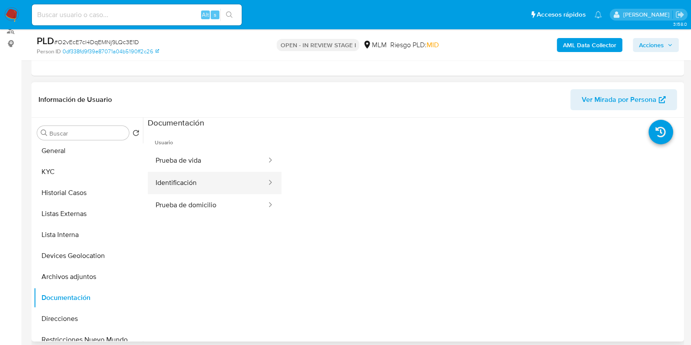
click at [180, 175] on button "Identificación" at bounding box center [208, 183] width 120 height 22
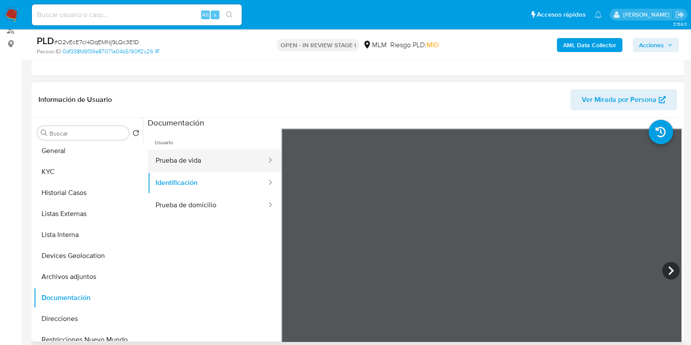
click at [202, 164] on button "Prueba de vida" at bounding box center [208, 161] width 120 height 22
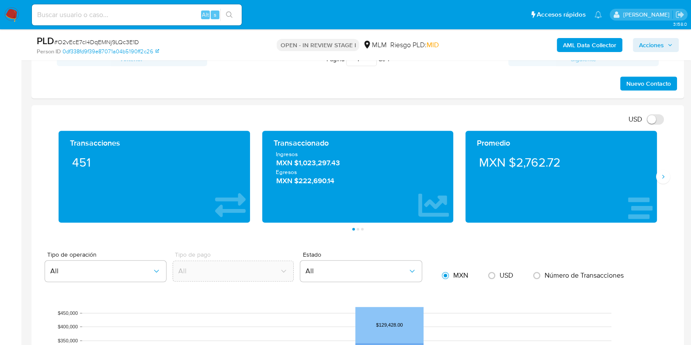
scroll to position [555, 0]
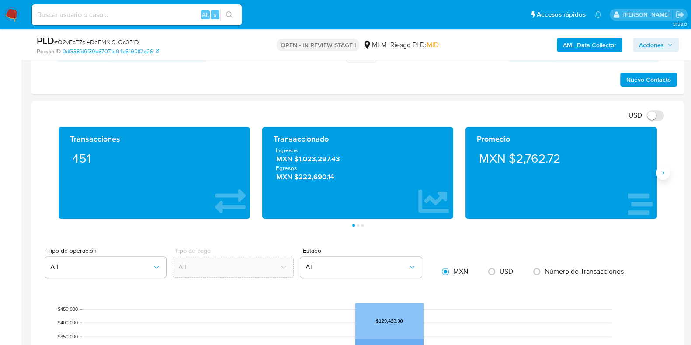
click at [664, 169] on icon "Siguiente" at bounding box center [663, 172] width 7 height 7
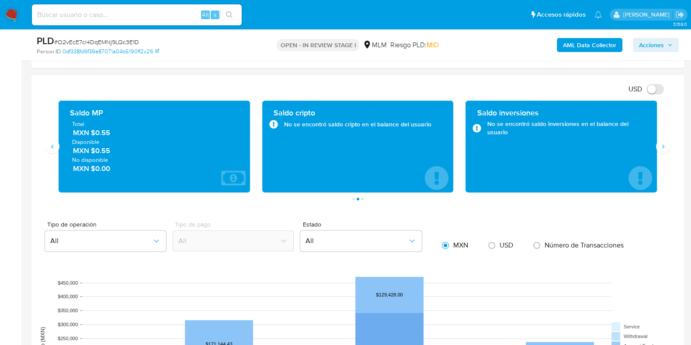
scroll to position [577, 0]
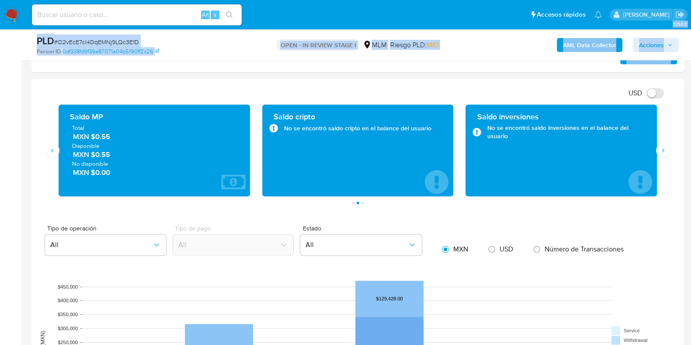
drag, startPoint x: 4, startPoint y: 286, endPoint x: -10, endPoint y: 279, distance: 15.6
click at [0, 279] on html "Pausado Ver notificaciones Alt s Accesos rápidos Presiona las siguientes teclas…" at bounding box center [345, 327] width 691 height 1808
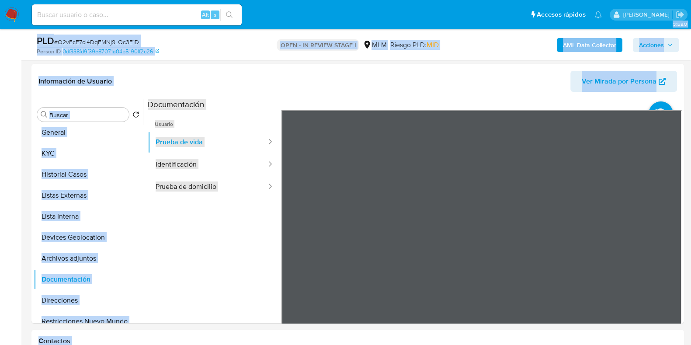
scroll to position [104, 0]
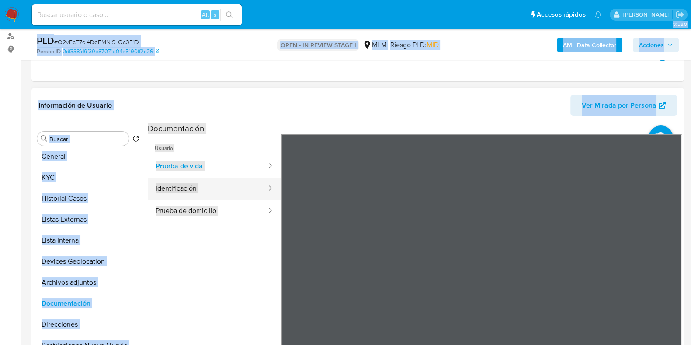
click at [210, 186] on button "Identificación" at bounding box center [208, 189] width 120 height 22
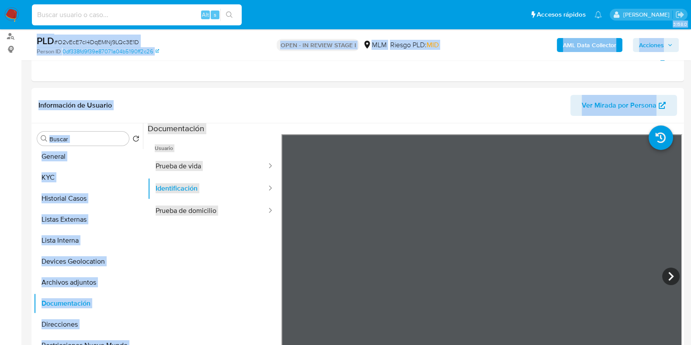
click at [103, 14] on input at bounding box center [137, 14] width 210 height 11
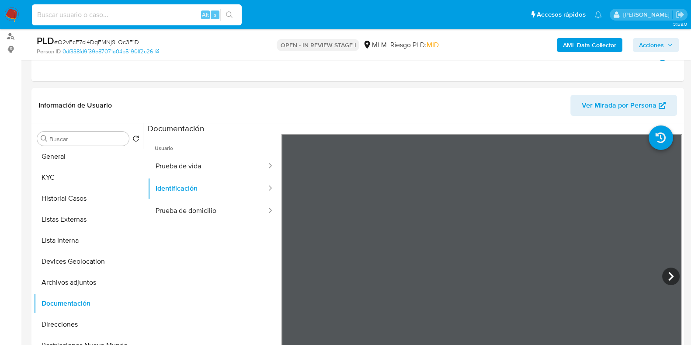
paste input "1432027658"
type input "1432027658"
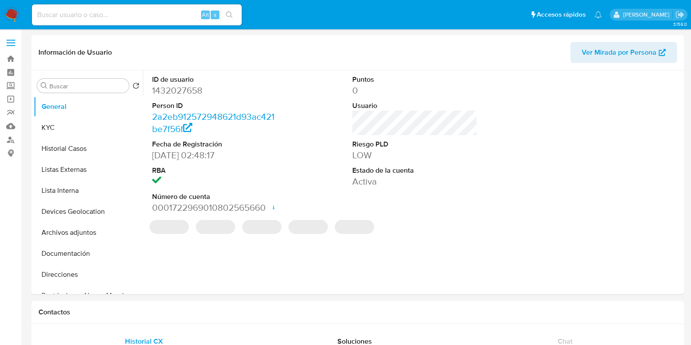
select select "10"
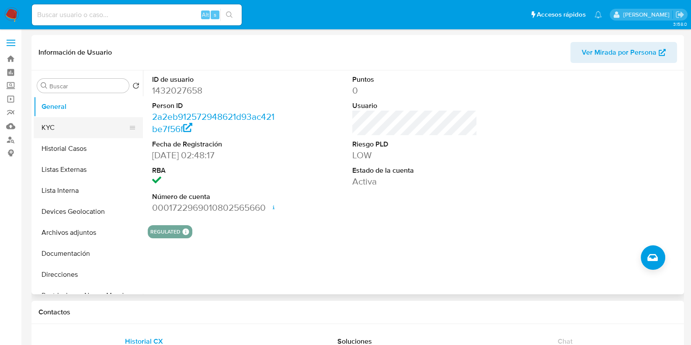
click at [65, 136] on button "KYC" at bounding box center [85, 127] width 102 height 21
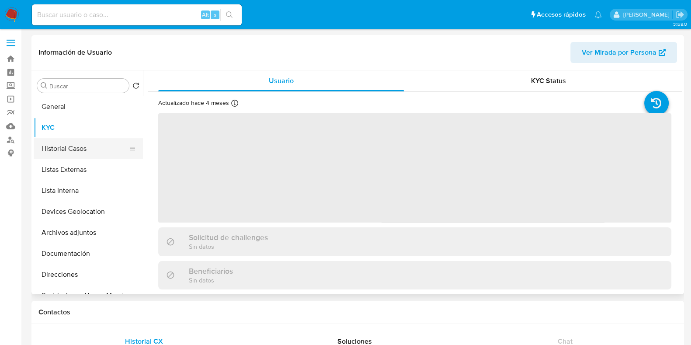
click at [62, 153] on button "Historial Casos" at bounding box center [85, 148] width 102 height 21
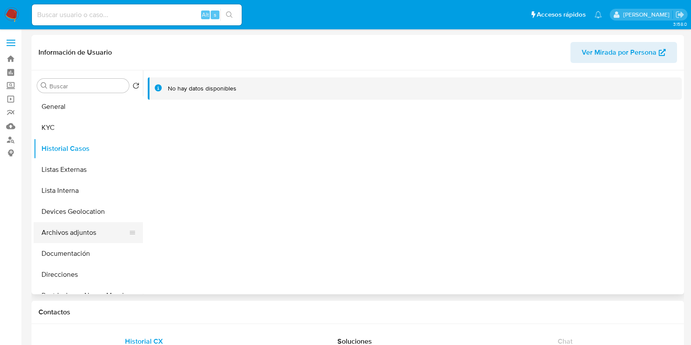
click at [68, 233] on button "Archivos adjuntos" at bounding box center [85, 232] width 102 height 21
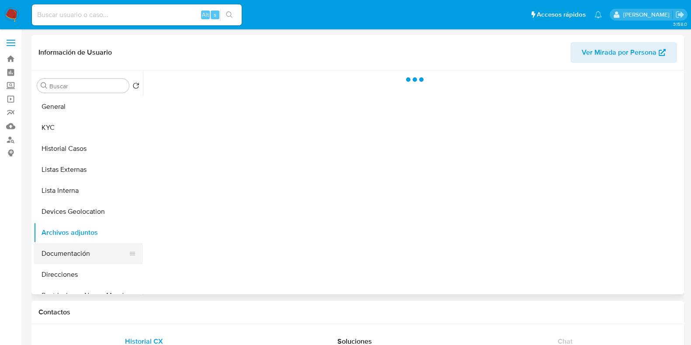
click at [66, 247] on button "Documentación" at bounding box center [85, 253] width 102 height 21
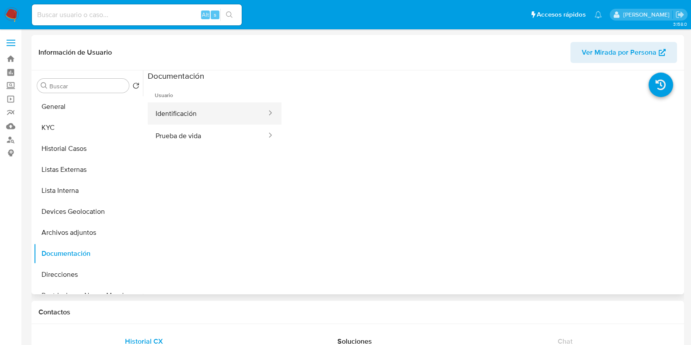
click at [218, 115] on button "Identificación" at bounding box center [208, 113] width 120 height 22
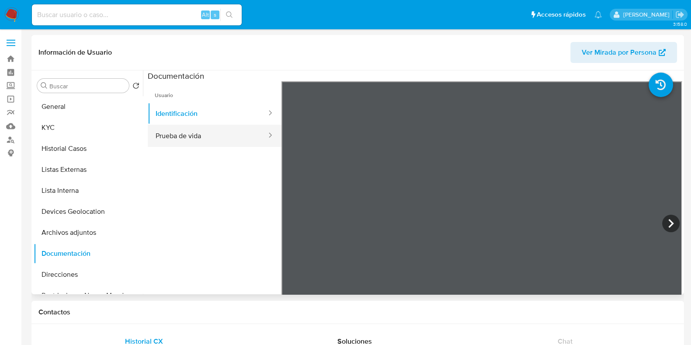
click at [217, 139] on button "Prueba de vida" at bounding box center [208, 136] width 120 height 22
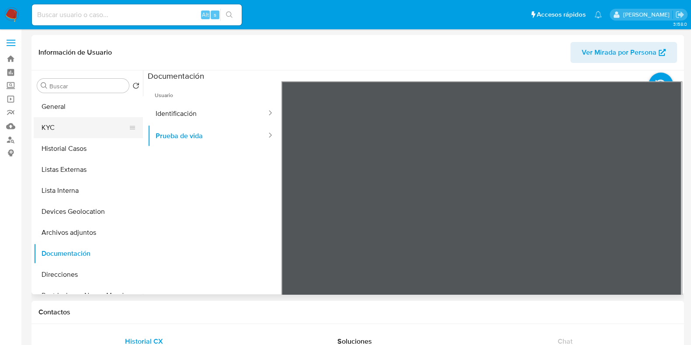
click at [73, 119] on button "KYC" at bounding box center [85, 127] width 102 height 21
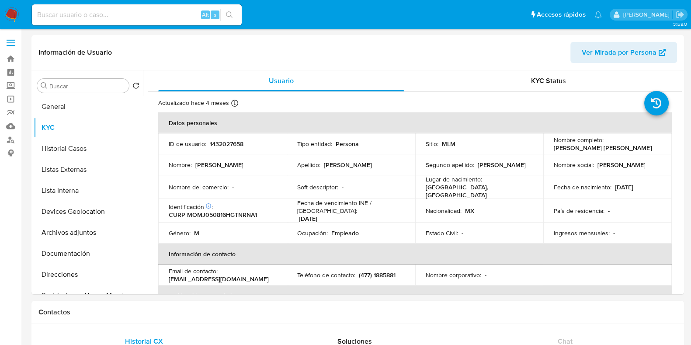
click at [98, 21] on div "Alt s" at bounding box center [137, 14] width 210 height 21
click at [93, 19] on input at bounding box center [137, 14] width 210 height 11
paste input "226511090"
type input "226511090"
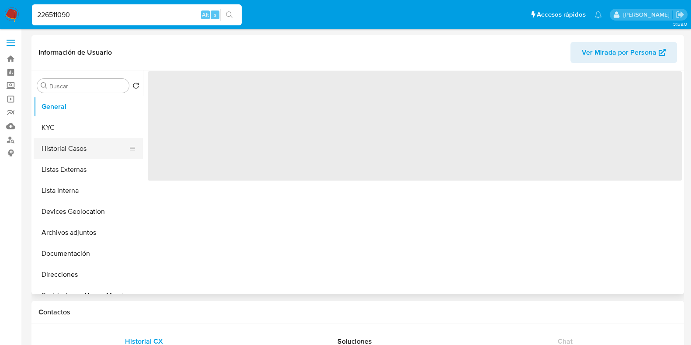
click at [72, 143] on button "Historial Casos" at bounding box center [85, 148] width 102 height 21
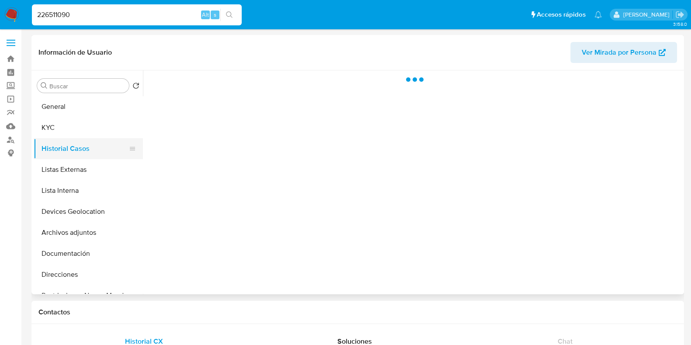
select select "10"
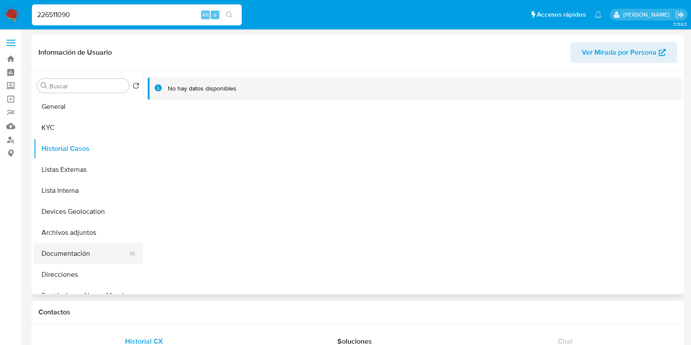
click at [61, 250] on button "Documentación" at bounding box center [85, 253] width 102 height 21
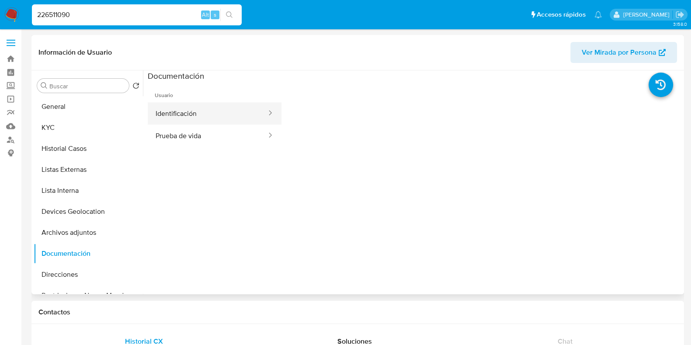
click at [197, 117] on button "Identificación" at bounding box center [208, 113] width 120 height 22
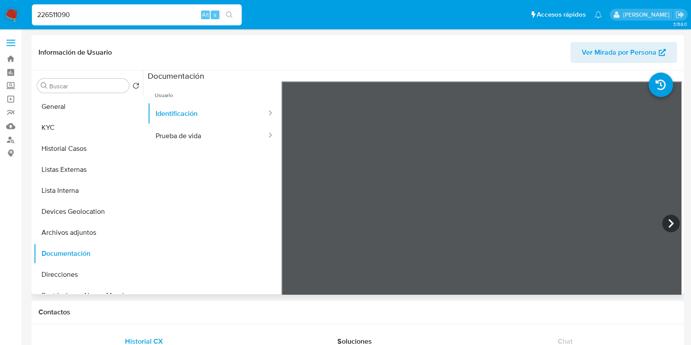
click at [250, 150] on ul "Usuario Identificación Prueba de vida" at bounding box center [215, 207] width 134 height 252
click at [238, 134] on button "Prueba de vida" at bounding box center [208, 136] width 120 height 22
click at [147, 16] on input "226511090" at bounding box center [137, 14] width 210 height 11
paste input "579255942"
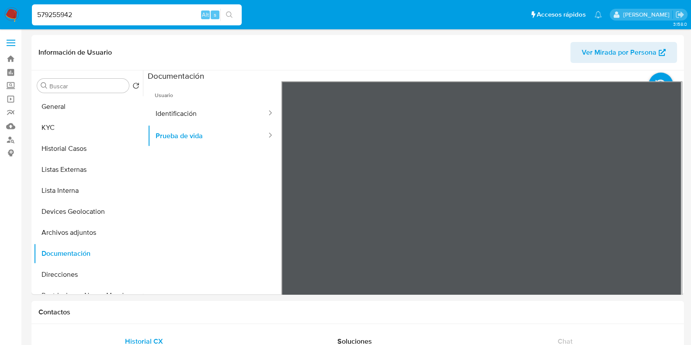
type input "579255942"
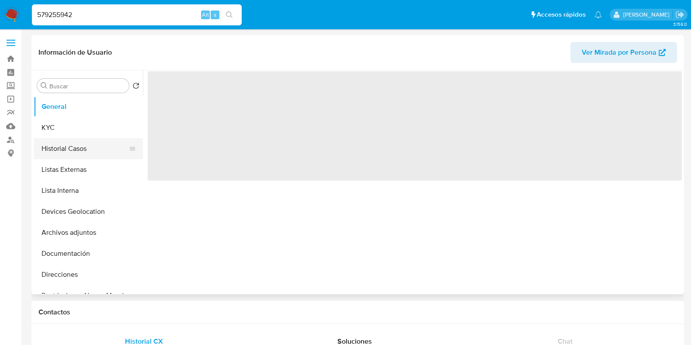
click at [77, 145] on button "Historial Casos" at bounding box center [85, 148] width 102 height 21
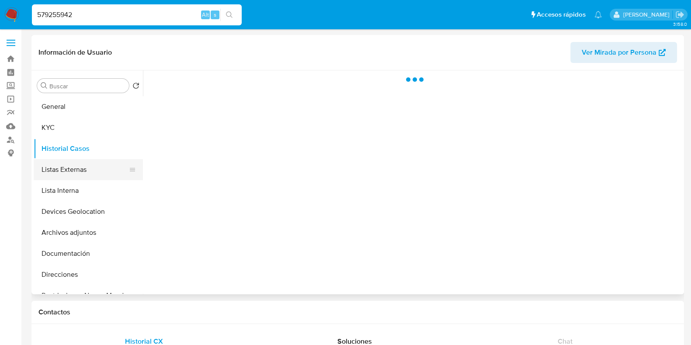
select select "10"
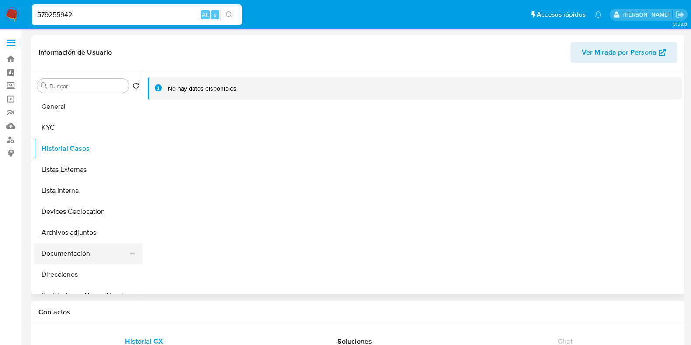
click at [75, 256] on button "Documentación" at bounding box center [85, 253] width 102 height 21
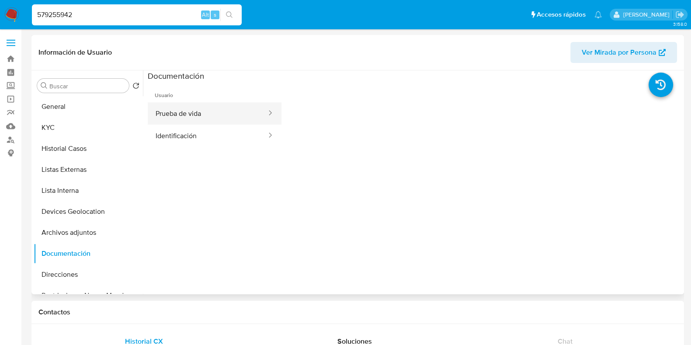
click at [204, 114] on button "Prueba de vida" at bounding box center [208, 113] width 120 height 22
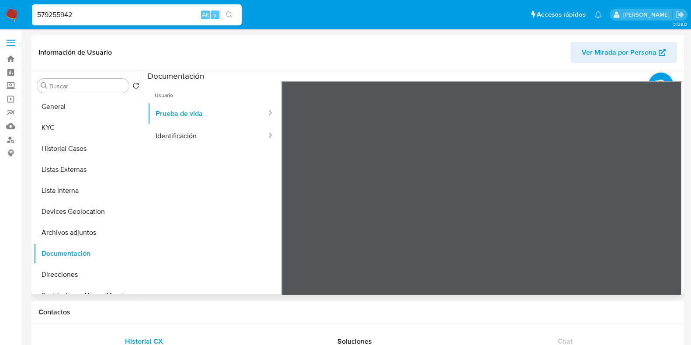
click at [222, 148] on ul "Usuario Prueba de vida Identificación" at bounding box center [215, 207] width 134 height 252
click at [200, 136] on button "Identificación" at bounding box center [208, 136] width 120 height 22
click at [95, 11] on input "579255942" at bounding box center [137, 14] width 210 height 11
paste input "1493442580"
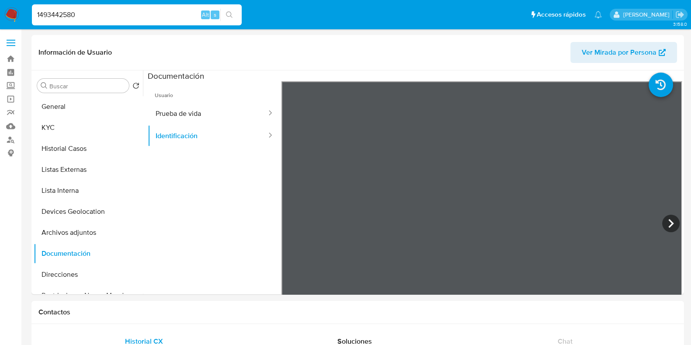
type input "1493442580"
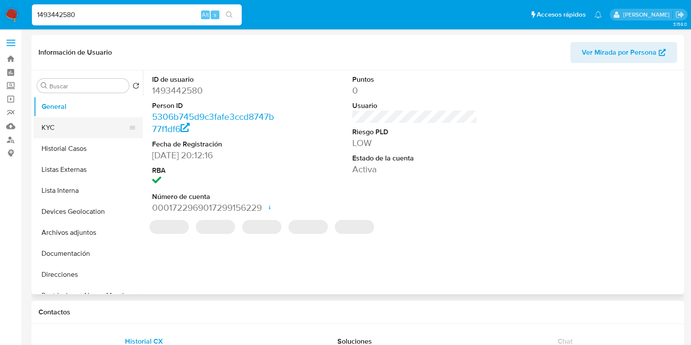
click at [66, 131] on button "KYC" at bounding box center [85, 127] width 102 height 21
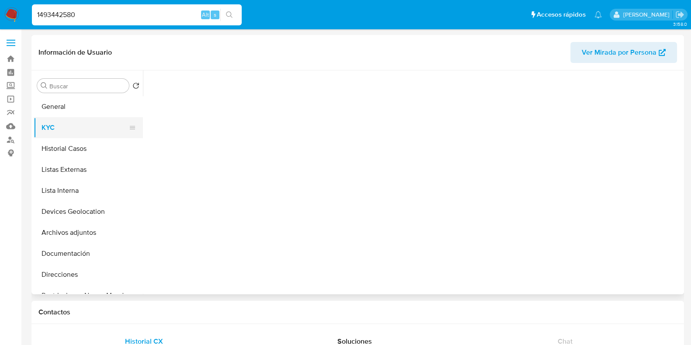
select select "10"
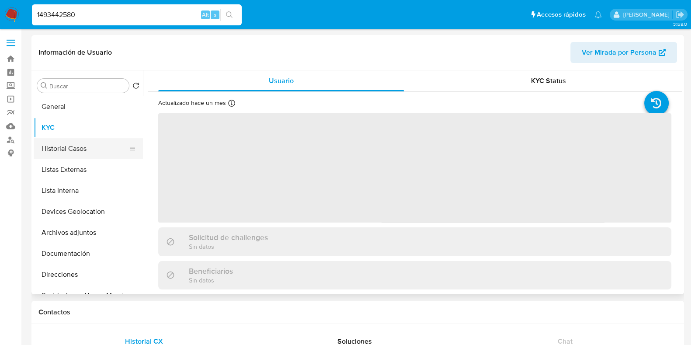
click at [66, 143] on button "Historial Casos" at bounding box center [85, 148] width 102 height 21
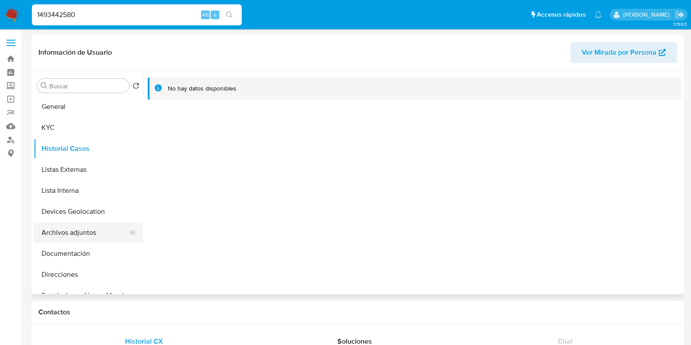
click at [81, 234] on button "Archivos adjuntos" at bounding box center [85, 232] width 102 height 21
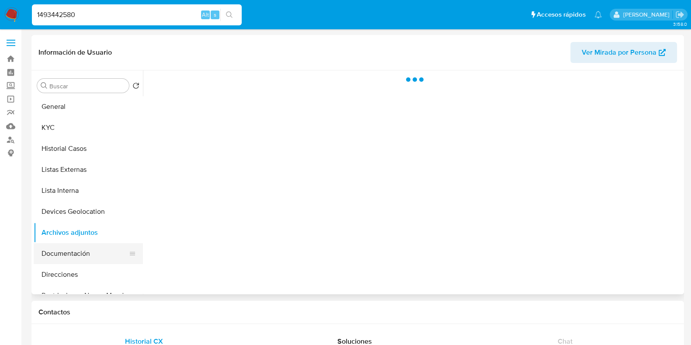
click at [75, 254] on button "Documentación" at bounding box center [85, 253] width 102 height 21
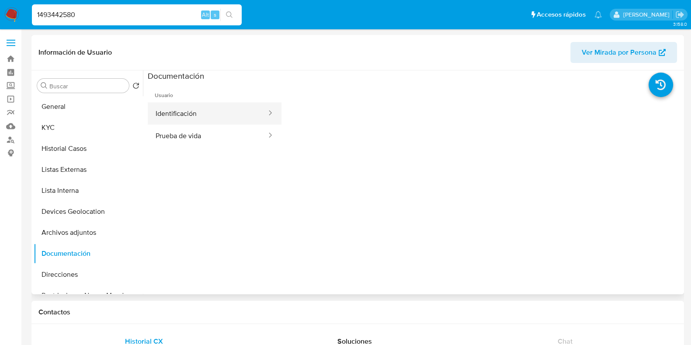
click at [217, 110] on button "Identificación" at bounding box center [208, 113] width 120 height 22
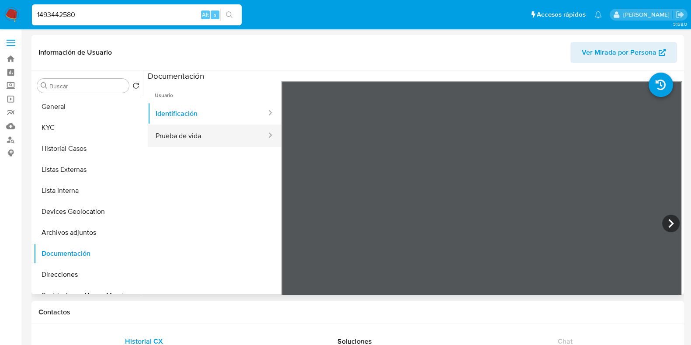
click at [215, 134] on button "Prueba de vida" at bounding box center [208, 136] width 120 height 22
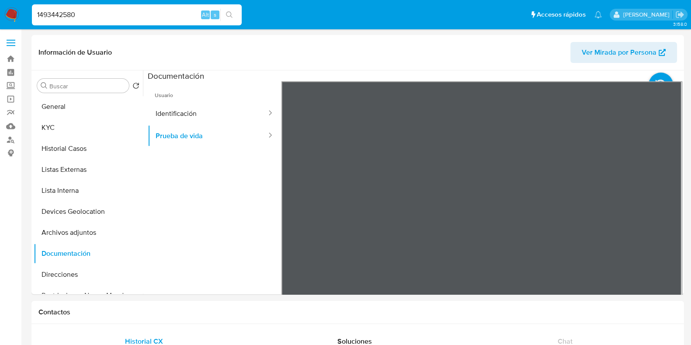
click at [140, 26] on div "1493442580 Alt s" at bounding box center [137, 15] width 210 height 24
click at [129, 21] on div "1493442580 Alt s" at bounding box center [137, 14] width 210 height 21
click at [128, 21] on div "1493442580 Alt s" at bounding box center [137, 14] width 210 height 21
click at [130, 18] on input "1493442580" at bounding box center [137, 14] width 210 height 11
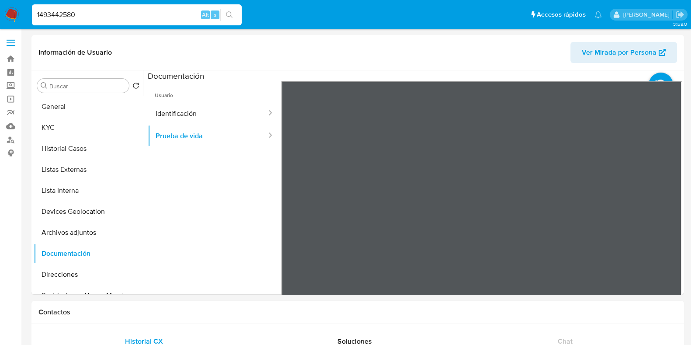
click at [130, 18] on input "1493442580" at bounding box center [137, 14] width 210 height 11
paste input "801353525"
type input "801353525"
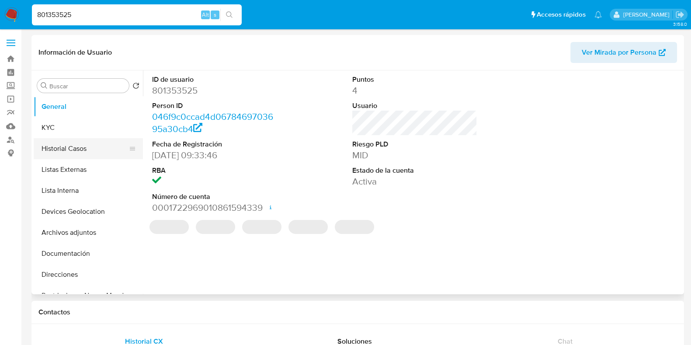
click at [60, 155] on button "Historial Casos" at bounding box center [85, 148] width 102 height 21
select select "10"
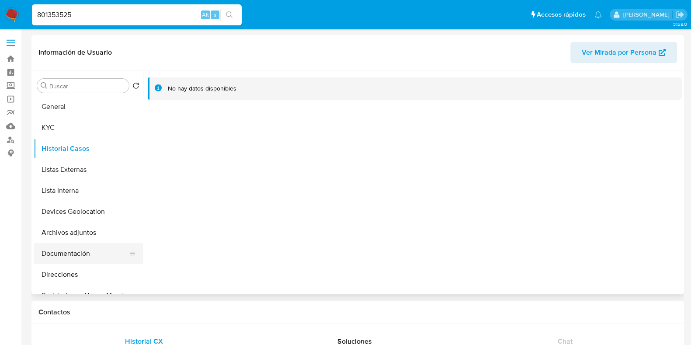
click at [87, 252] on button "Documentación" at bounding box center [85, 253] width 102 height 21
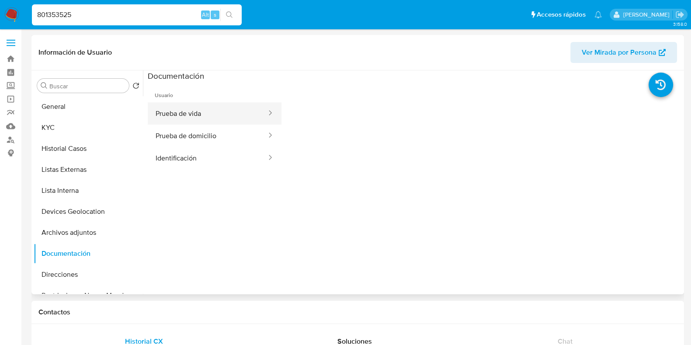
click at [197, 109] on button "Prueba de vida" at bounding box center [208, 113] width 120 height 22
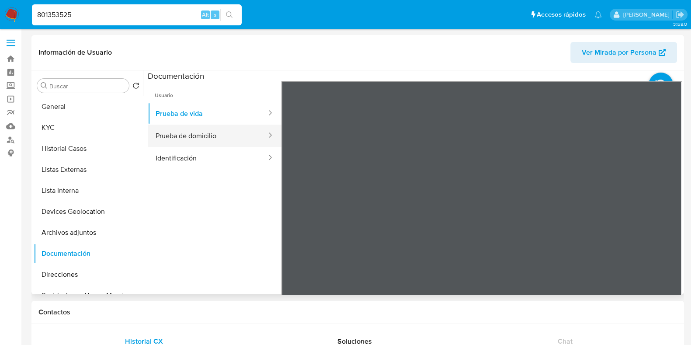
click at [206, 140] on button "Prueba de domicilio" at bounding box center [208, 136] width 120 height 22
click at [202, 176] on ul "Usuario Prueba de vida Prueba de domicilio Identificación" at bounding box center [215, 207] width 134 height 252
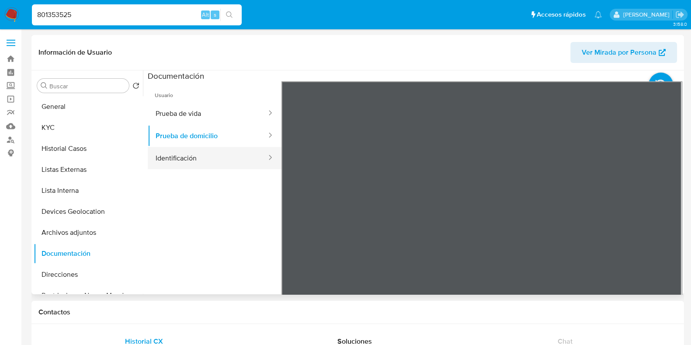
click at [194, 164] on button "Identificación" at bounding box center [208, 158] width 120 height 22
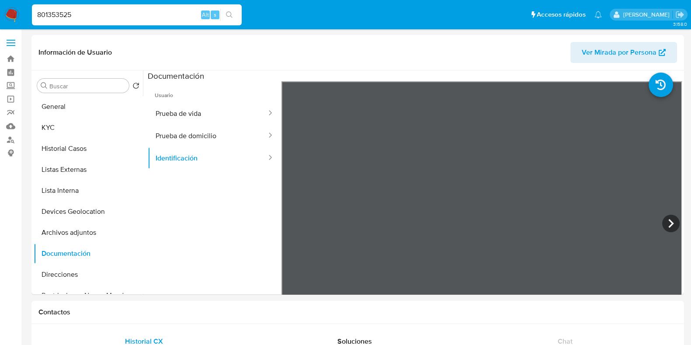
click at [116, 13] on input "801353525" at bounding box center [137, 14] width 210 height 11
paste input "2446160107"
type input "2446160107"
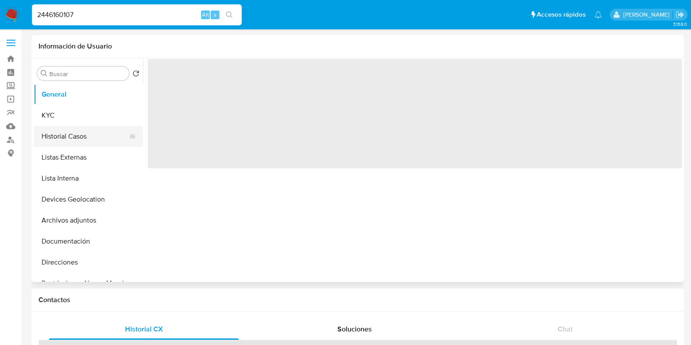
click at [77, 145] on button "Historial Casos" at bounding box center [85, 136] width 102 height 21
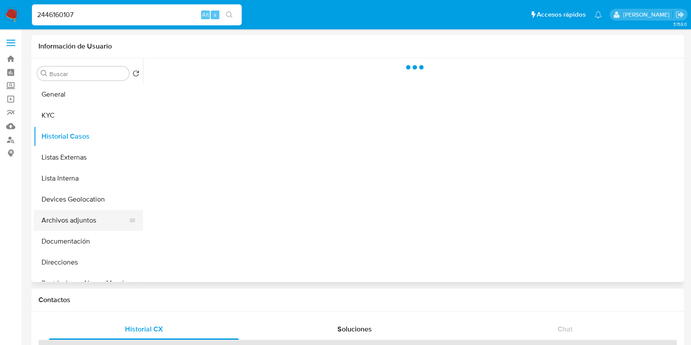
select select "10"
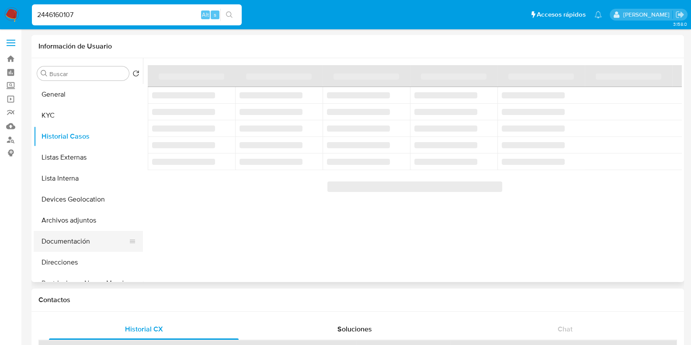
click at [84, 237] on button "Documentación" at bounding box center [85, 241] width 102 height 21
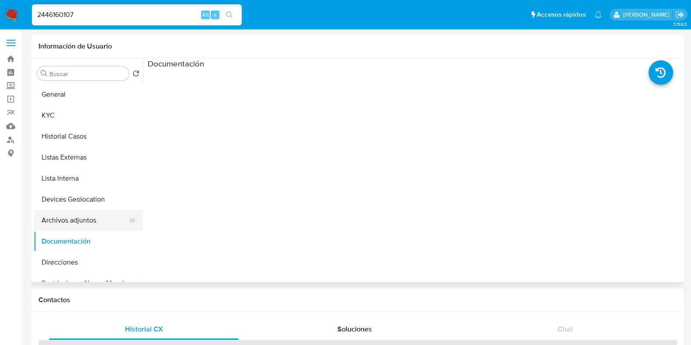
click at [86, 221] on button "Archivos adjuntos" at bounding box center [85, 220] width 102 height 21
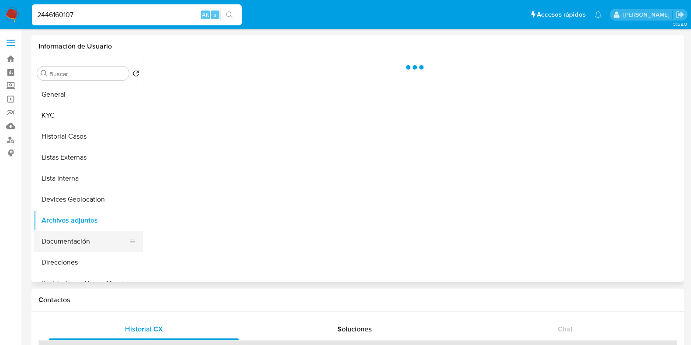
click at [85, 241] on button "Documentación" at bounding box center [85, 241] width 102 height 21
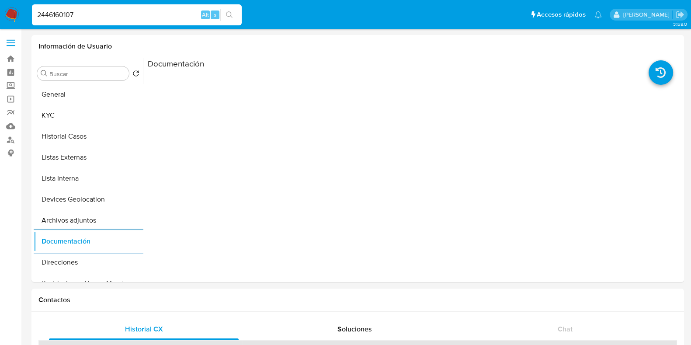
click at [108, 21] on div "2446160107 Alt s" at bounding box center [137, 14] width 210 height 21
click at [105, 14] on input "2446160107" at bounding box center [137, 14] width 210 height 11
paste input "667670922"
type input "2667670922"
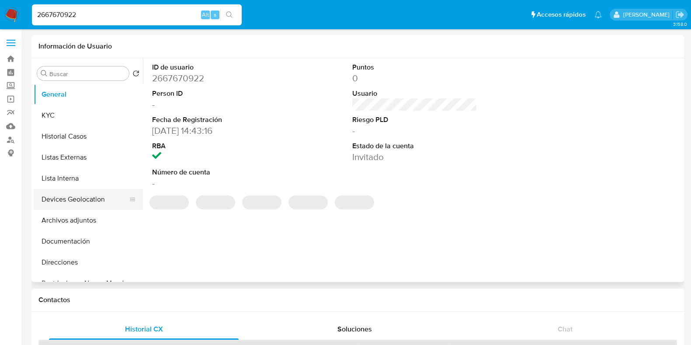
select select "10"
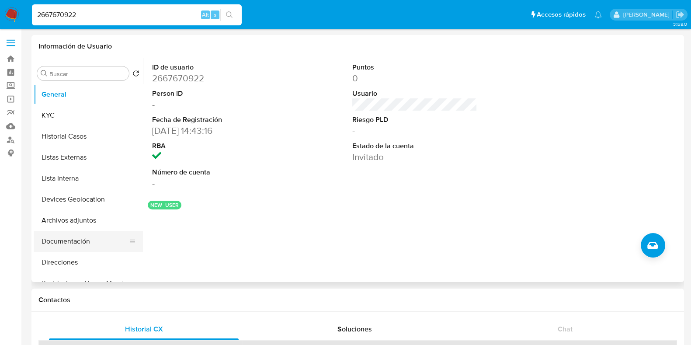
click at [74, 242] on button "Documentación" at bounding box center [85, 241] width 102 height 21
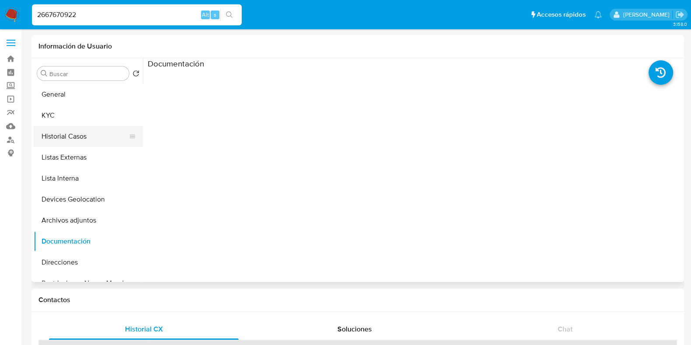
click at [80, 134] on button "Historial Casos" at bounding box center [85, 136] width 102 height 21
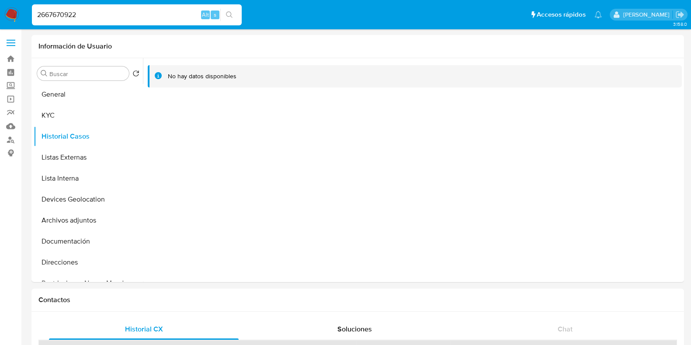
click at [78, 12] on input "2667670922" at bounding box center [137, 14] width 210 height 11
paste input "8406410"
type input "2668406410"
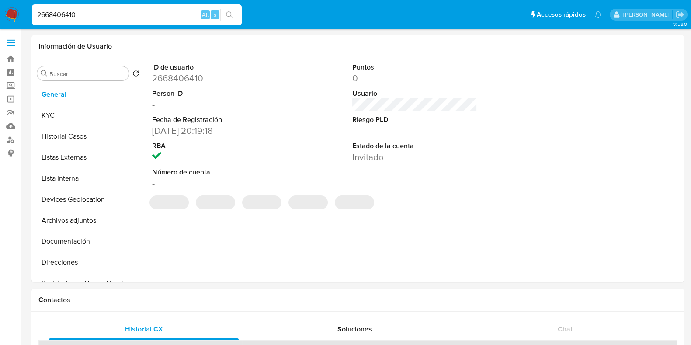
select select "10"
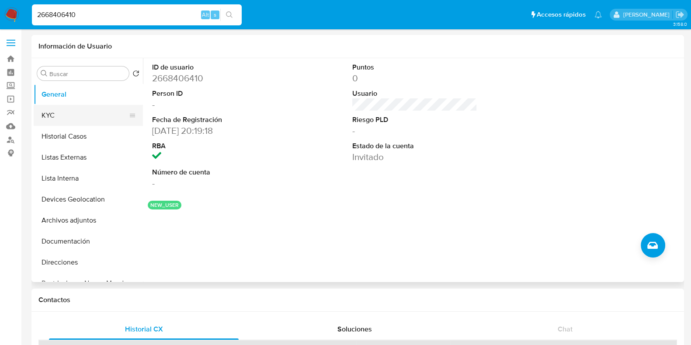
click at [52, 116] on button "KYC" at bounding box center [85, 115] width 102 height 21
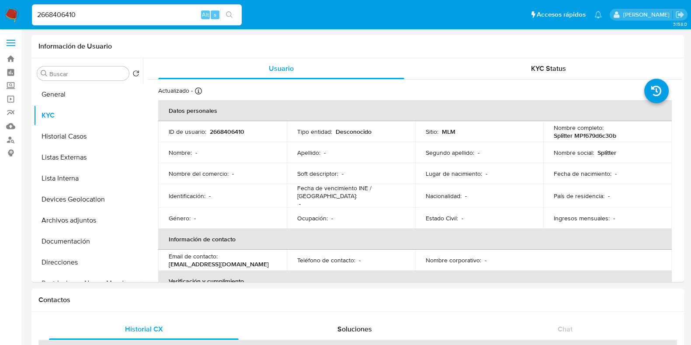
click at [141, 9] on input "2668406410" at bounding box center [137, 14] width 210 height 11
click at [139, 10] on input "2668406410" at bounding box center [137, 14] width 210 height 11
paste input "815738993"
type input "815738993"
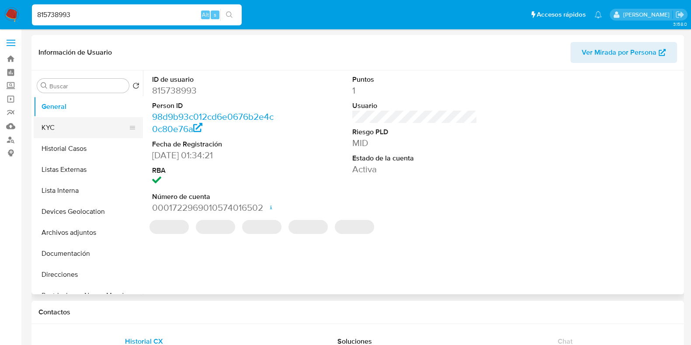
select select "10"
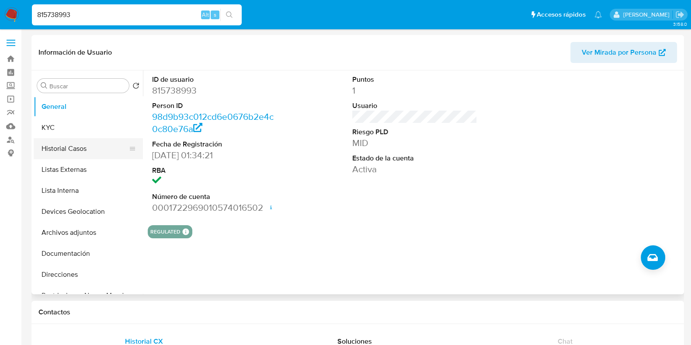
click at [76, 145] on button "Historial Casos" at bounding box center [85, 148] width 102 height 21
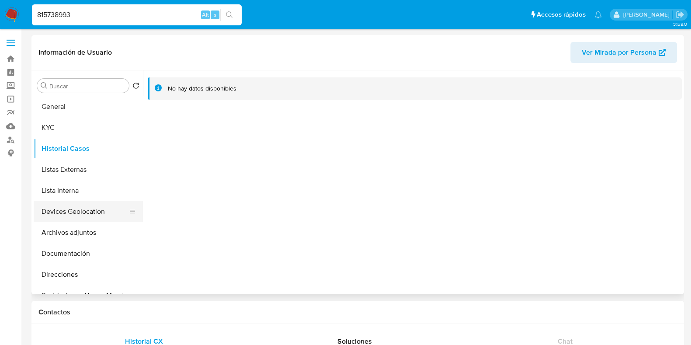
click at [96, 217] on button "Devices Geolocation" at bounding box center [85, 211] width 102 height 21
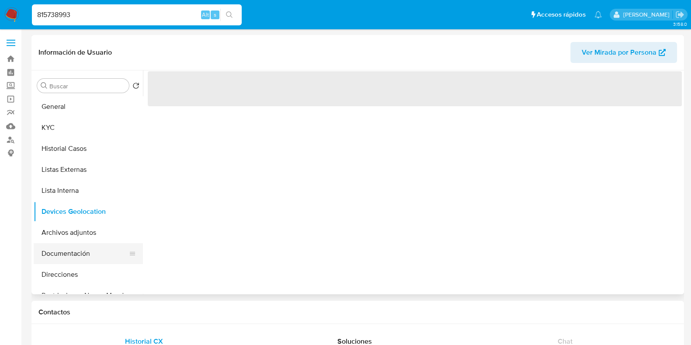
click at [69, 252] on button "Documentación" at bounding box center [85, 253] width 102 height 21
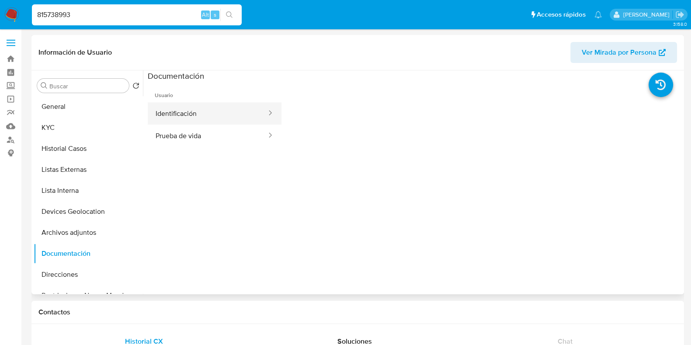
click at [197, 112] on button "Identificación" at bounding box center [208, 113] width 120 height 22
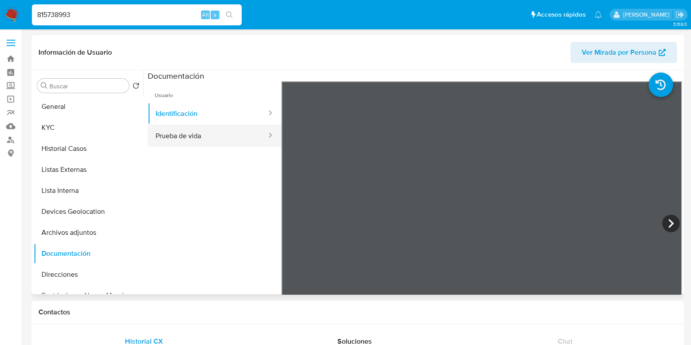
click at [206, 130] on button "Prueba de vida" at bounding box center [208, 136] width 120 height 22
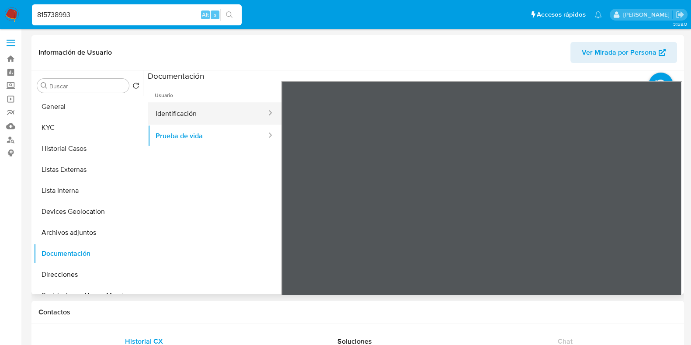
click at [220, 113] on button "Identificación" at bounding box center [208, 113] width 120 height 22
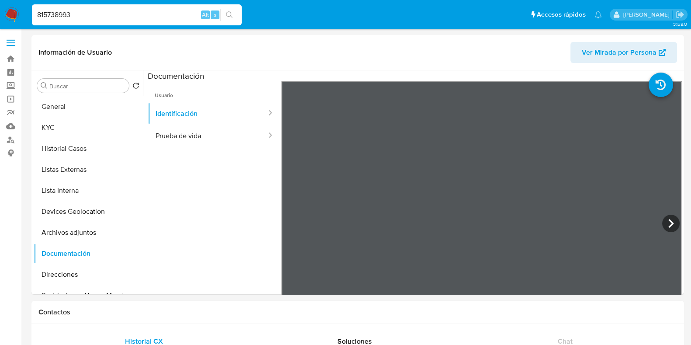
click at [140, 12] on input "815738993" at bounding box center [137, 14] width 210 height 11
paste input "15033988"
type input "150339883"
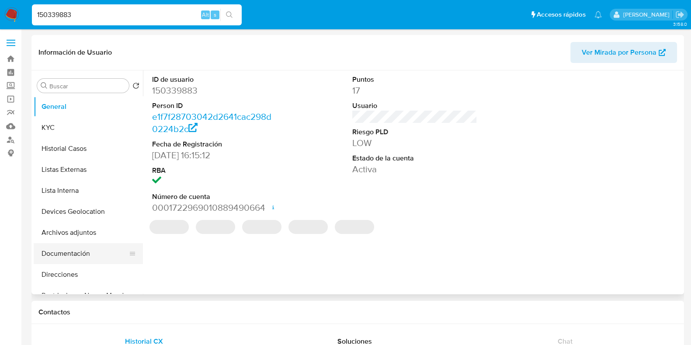
click at [63, 254] on button "Documentación" at bounding box center [85, 253] width 102 height 21
select select "10"
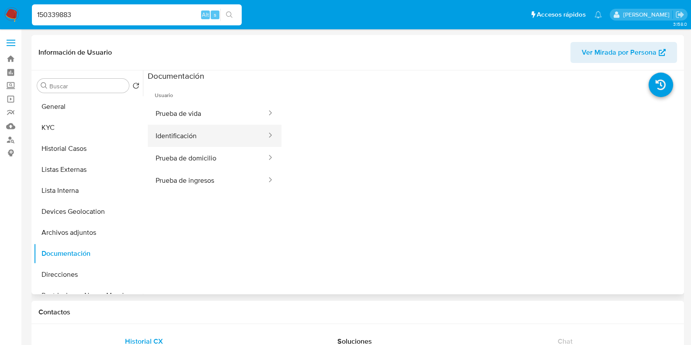
click at [185, 134] on button "Identificación" at bounding box center [208, 136] width 120 height 22
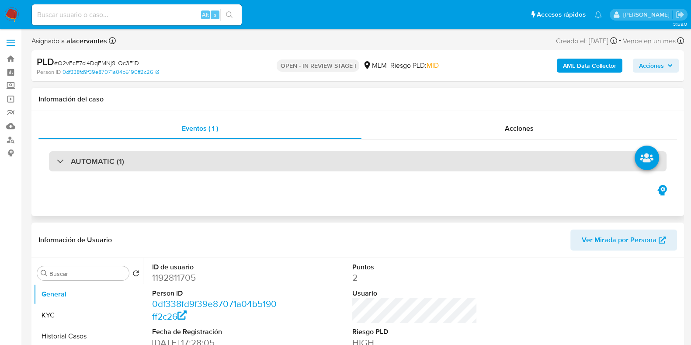
click at [381, 162] on div "AUTOMATIC (1)" at bounding box center [358, 161] width 618 height 20
select select "10"
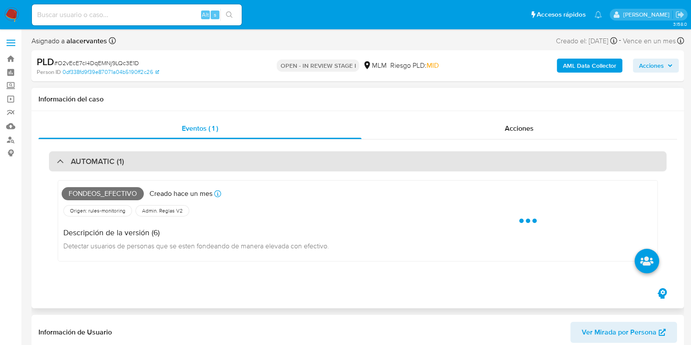
click at [295, 165] on div "AUTOMATIC (1)" at bounding box center [358, 161] width 618 height 20
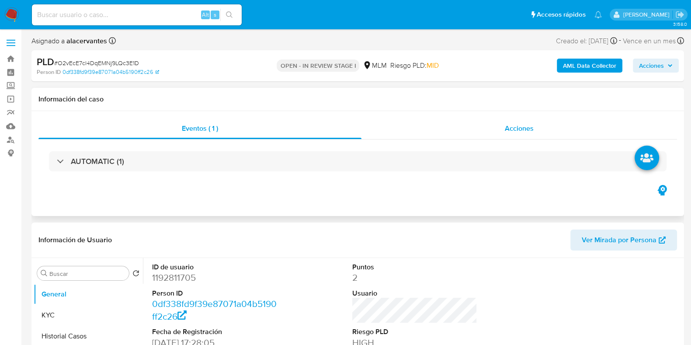
click at [499, 138] on div "Acciones" at bounding box center [520, 128] width 316 height 21
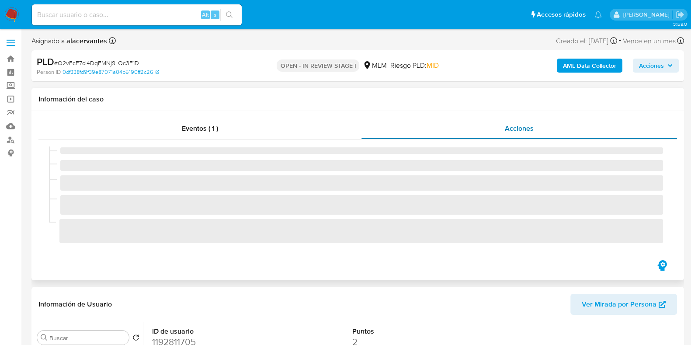
click at [499, 136] on div "Acciones" at bounding box center [520, 128] width 316 height 21
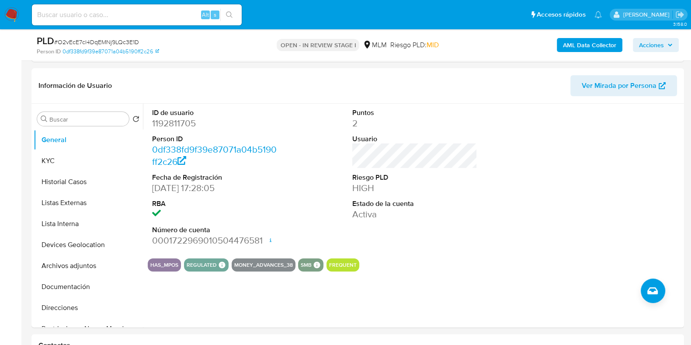
scroll to position [192, 0]
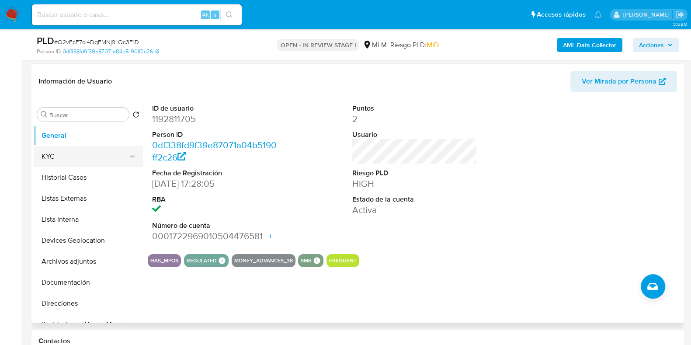
click at [72, 160] on button "KYC" at bounding box center [85, 156] width 102 height 21
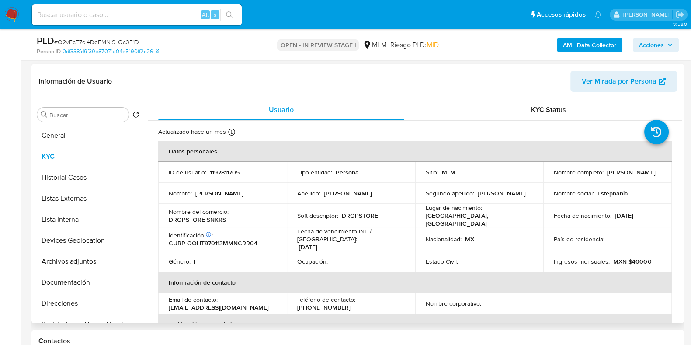
drag, startPoint x: 143, startPoint y: 177, endPoint x: 143, endPoint y: 200, distance: 23.2
click at [143, 200] on div "Usuario KYC Status Actualizado hace un mes Creado: 05/09/2022 16:28:06 Actualiz…" at bounding box center [412, 211] width 539 height 224
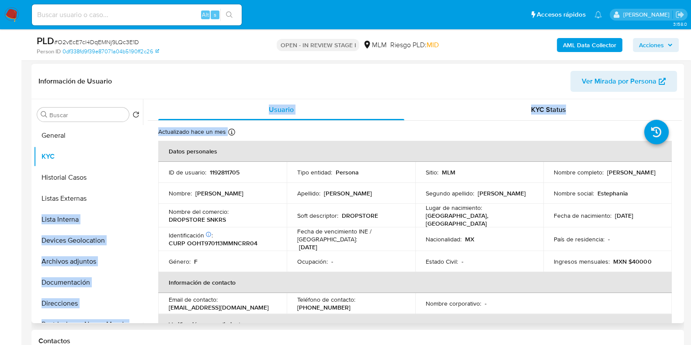
drag, startPoint x: 143, startPoint y: 200, endPoint x: 142, endPoint y: 185, distance: 15.3
click at [142, 185] on div "Buscar Volver al orden por defecto General KYC Historial Casos Listas Externas …" at bounding box center [358, 211] width 649 height 224
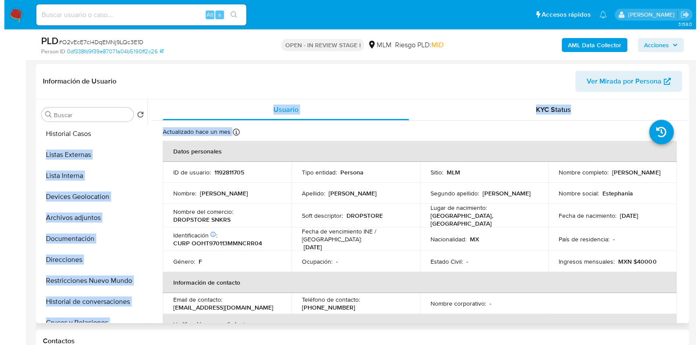
scroll to position [66, 0]
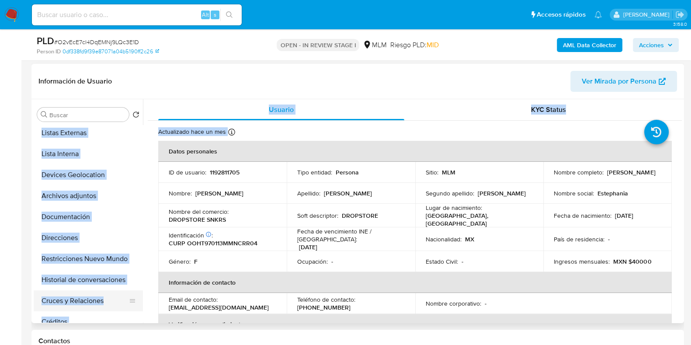
click at [94, 290] on button "Cruces y Relaciones" at bounding box center [85, 300] width 102 height 21
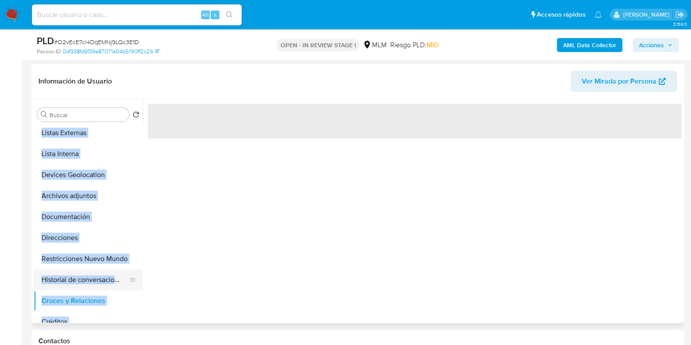
click at [89, 281] on button "Historial de conversaciones" at bounding box center [85, 279] width 102 height 21
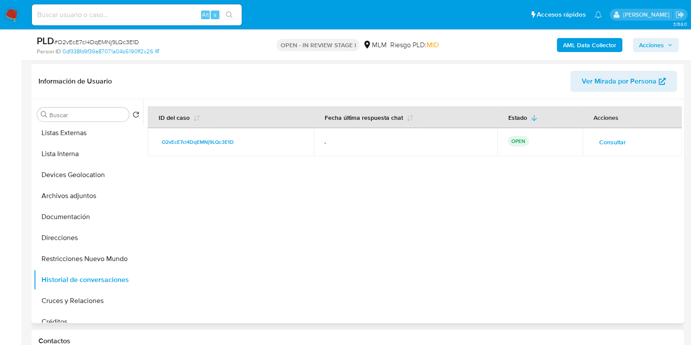
click at [615, 205] on div at bounding box center [412, 211] width 539 height 224
click at [610, 138] on span "Consultar" at bounding box center [613, 142] width 27 height 12
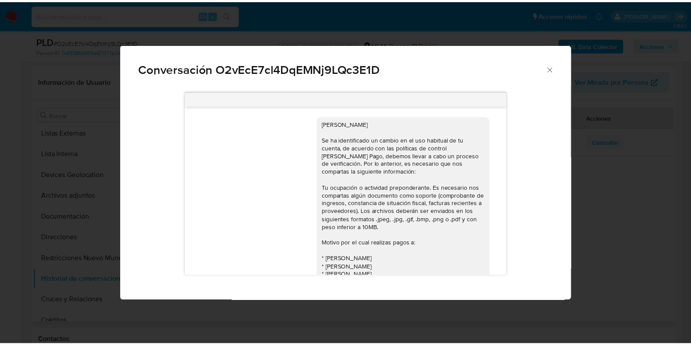
scroll to position [87, 0]
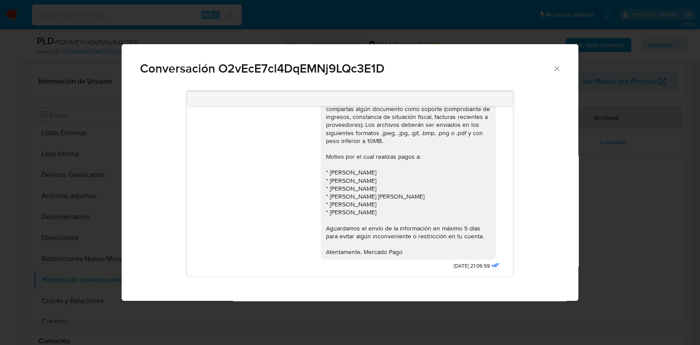
click at [555, 69] on icon "Cerrar" at bounding box center [556, 68] width 9 height 9
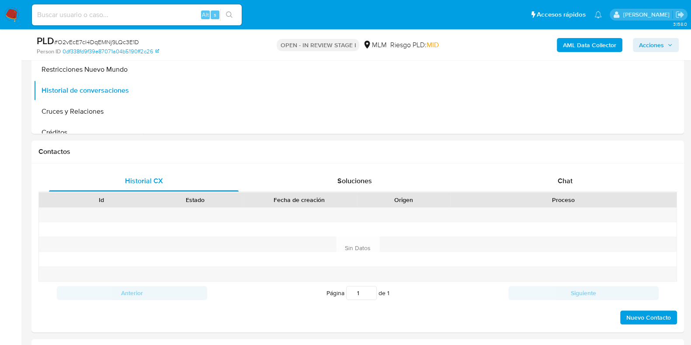
scroll to position [402, 0]
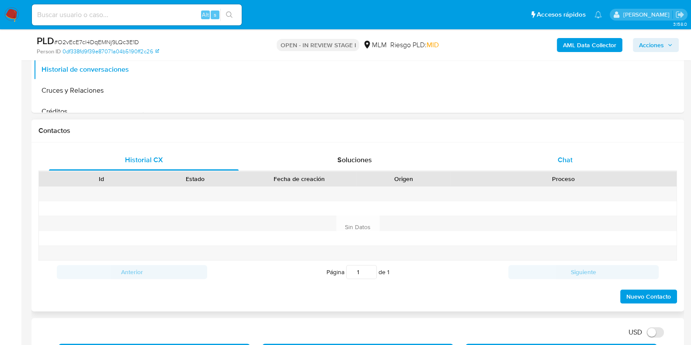
click at [578, 156] on div "Chat" at bounding box center [566, 160] width 190 height 21
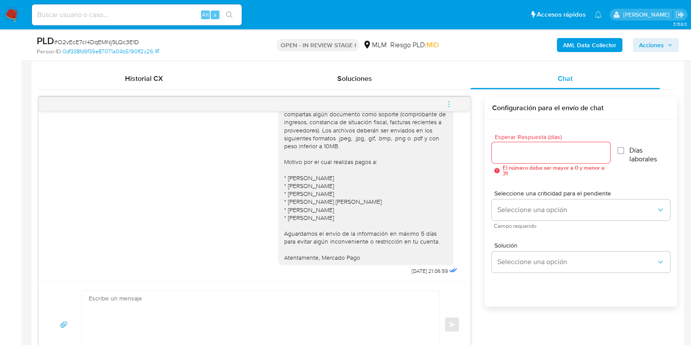
scroll to position [474, 0]
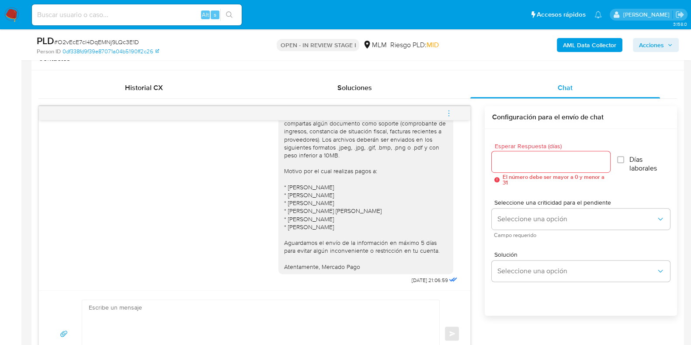
click at [455, 112] on button "menu-action" at bounding box center [449, 113] width 29 height 21
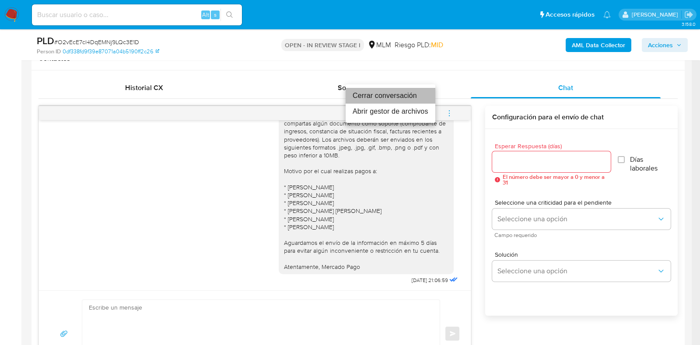
click at [410, 99] on li "Cerrar conversación" at bounding box center [390, 96] width 90 height 16
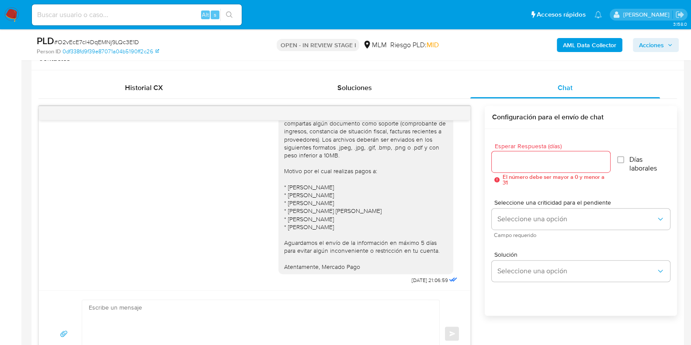
click at [20, 18] on nav "Pausado Ver notificaciones Alt s Accesos rápidos Presiona las siguientes teclas…" at bounding box center [345, 14] width 691 height 29
click at [12, 14] on img at bounding box center [11, 14] width 15 height 15
